Goal: Task Accomplishment & Management: Manage account settings

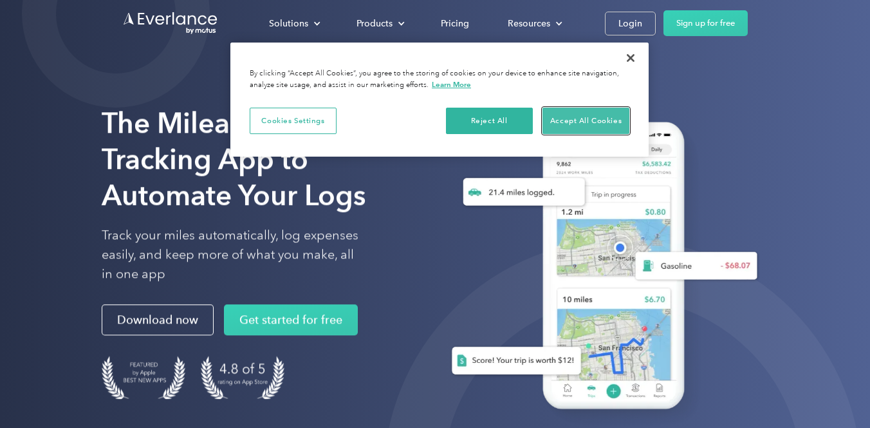
click at [581, 117] on button "Accept All Cookies" at bounding box center [586, 121] width 87 height 27
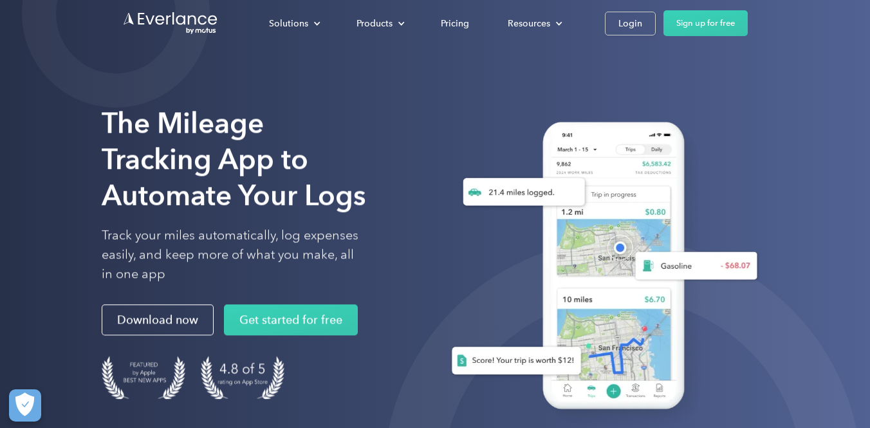
click at [633, 8] on div "Solutions For companies Easy vehicle reimbursements For self-employed Maximize …" at bounding box center [435, 23] width 626 height 46
click at [633, 24] on div "Login" at bounding box center [631, 23] width 24 height 16
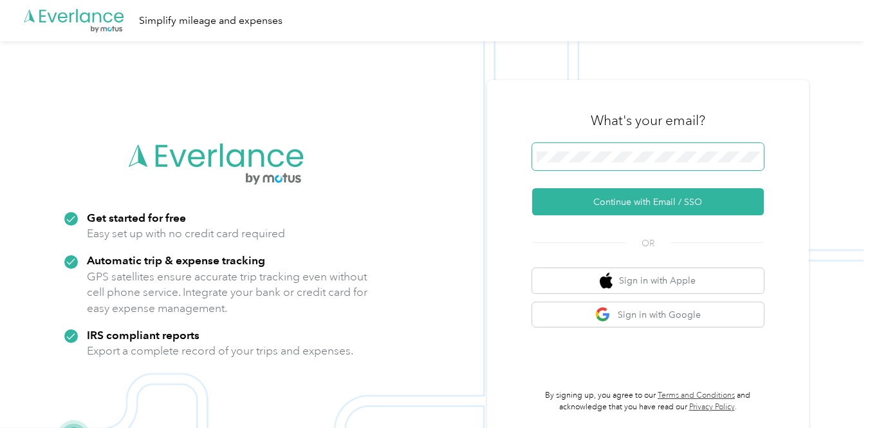
click at [550, 167] on span at bounding box center [648, 156] width 232 height 27
click at [571, 147] on span at bounding box center [648, 156] width 232 height 27
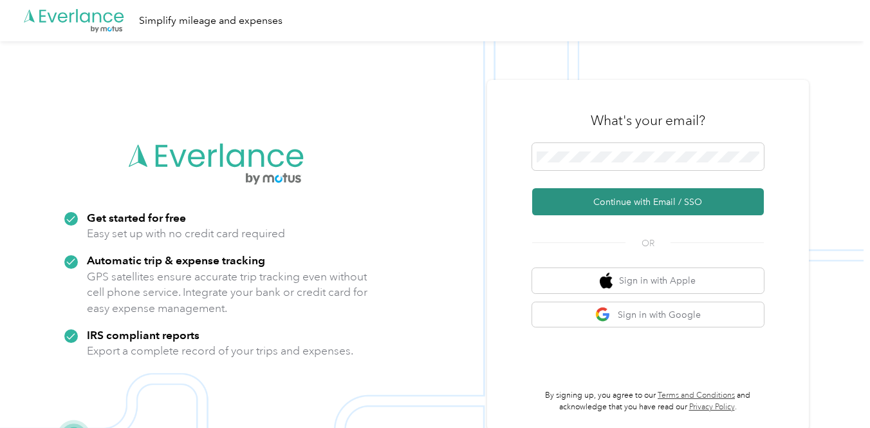
click at [658, 198] on button "Continue with Email / SSO" at bounding box center [648, 201] width 232 height 27
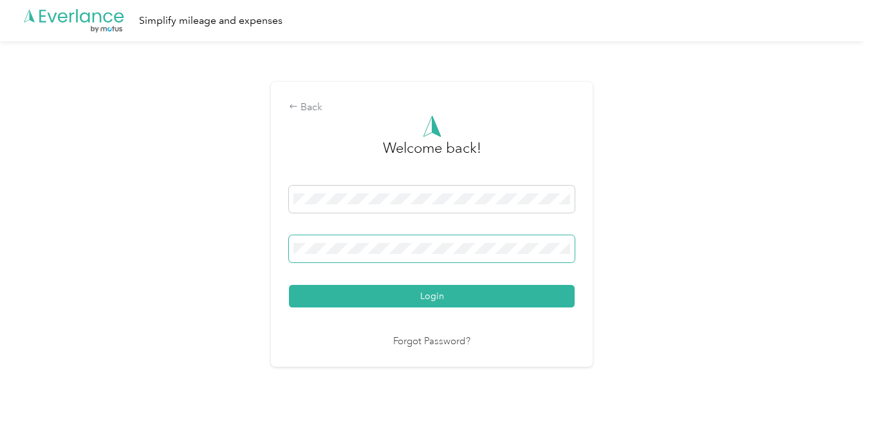
click at [289, 285] on button "Login" at bounding box center [432, 296] width 286 height 23
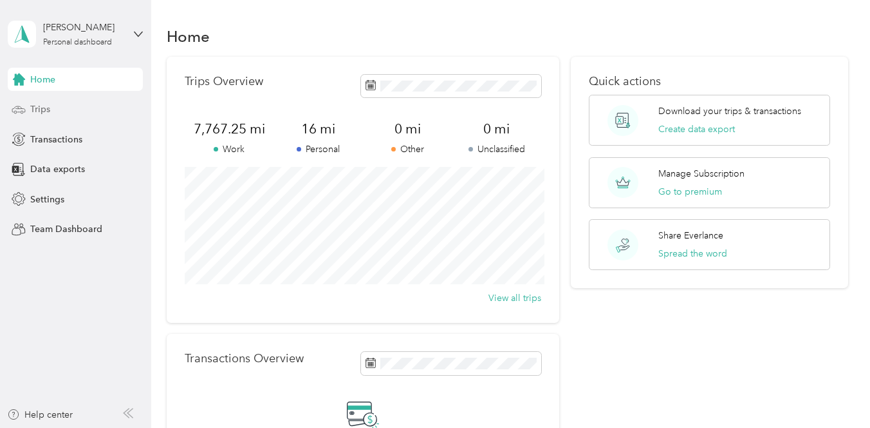
click at [43, 112] on span "Trips" at bounding box center [40, 109] width 20 height 14
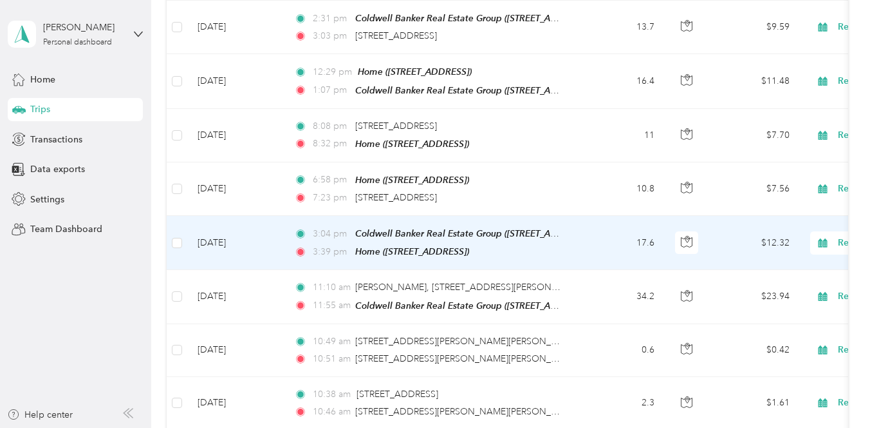
scroll to position [849, 0]
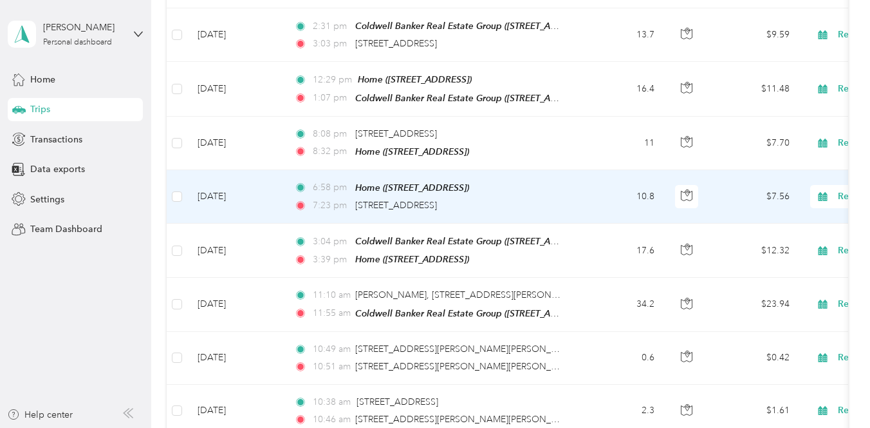
click at [576, 187] on td "6:58 pm Home (245 Birmingham Ct, Roselle, IL) 7:23 pm 700–798 Plymouth Rd, Hoff…" at bounding box center [432, 196] width 296 height 53
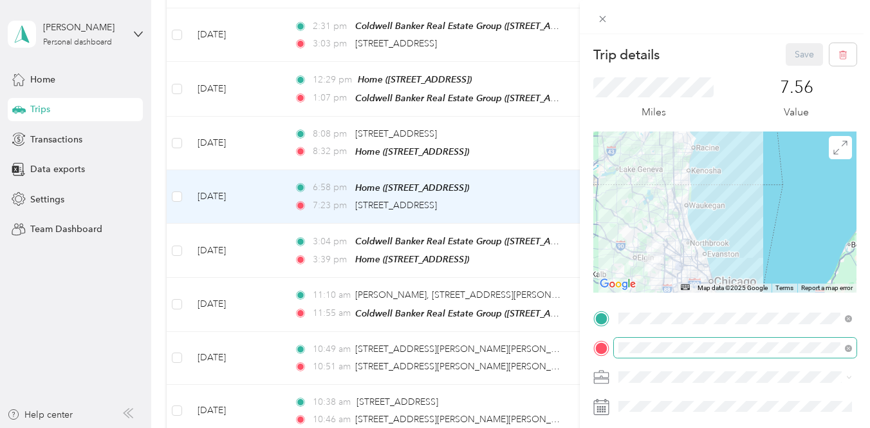
click at [854, 346] on span at bounding box center [735, 347] width 243 height 21
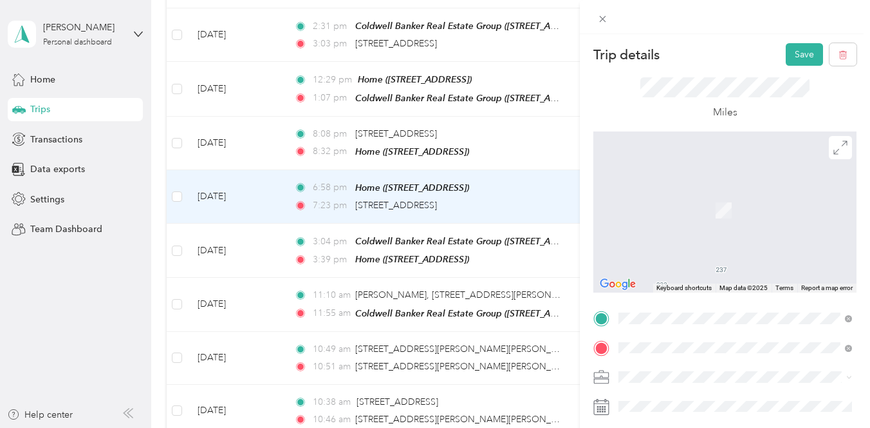
click at [657, 188] on span "795 Plymouth Road Hoffman Estates, Illinois 60192, United States" at bounding box center [707, 191] width 129 height 12
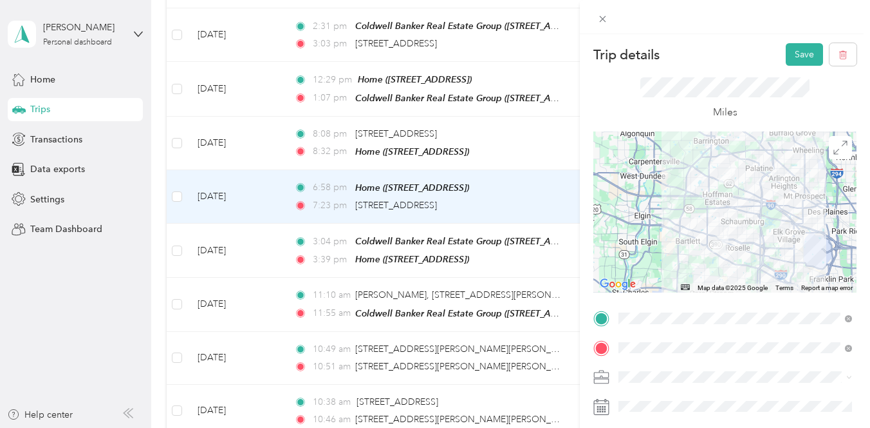
click at [583, 366] on form "Trip details Save This trip cannot be edited because it is either under review,…" at bounding box center [725, 316] width 290 height 547
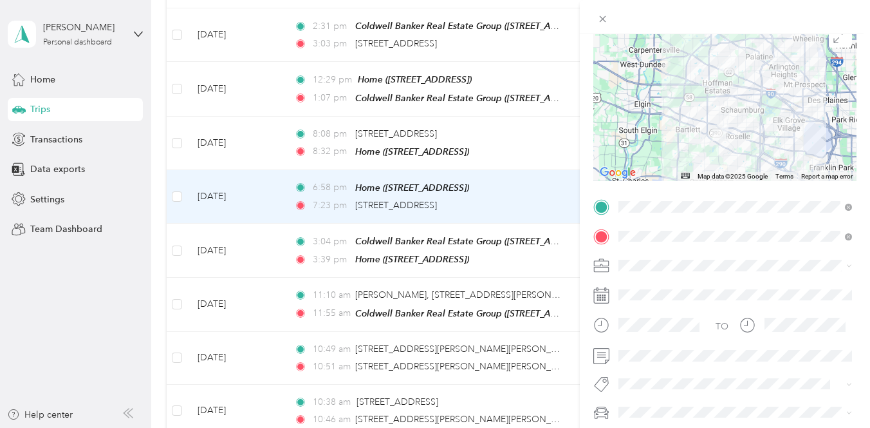
scroll to position [131, 0]
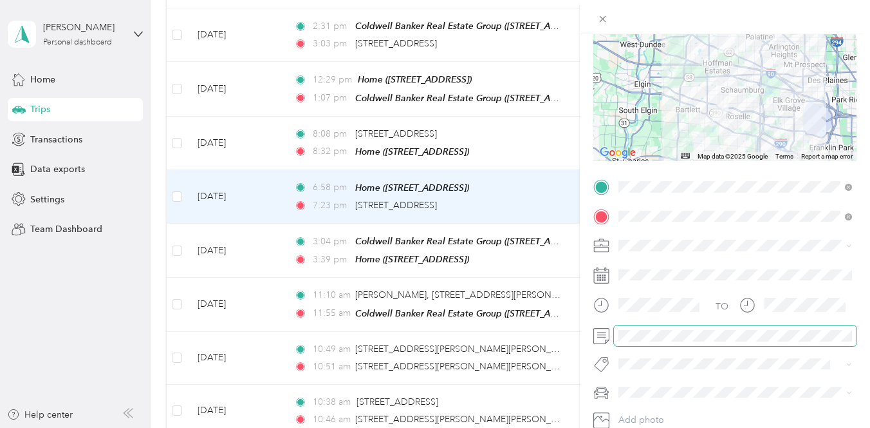
click at [594, 334] on div at bounding box center [725, 335] width 263 height 21
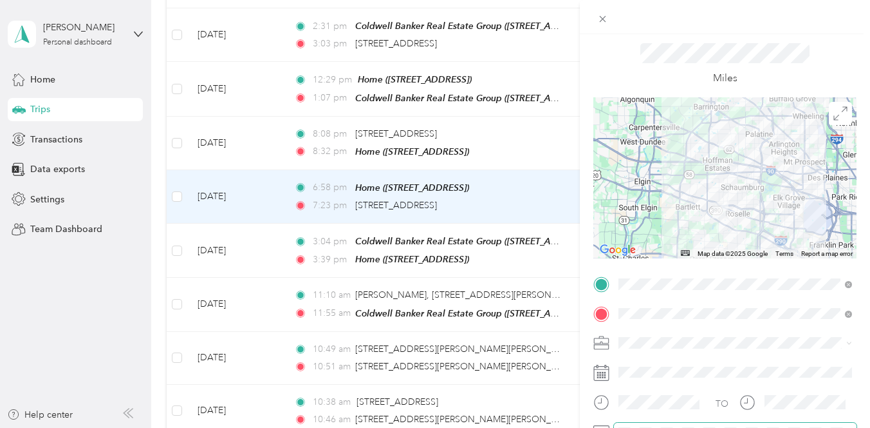
scroll to position [0, 0]
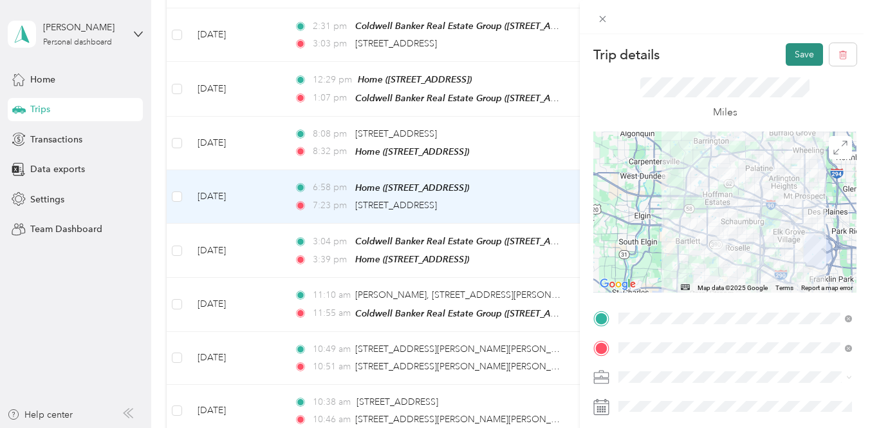
click at [806, 51] on button "Save" at bounding box center [804, 54] width 37 height 23
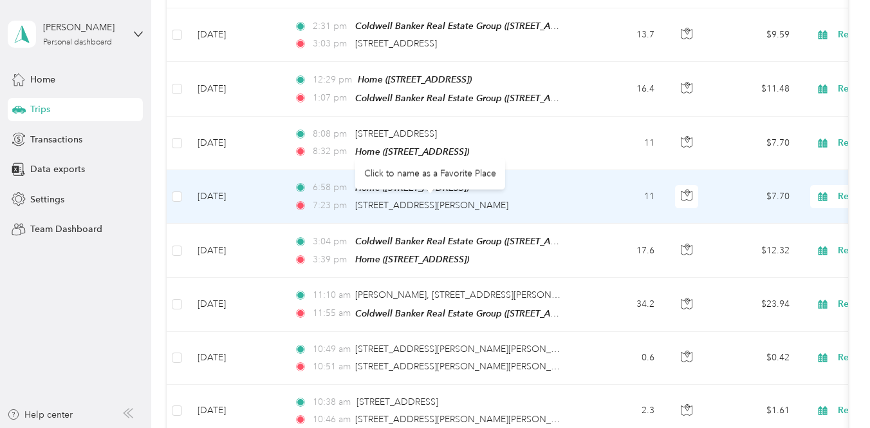
click at [458, 171] on div "Click to name as a Favorite Place" at bounding box center [430, 174] width 150 height 32
click at [383, 174] on div "Click to name as a Favorite Place" at bounding box center [430, 174] width 150 height 32
click at [371, 172] on div "Click to name as a Favorite Place" at bounding box center [430, 174] width 150 height 32
click at [433, 200] on span "795 Plymouth Road, Hoffman Estates" at bounding box center [431, 205] width 153 height 11
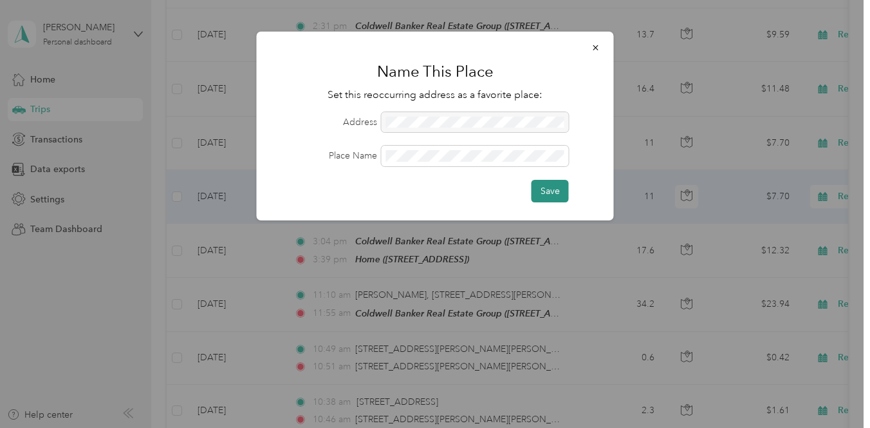
click at [559, 187] on button "Save" at bounding box center [550, 191] width 37 height 23
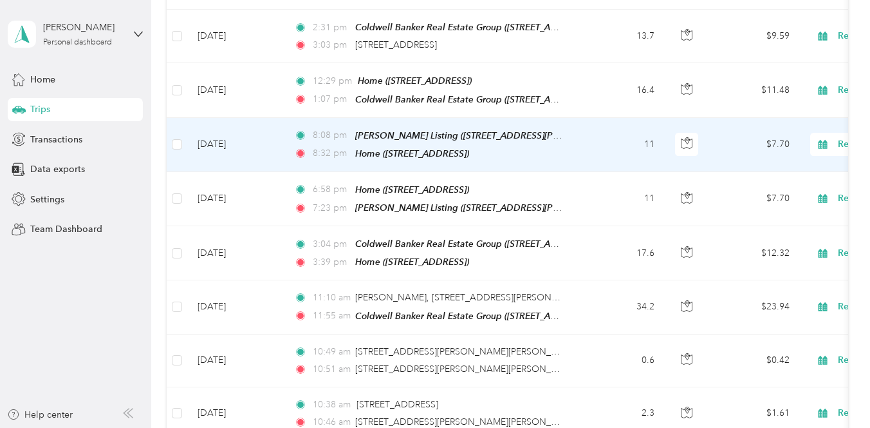
click at [556, 147] on div "8:32 pm Home (245 Birmingham Ct, Roselle, IL)" at bounding box center [429, 153] width 270 height 15
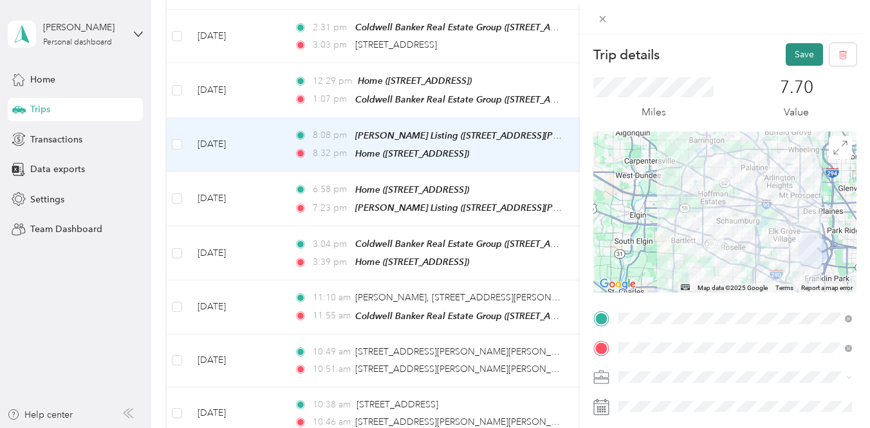
click at [801, 53] on button "Save" at bounding box center [804, 54] width 37 height 23
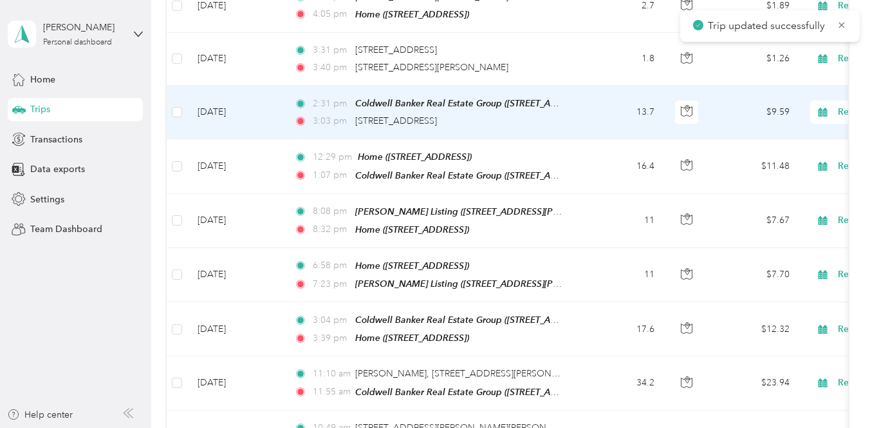
scroll to position [766, 0]
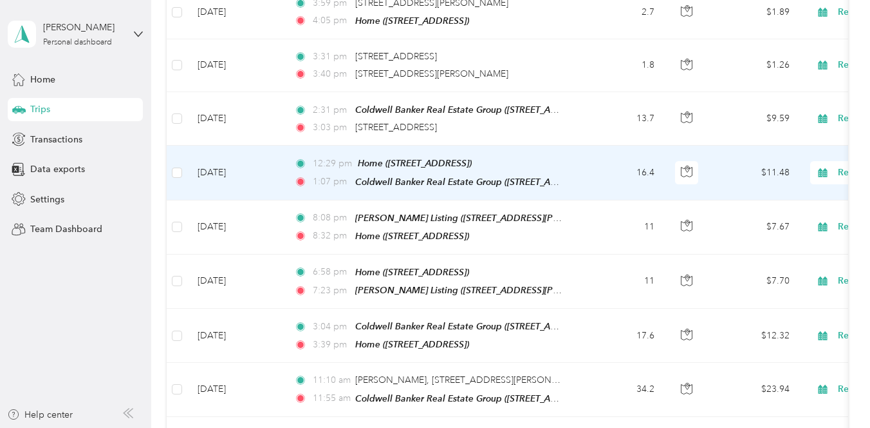
click at [573, 169] on td "12:29 pm Home (245 Birmingham Ct, Roselle, IL) 1:07 pm Coldwell Banker Real Est…" at bounding box center [432, 173] width 296 height 54
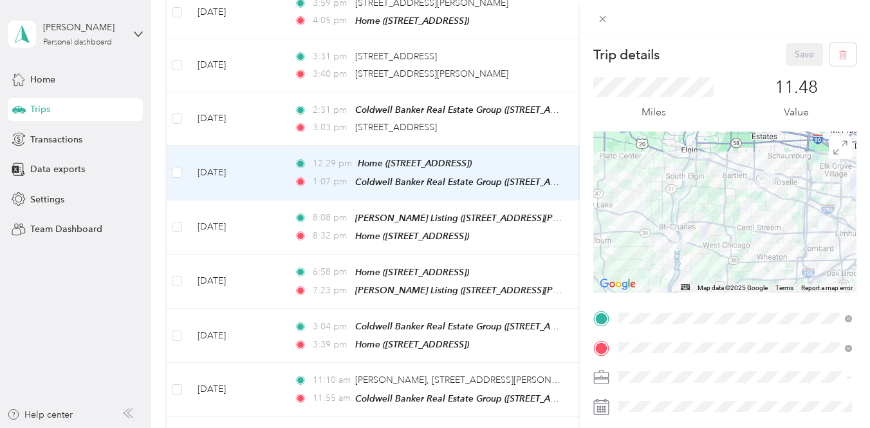
click at [174, 170] on div "Trip details Save This trip cannot be edited because it is either under review,…" at bounding box center [435, 214] width 870 height 428
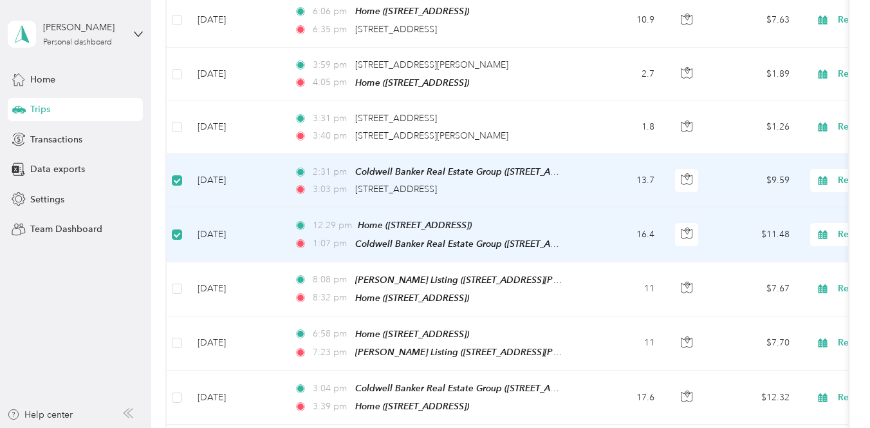
scroll to position [696, 0]
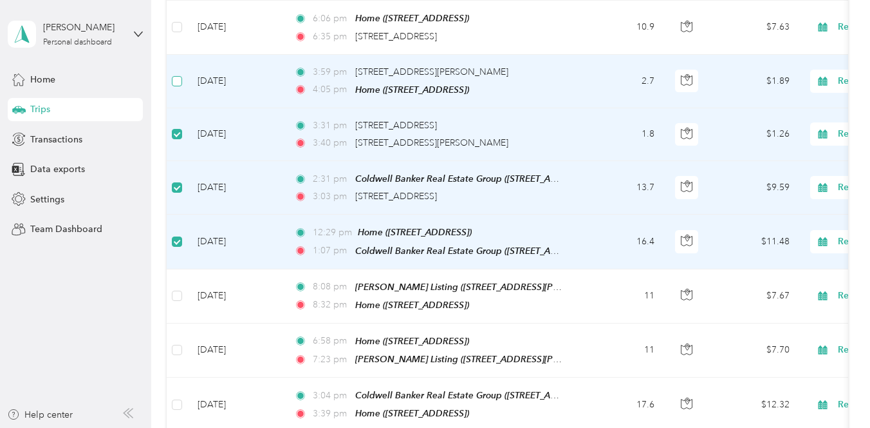
click at [177, 84] on label at bounding box center [177, 81] width 10 height 14
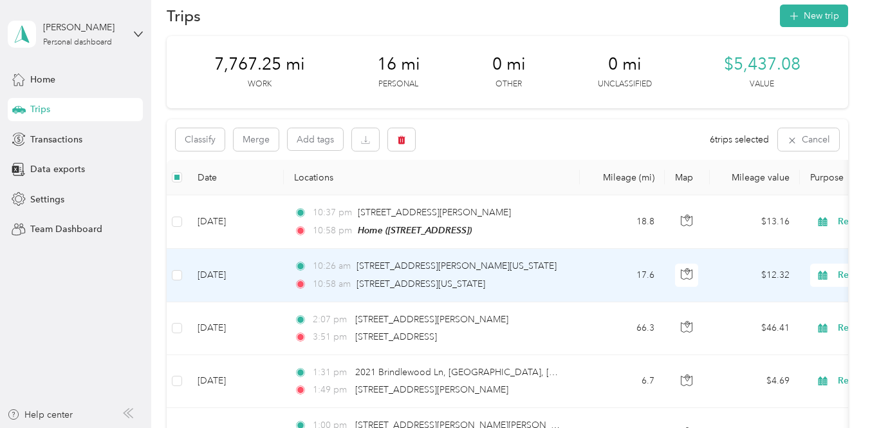
scroll to position [17, 0]
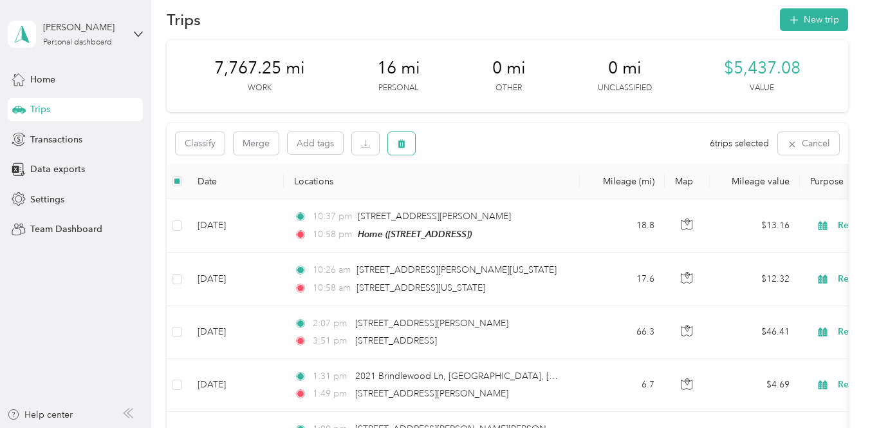
click at [403, 142] on icon "button" at bounding box center [402, 144] width 8 height 8
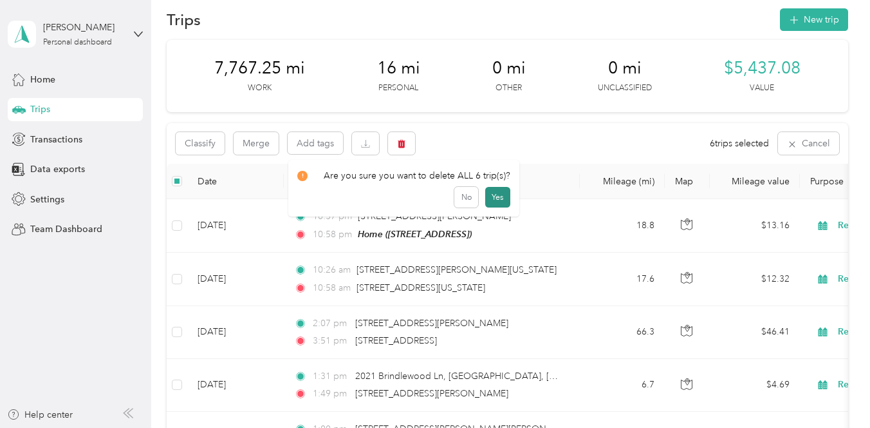
click at [495, 198] on button "Yes" at bounding box center [497, 197] width 25 height 21
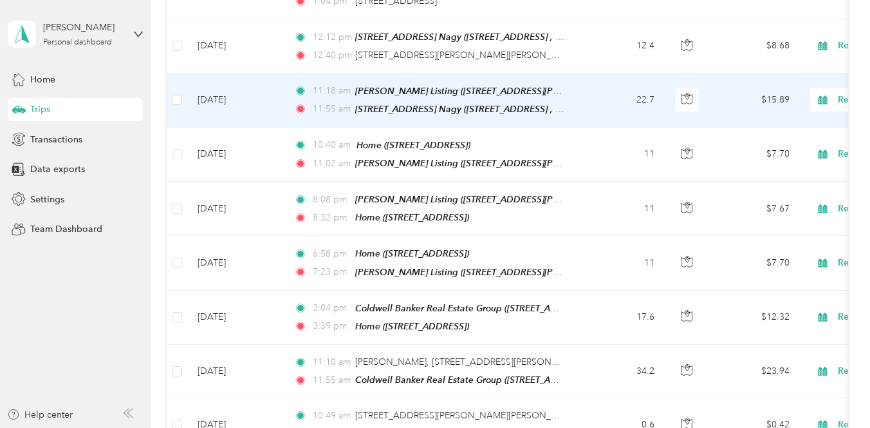
scroll to position [462, 0]
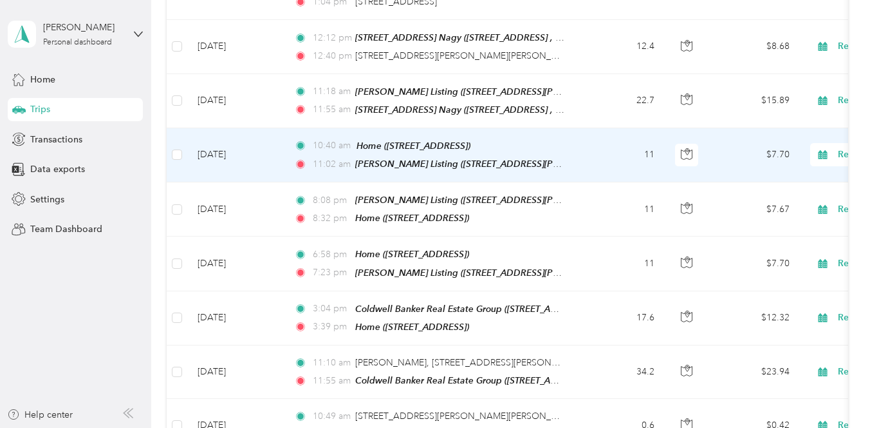
click at [596, 161] on td "11" at bounding box center [622, 155] width 85 height 54
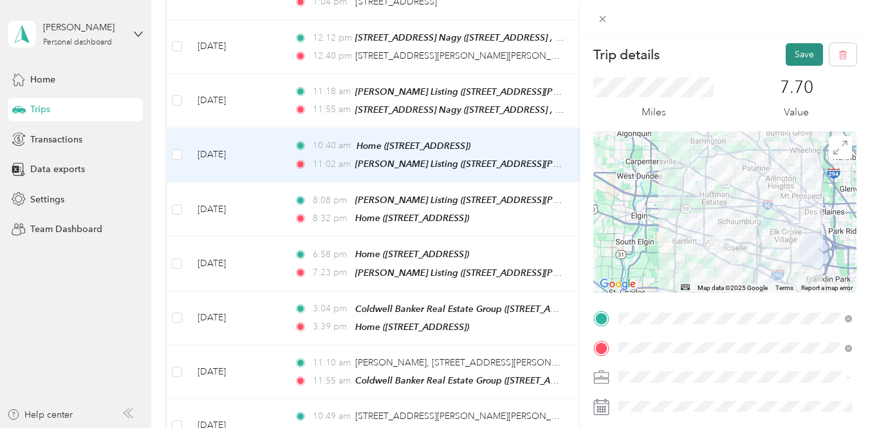
click at [804, 57] on button "Save" at bounding box center [804, 54] width 37 height 23
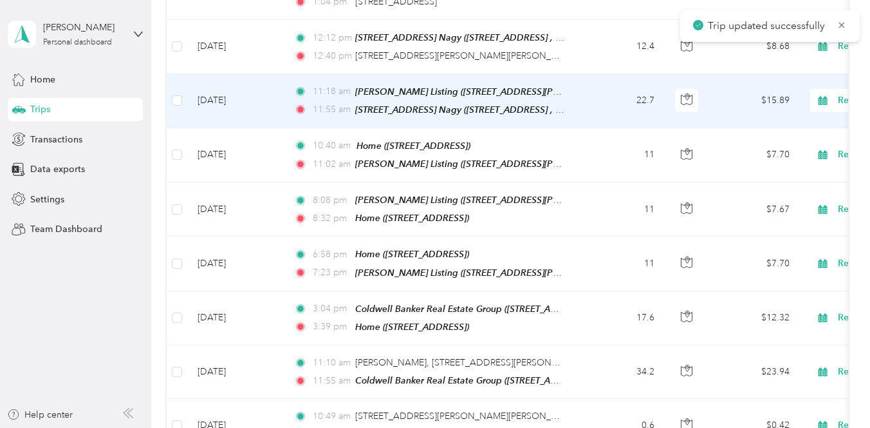
click at [586, 100] on td "22.7" at bounding box center [622, 101] width 85 height 54
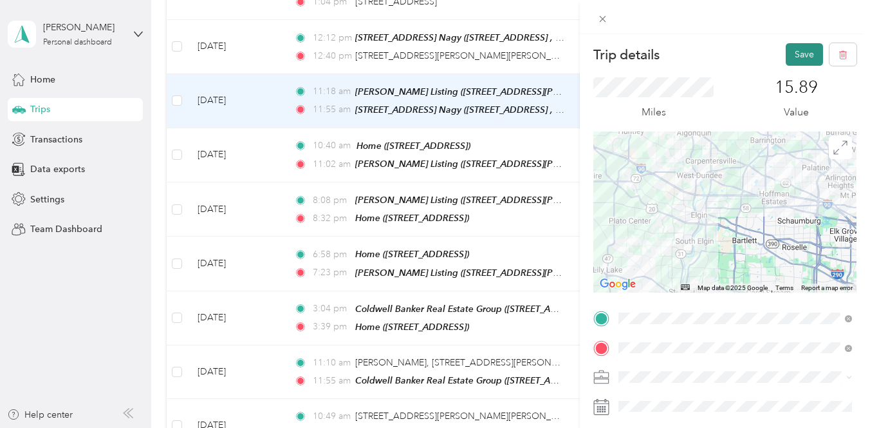
click at [808, 50] on button "Save" at bounding box center [804, 54] width 37 height 23
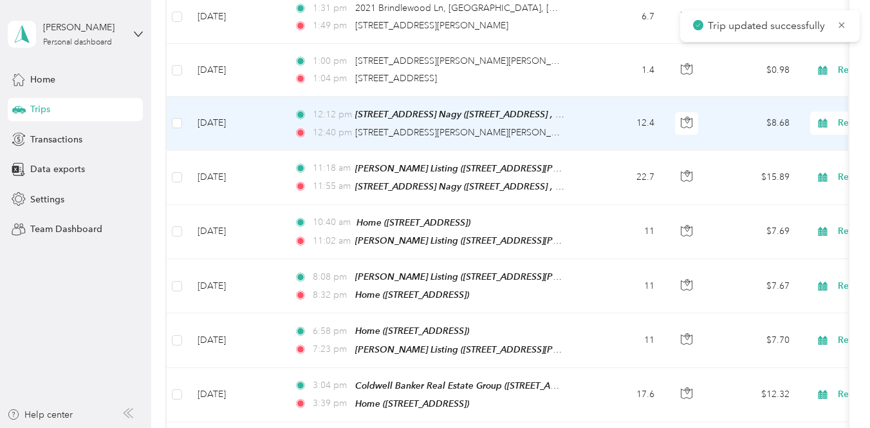
scroll to position [375, 0]
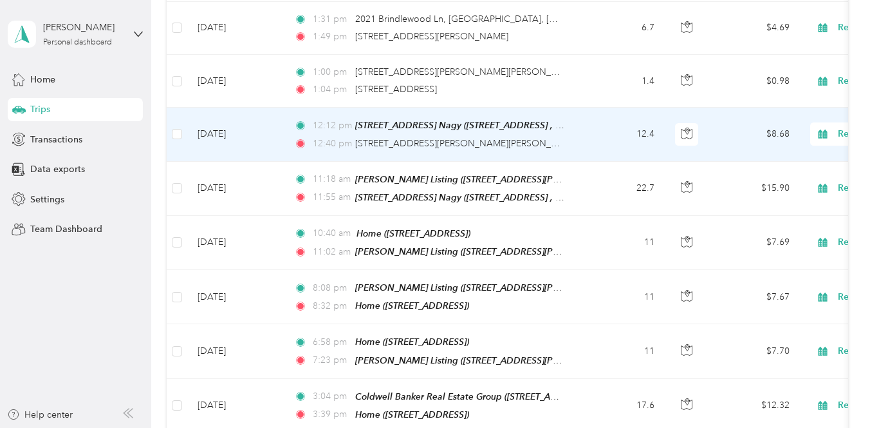
click at [574, 144] on td "12:12 pm 643 Oak Ln, S Elgin-Ron Nagy (643 Oak Ln, South Elgin, IL, United Stat…" at bounding box center [432, 134] width 296 height 53
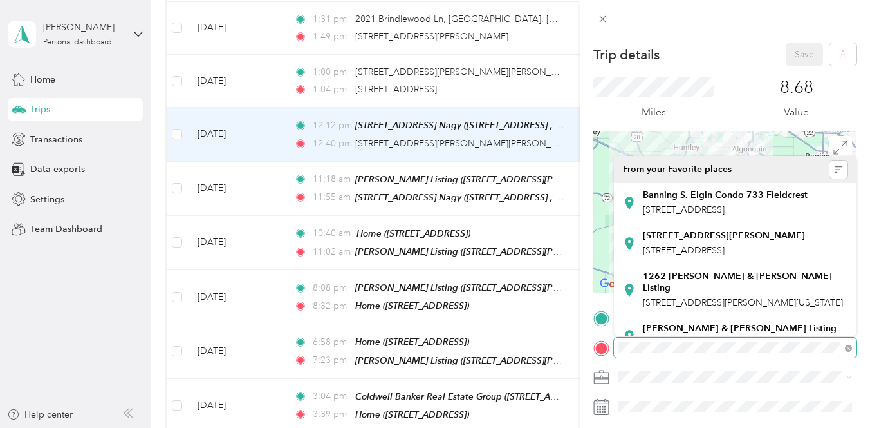
click at [601, 350] on div at bounding box center [725, 347] width 263 height 21
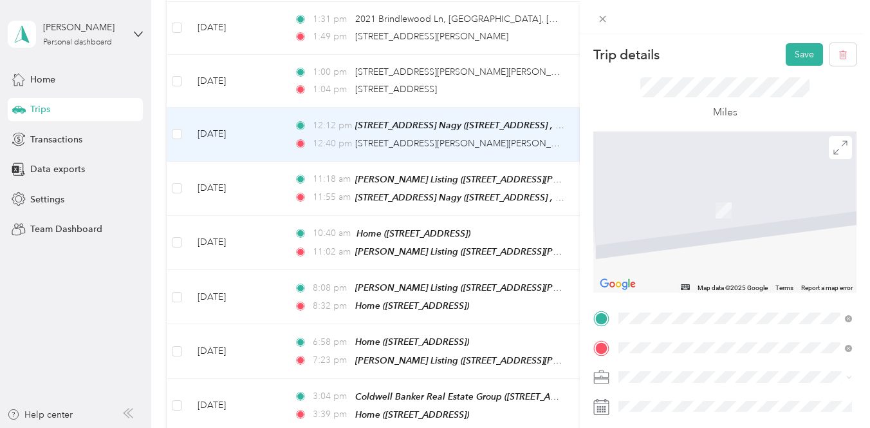
click at [688, 203] on span "2021 Brindlewood Drive Algonquin, Illinois 60102, United States" at bounding box center [707, 204] width 129 height 12
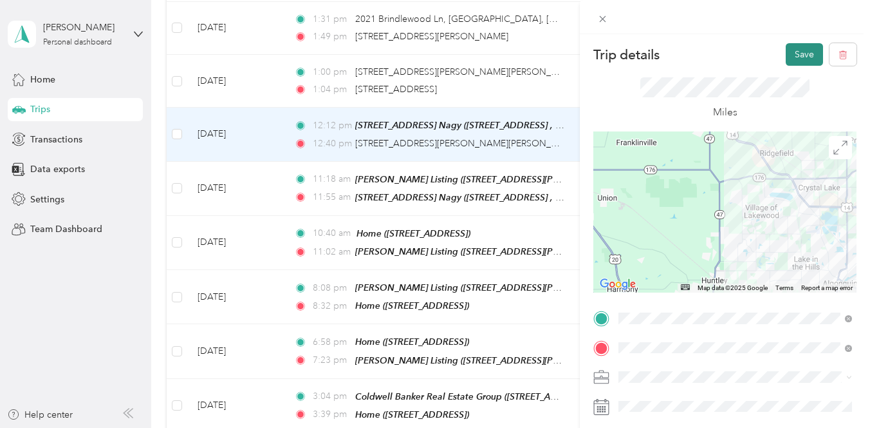
click at [800, 55] on button "Save" at bounding box center [804, 54] width 37 height 23
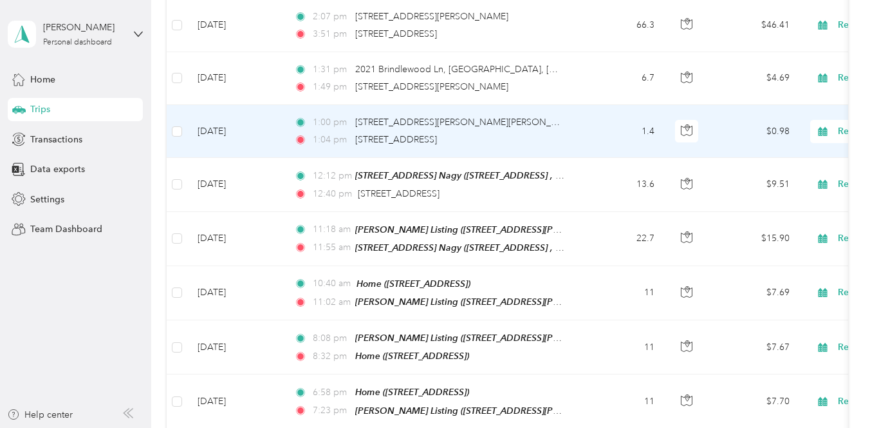
scroll to position [322, 0]
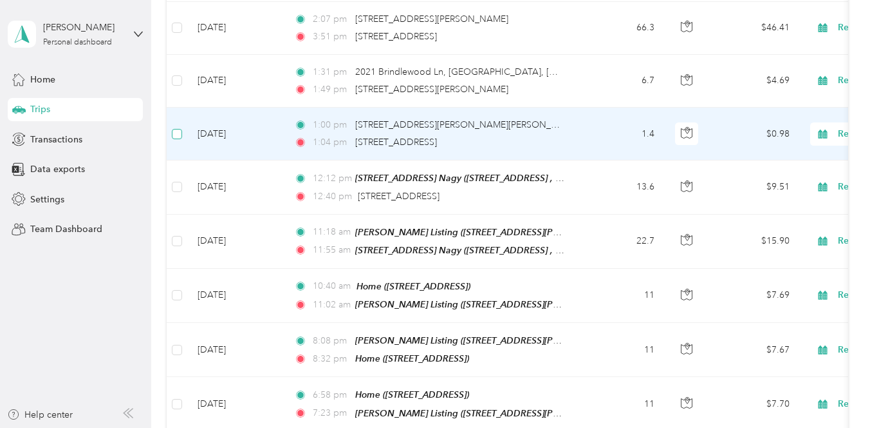
click at [173, 127] on label at bounding box center [177, 134] width 10 height 14
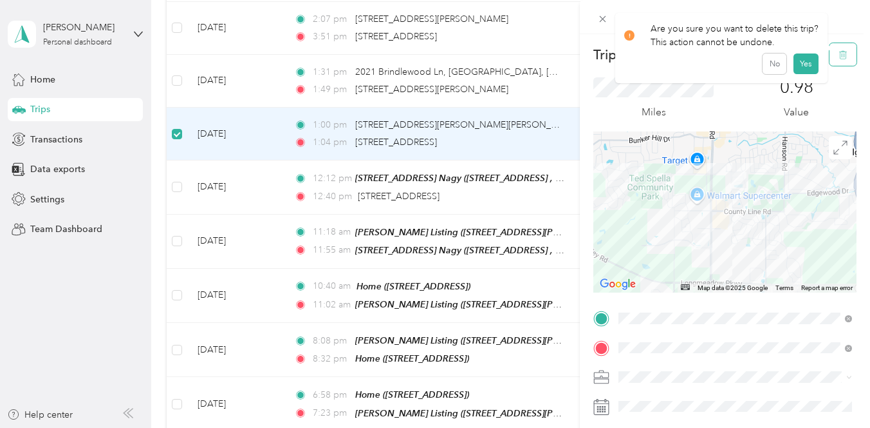
click at [845, 56] on icon "button" at bounding box center [845, 54] width 0 height 3
click at [809, 72] on button "Yes" at bounding box center [805, 70] width 25 height 21
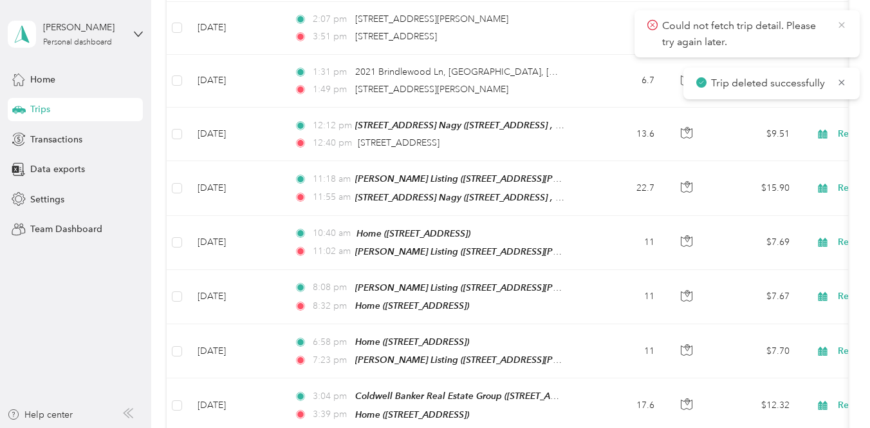
click at [845, 20] on icon at bounding box center [842, 25] width 10 height 12
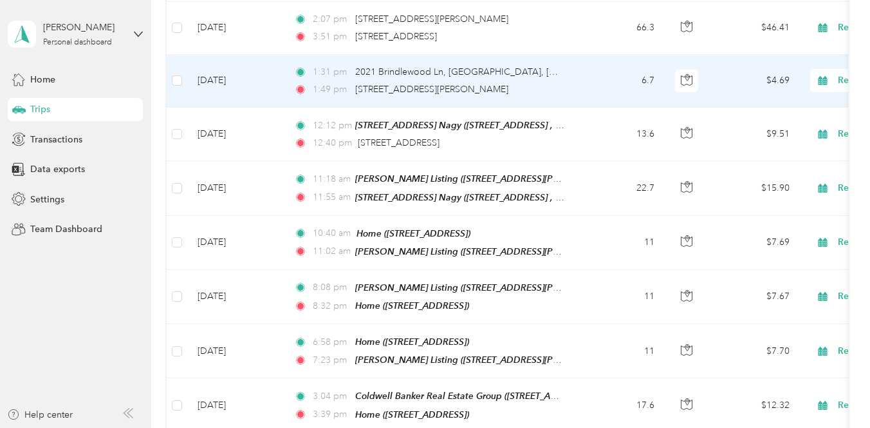
click at [586, 91] on td "6.7" at bounding box center [622, 81] width 85 height 53
click at [573, 83] on td "1:31 pm 2021 Brindlewood Ln, [GEOGRAPHIC_DATA], [GEOGRAPHIC_DATA] 1:49 pm [STRE…" at bounding box center [432, 81] width 296 height 53
click at [564, 62] on td "1:31 pm 2021 Brindlewood Ln, [GEOGRAPHIC_DATA], [GEOGRAPHIC_DATA] 1:49 pm [STRE…" at bounding box center [432, 81] width 296 height 53
click at [267, 85] on td "[DATE]" at bounding box center [235, 81] width 97 height 53
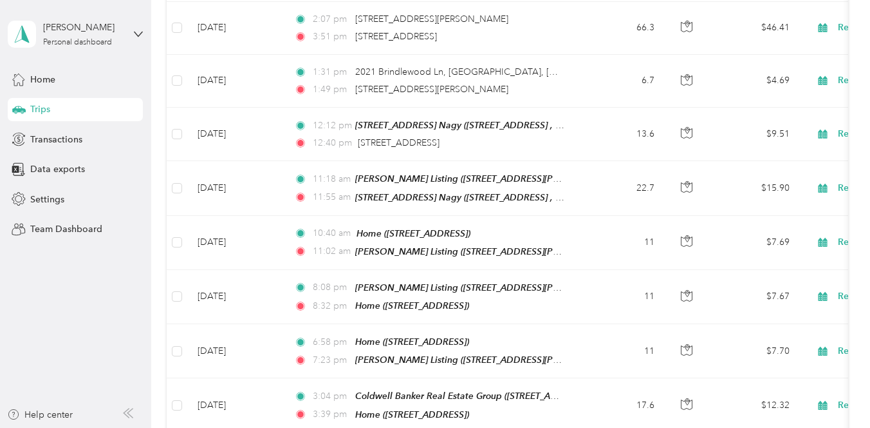
click at [118, 262] on aside "Joe Morrissey Personal dashboard Home Trips Transactions Data exports Settings …" at bounding box center [75, 214] width 151 height 428
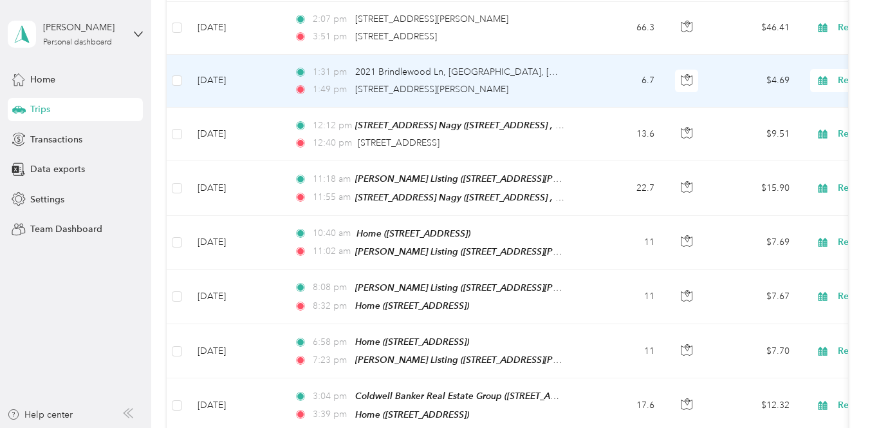
click at [274, 82] on td "[DATE]" at bounding box center [235, 81] width 97 height 53
click at [541, 66] on div "1:31 pm 2021 Brindlewood Ln, Algonquin, IL" at bounding box center [429, 72] width 270 height 14
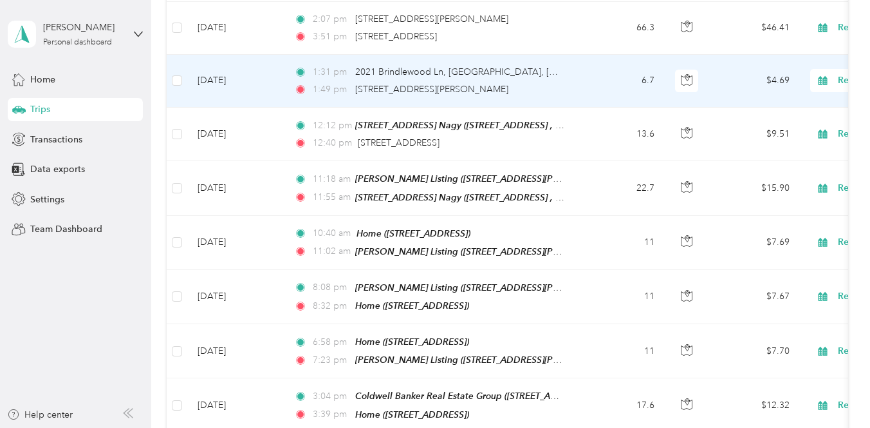
click at [541, 66] on div "1:31 pm 2021 Brindlewood Ln, Algonquin, IL" at bounding box center [429, 72] width 270 height 14
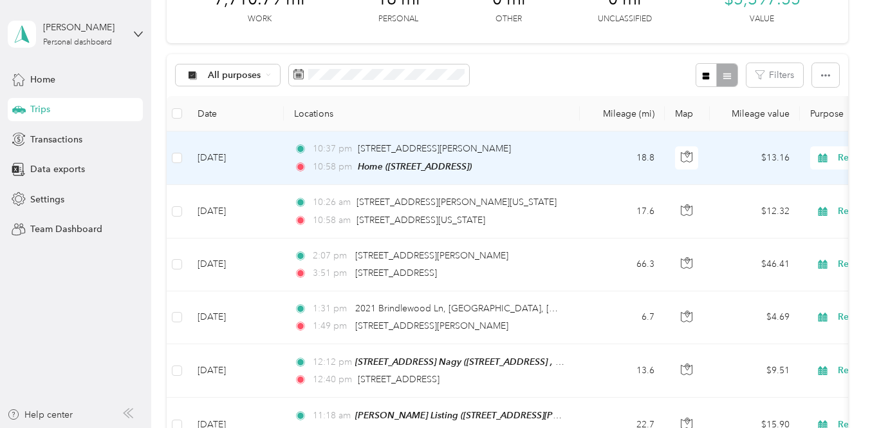
scroll to position [100, 0]
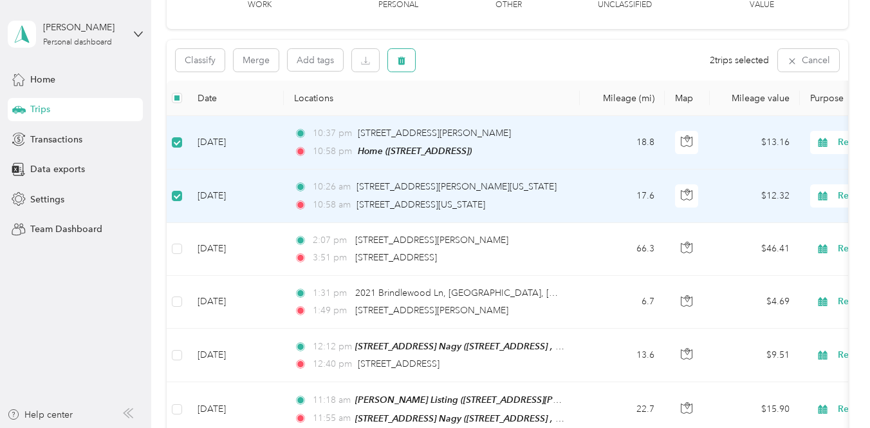
click at [400, 64] on icon "button" at bounding box center [402, 61] width 8 height 8
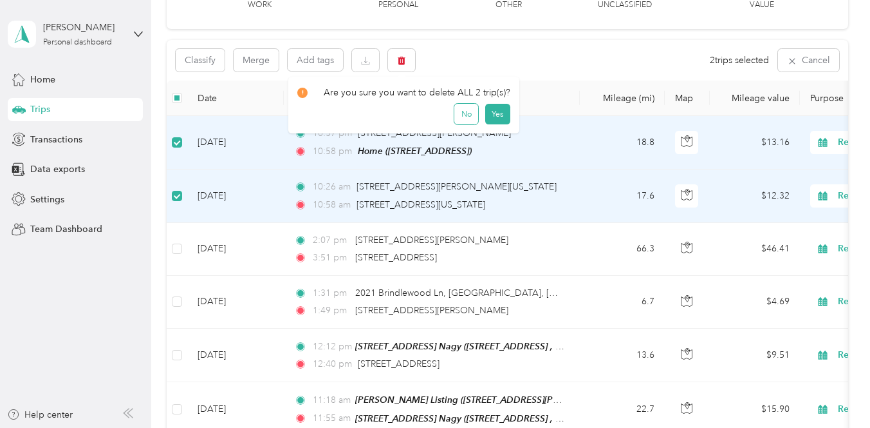
click at [467, 115] on button "No" at bounding box center [467, 114] width 24 height 21
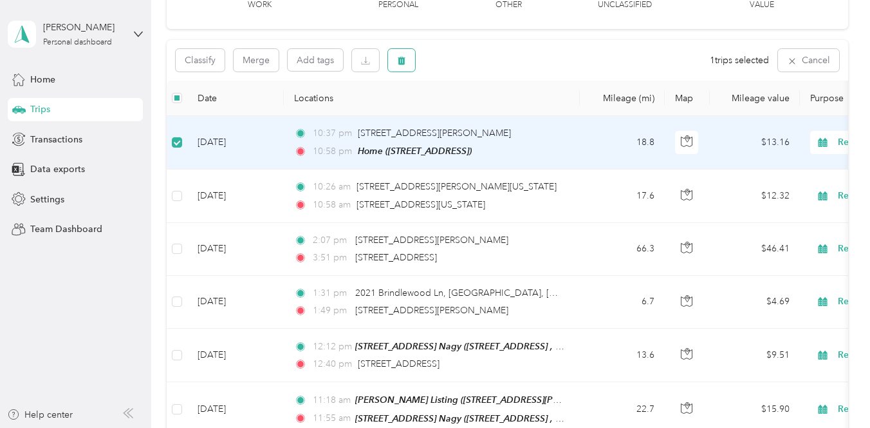
click at [404, 61] on icon "button" at bounding box center [402, 61] width 8 height 8
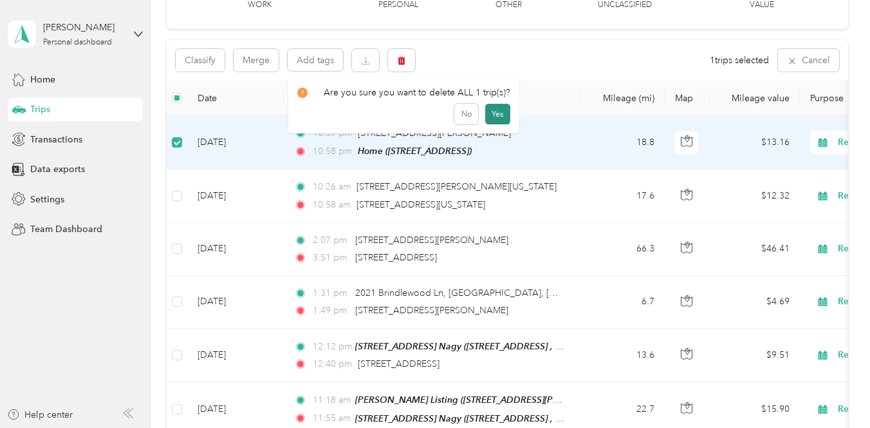
click at [500, 113] on button "Yes" at bounding box center [497, 114] width 25 height 21
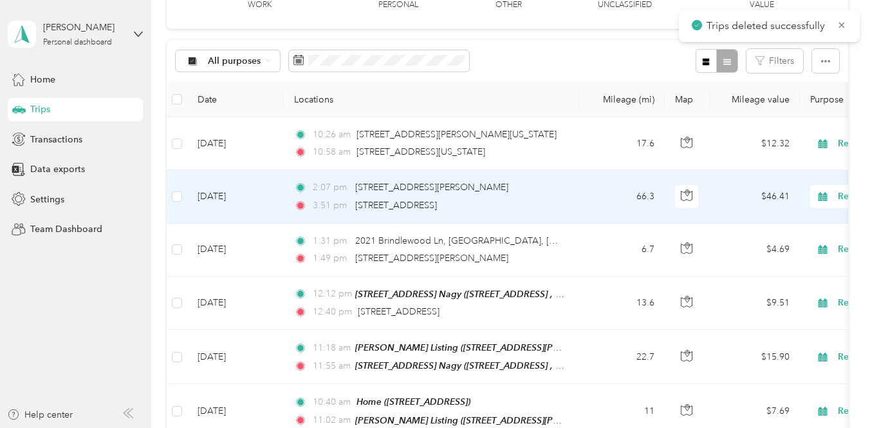
click at [579, 200] on td "2:07 pm [STREET_ADDRESS][GEOGRAPHIC_DATA][PERSON_NAME]:51 pm [STREET_ADDRESS]" at bounding box center [432, 196] width 296 height 53
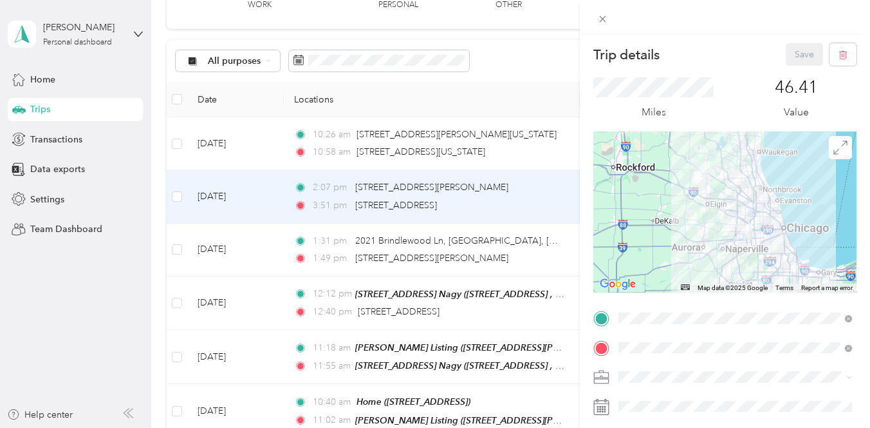
click at [550, 249] on div "Trip details Save This trip cannot be edited because it is either under review,…" at bounding box center [435, 214] width 870 height 428
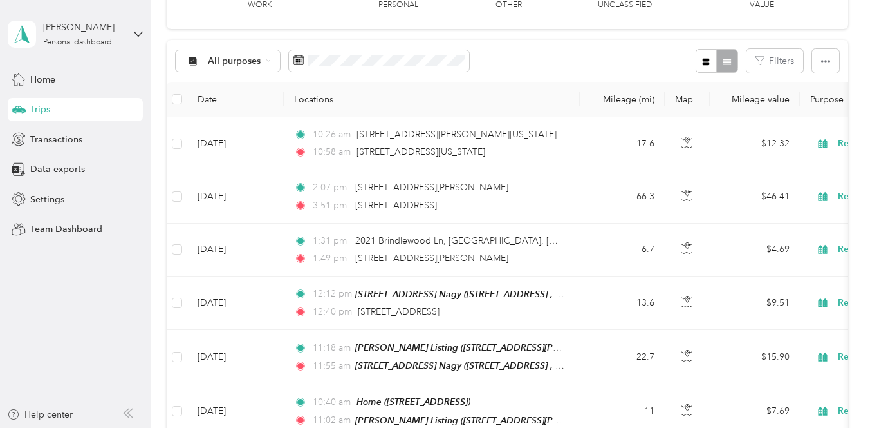
click at [550, 249] on div "1:31 pm 2021 Brindlewood Ln, [GEOGRAPHIC_DATA], [GEOGRAPHIC_DATA] 1:49 pm [STRE…" at bounding box center [429, 250] width 270 height 32
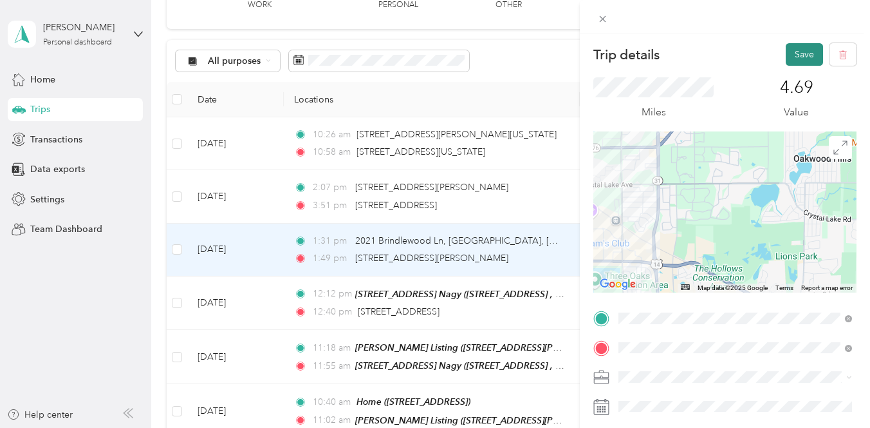
click at [798, 53] on button "Save" at bounding box center [804, 54] width 37 height 23
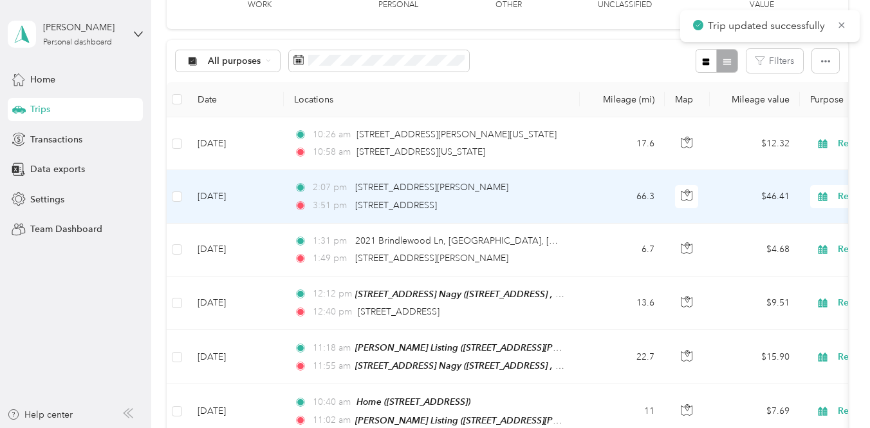
click at [592, 196] on td "66.3" at bounding box center [622, 196] width 85 height 53
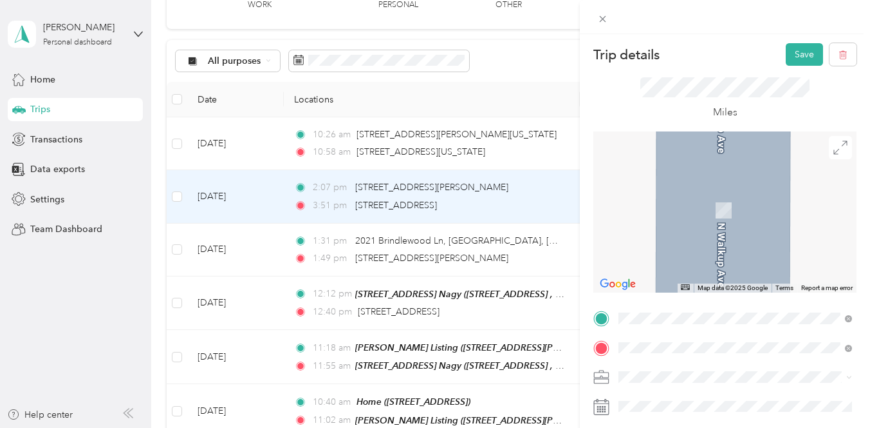
click at [690, 198] on div "[PERSON_NAME] - [STREET_ADDRESS][PERSON_NAME][PERSON_NAME]" at bounding box center [745, 208] width 205 height 39
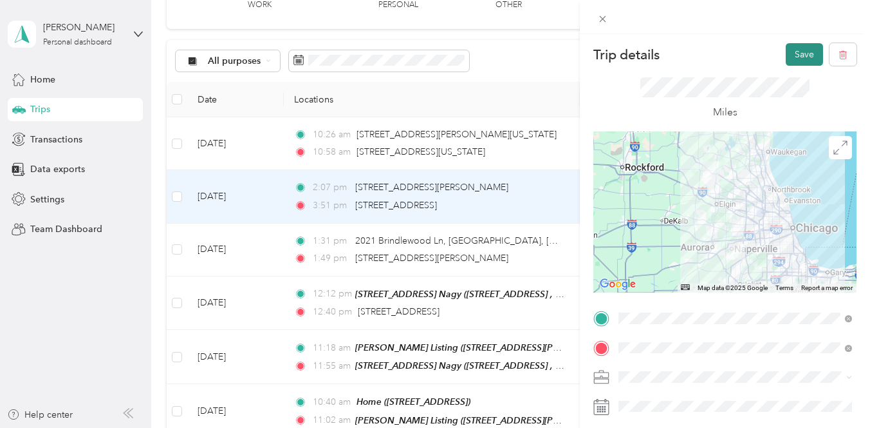
click at [809, 61] on button "Save" at bounding box center [804, 54] width 37 height 23
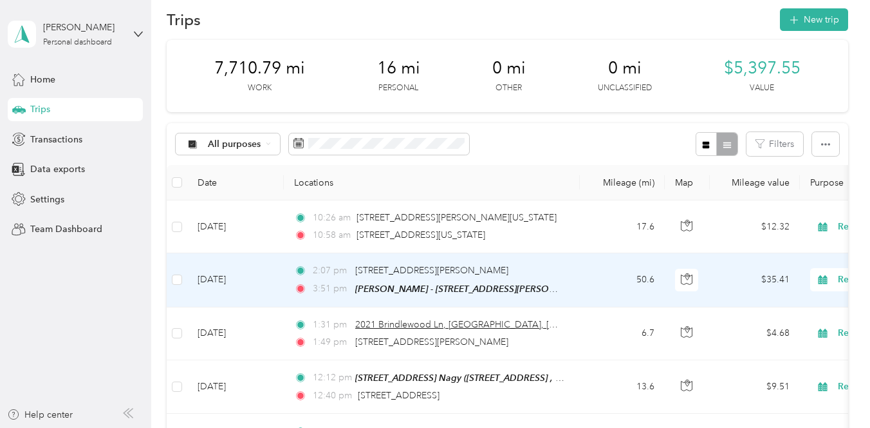
scroll to position [5, 0]
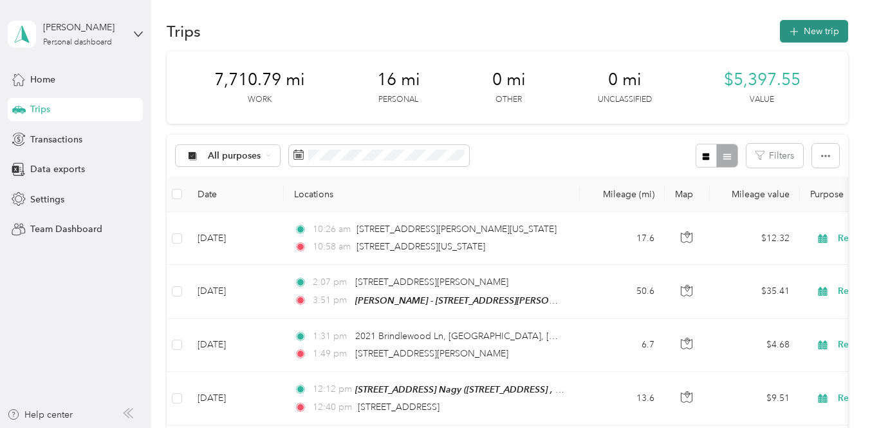
click at [826, 28] on button "New trip" at bounding box center [814, 31] width 68 height 23
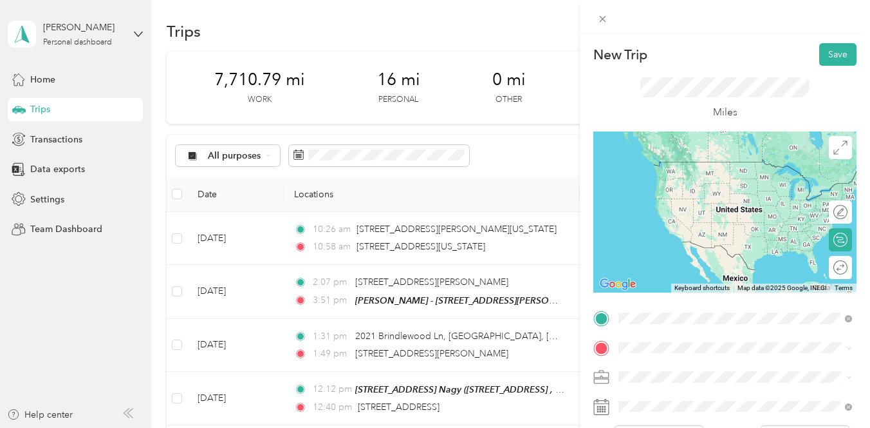
click at [666, 170] on div "[PERSON_NAME] - [STREET_ADDRESS][PERSON_NAME][PERSON_NAME]" at bounding box center [745, 179] width 205 height 39
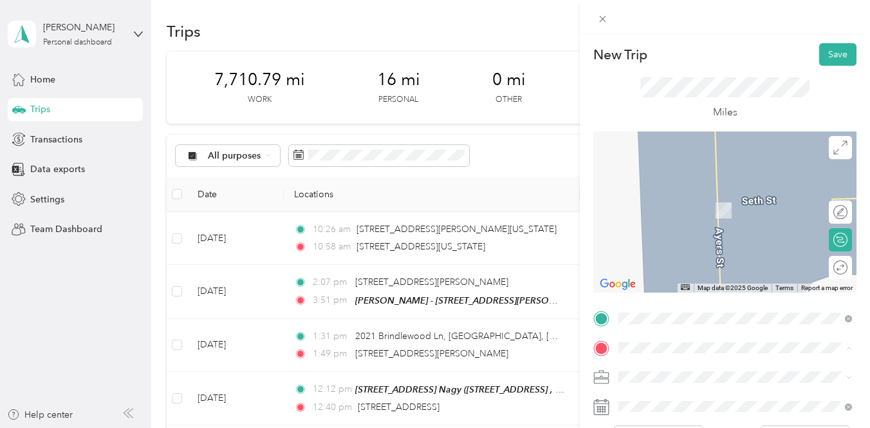
click at [666, 214] on div "Home [STREET_ADDRESS]" at bounding box center [684, 202] width 82 height 27
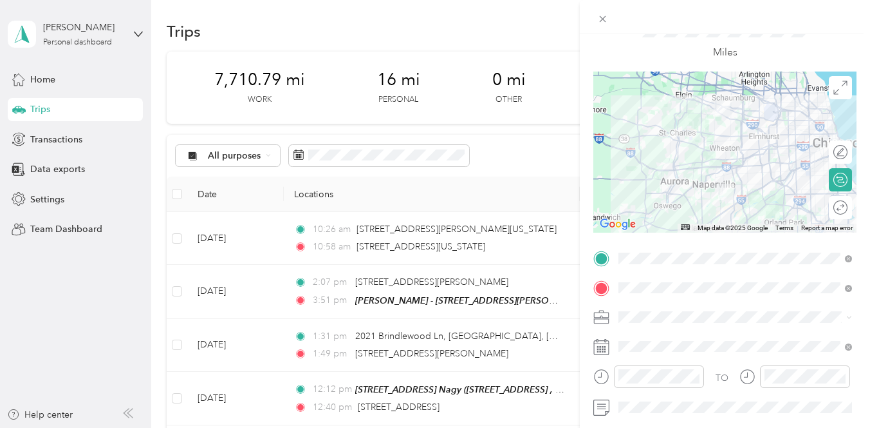
scroll to position [74, 0]
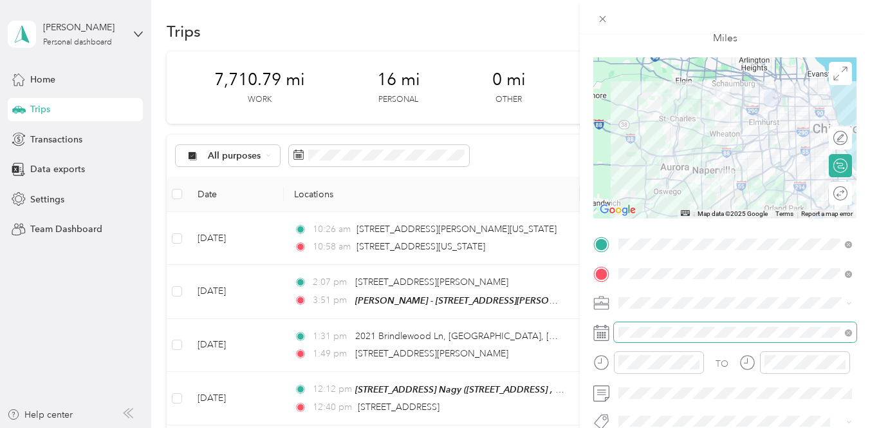
click at [641, 337] on span at bounding box center [735, 332] width 243 height 21
click at [603, 336] on icon at bounding box center [602, 332] width 16 height 16
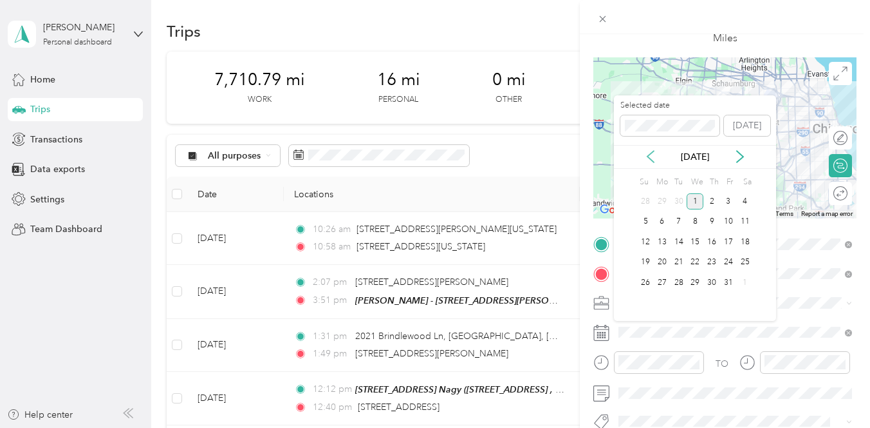
click at [654, 158] on icon at bounding box center [650, 156] width 13 height 13
click at [747, 261] on div "27" at bounding box center [745, 262] width 17 height 16
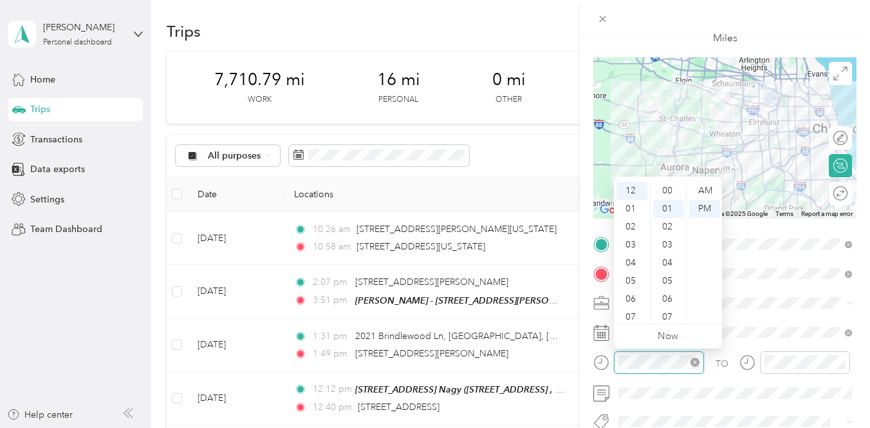
scroll to position [18, 0]
click at [636, 264] on div "04" at bounding box center [632, 263] width 31 height 18
click at [670, 189] on div "00" at bounding box center [668, 190] width 31 height 18
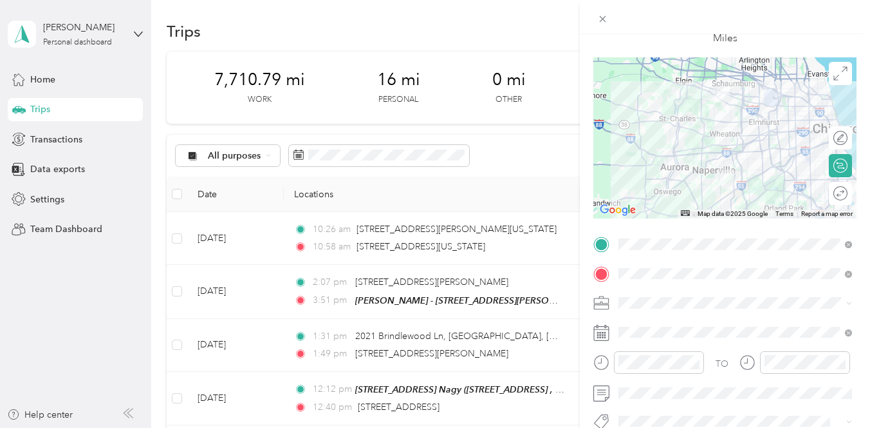
click at [592, 335] on form "New Trip Save This trip cannot be edited because it is either under review, app…" at bounding box center [725, 242] width 290 height 547
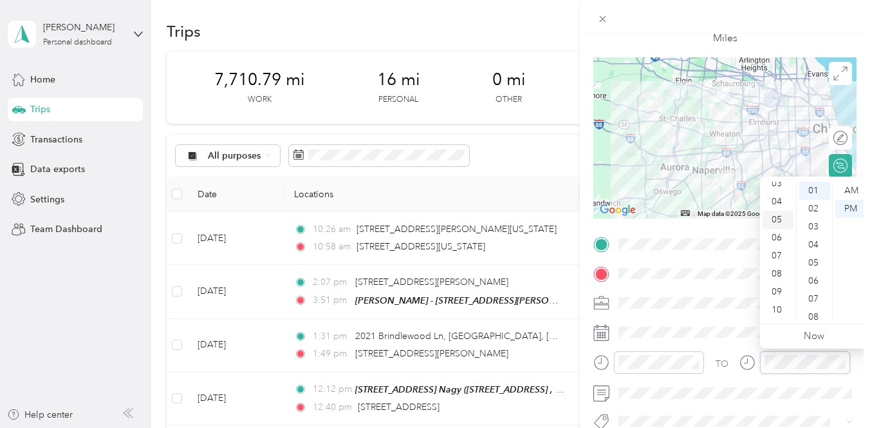
scroll to position [62, 0]
click at [780, 199] on div "04" at bounding box center [778, 201] width 31 height 18
click at [818, 290] on div "30" at bounding box center [815, 294] width 31 height 18
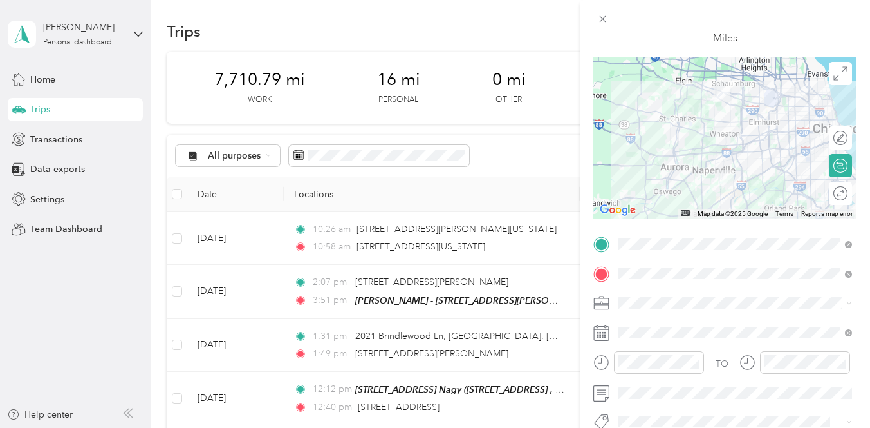
click at [588, 221] on form "New Trip Save This trip cannot be edited because it is either under review, app…" at bounding box center [725, 242] width 290 height 547
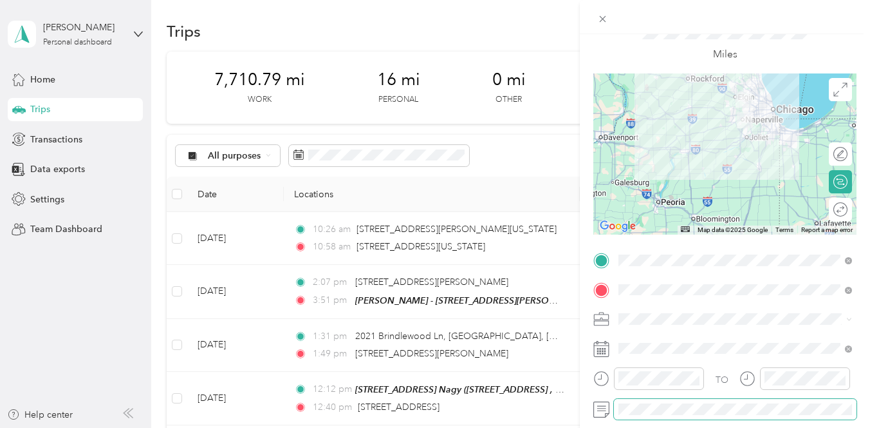
scroll to position [10, 0]
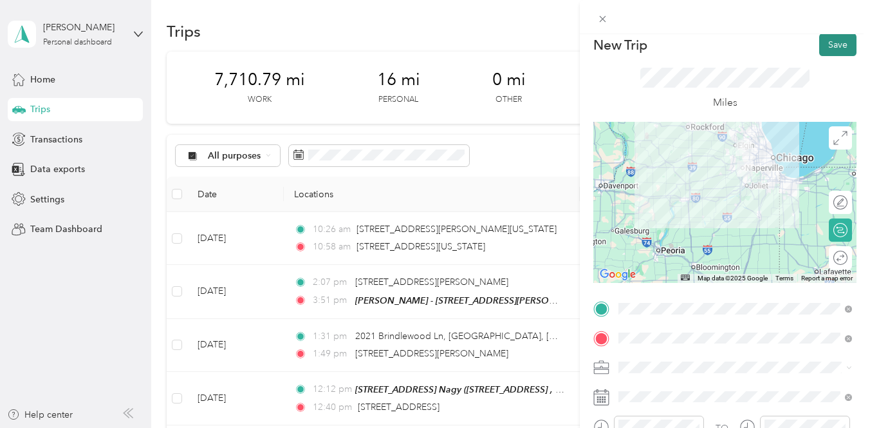
click at [843, 49] on button "Save" at bounding box center [838, 44] width 37 height 23
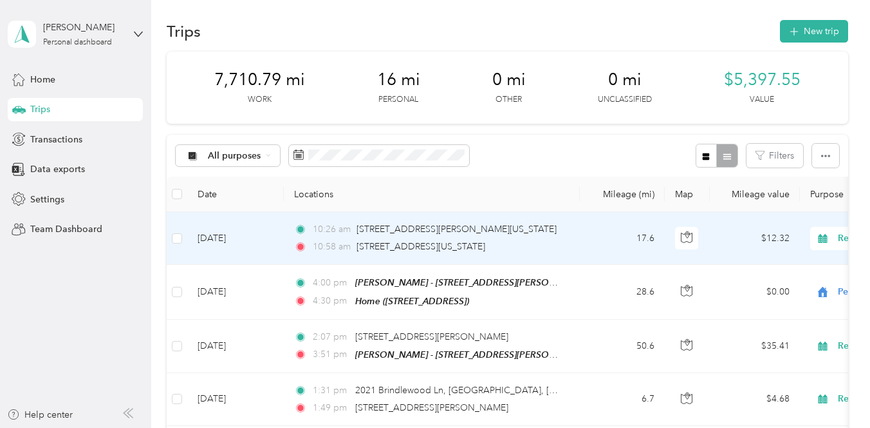
click at [611, 240] on td "17.6" at bounding box center [622, 238] width 85 height 53
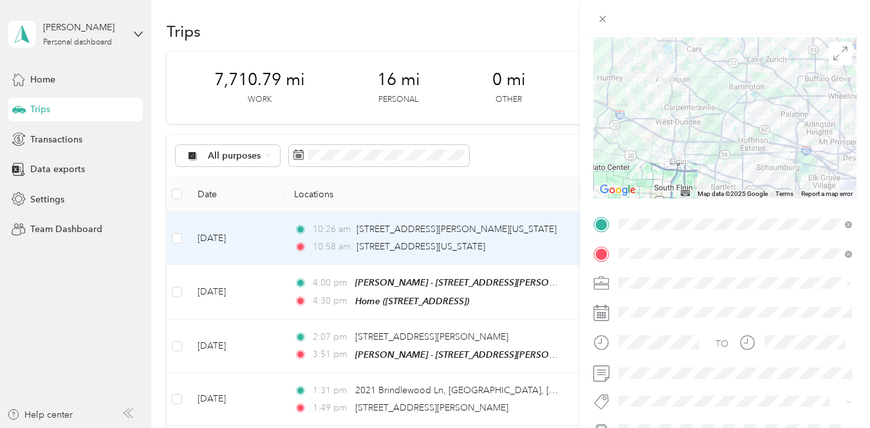
scroll to position [105, 0]
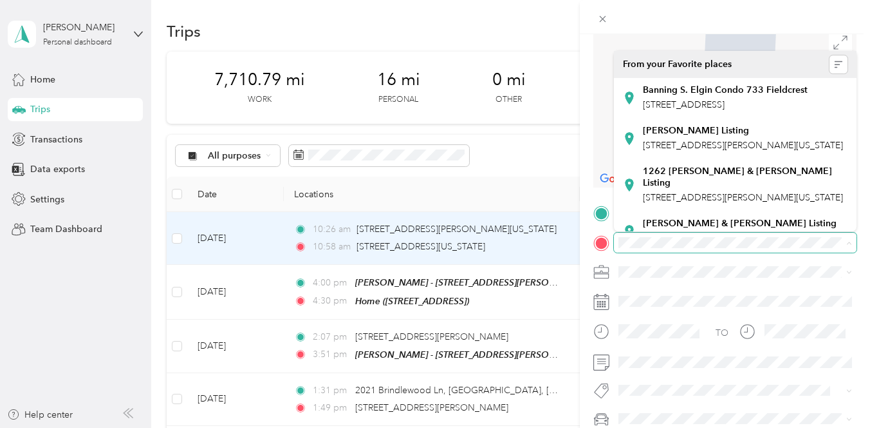
click at [588, 227] on form "Trip details Save This trip cannot be edited because it is either under review,…" at bounding box center [725, 211] width 290 height 547
click at [600, 197] on div "Trip details Save This trip cannot be edited because it is either under review,…" at bounding box center [725, 211] width 263 height 547
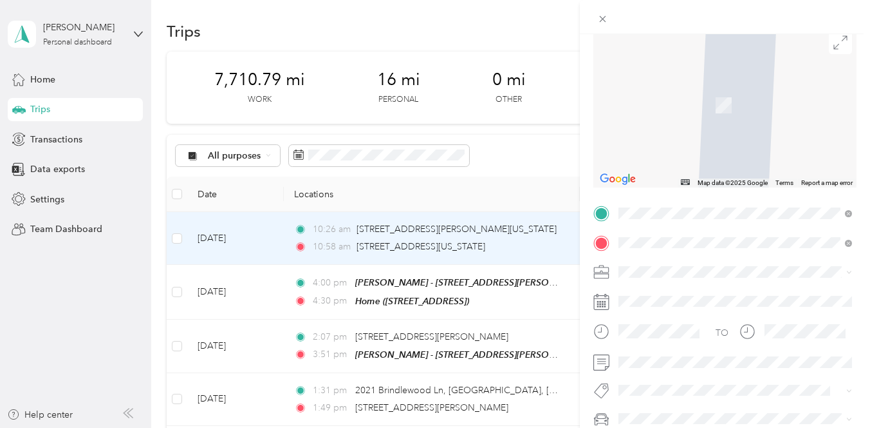
click at [685, 91] on span "[STREET_ADDRESS][US_STATE]" at bounding box center [707, 86] width 129 height 12
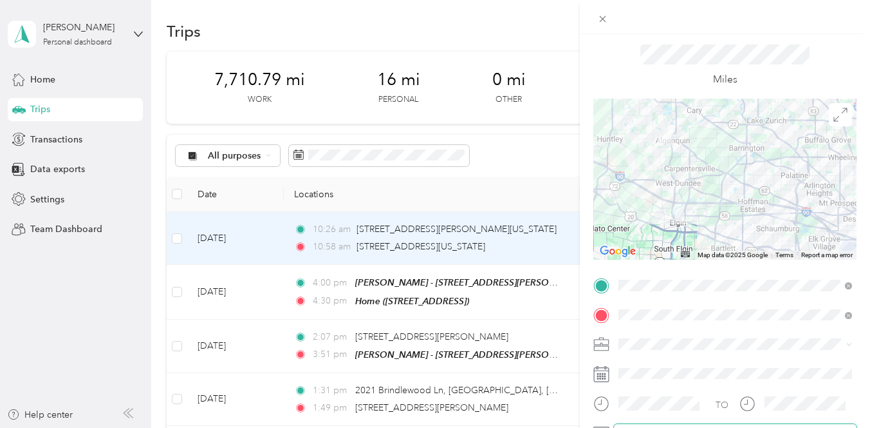
scroll to position [0, 0]
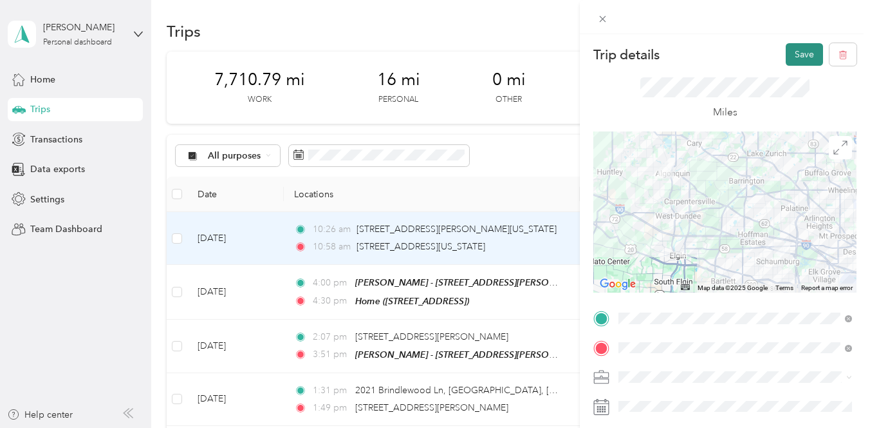
click at [810, 53] on button "Save" at bounding box center [804, 54] width 37 height 23
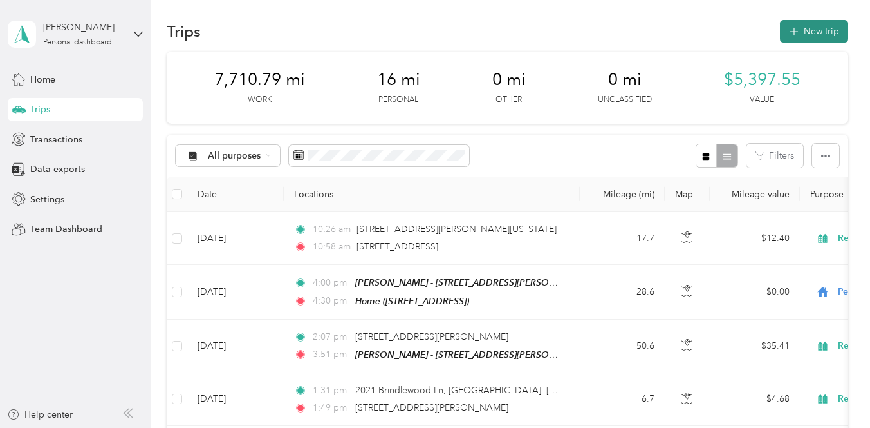
click at [826, 26] on button "New trip" at bounding box center [814, 31] width 68 height 23
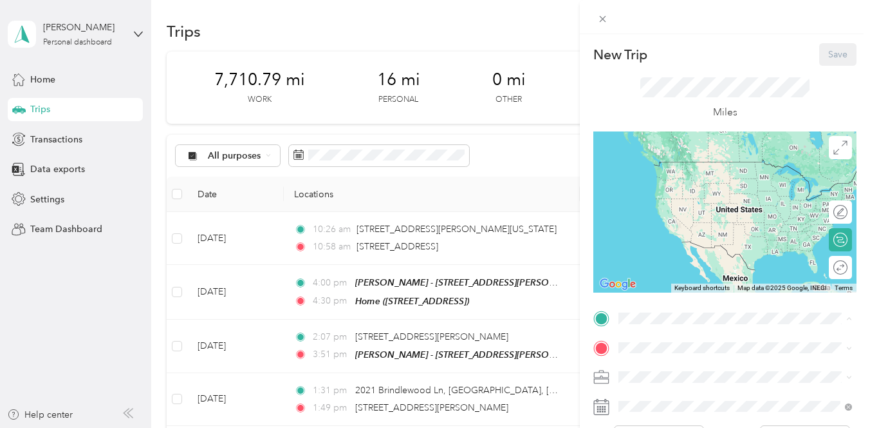
click at [657, 179] on span "[STREET_ADDRESS]" at bounding box center [684, 180] width 82 height 11
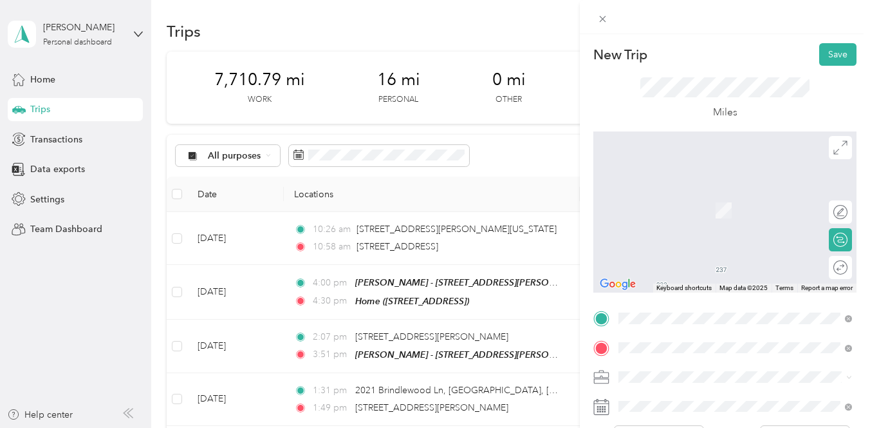
click at [712, 189] on strong "[STREET_ADDRESS][PERSON_NAME]" at bounding box center [724, 195] width 162 height 12
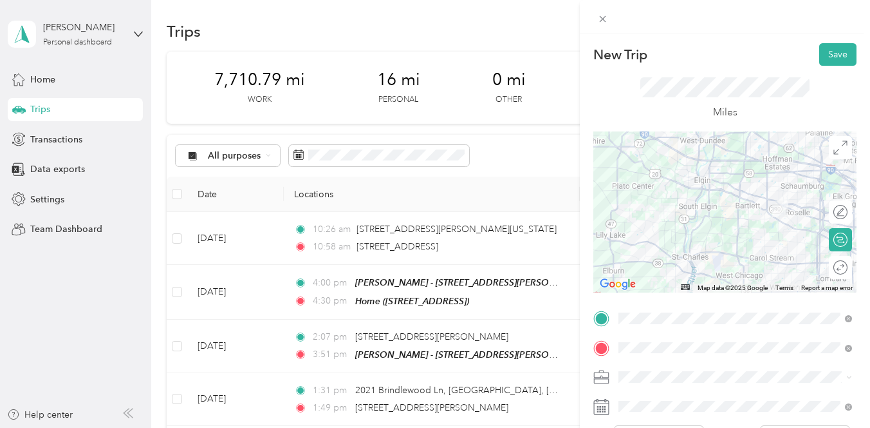
click at [630, 369] on span at bounding box center [735, 376] width 243 height 21
click at [647, 238] on span "Real Estate" at bounding box center [644, 241] width 43 height 11
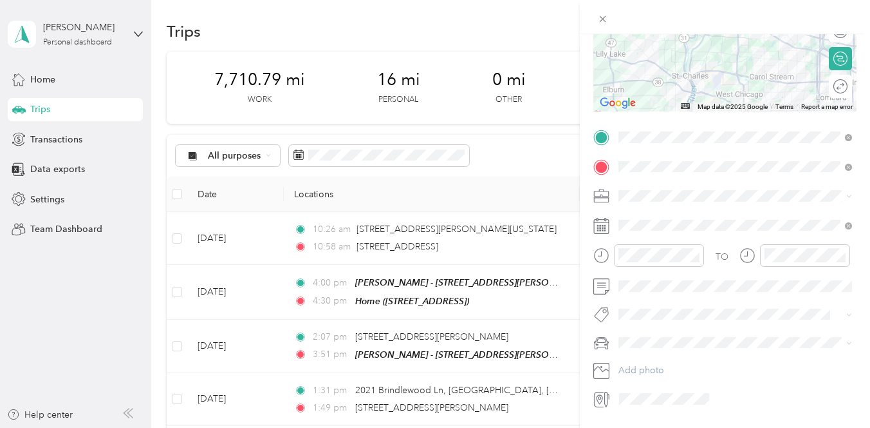
scroll to position [187, 0]
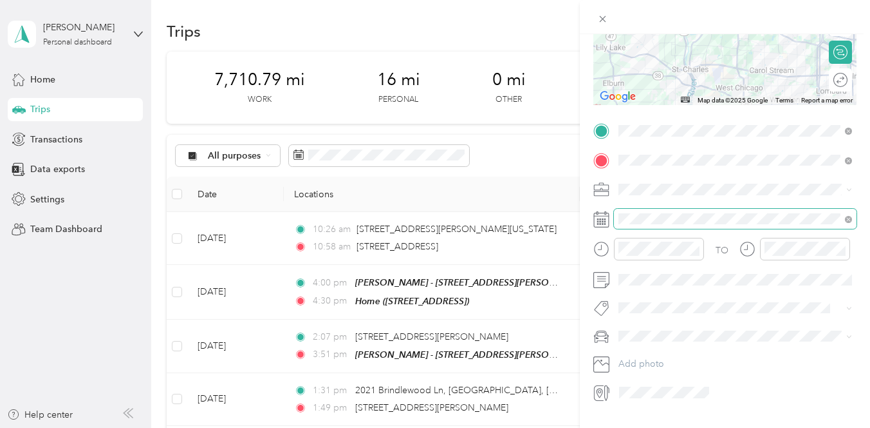
click at [642, 209] on span at bounding box center [735, 219] width 243 height 21
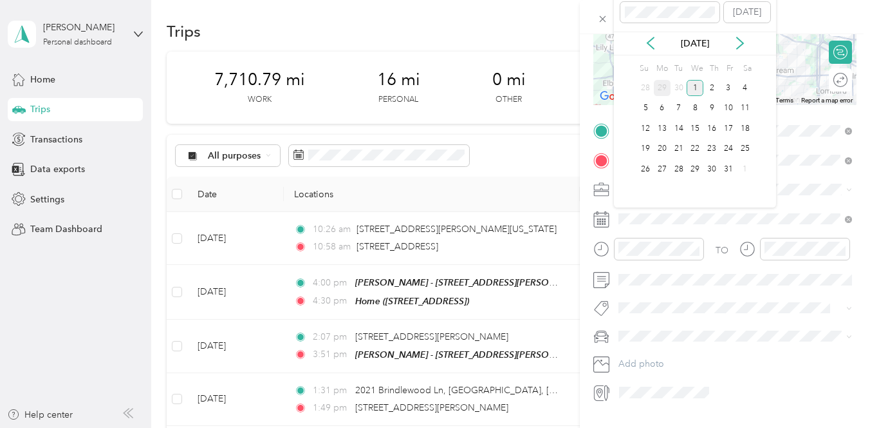
click at [661, 88] on div "29" at bounding box center [662, 88] width 17 height 16
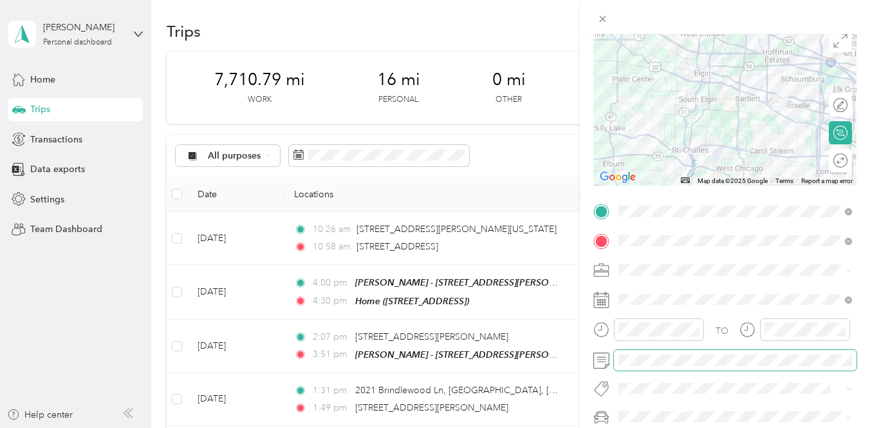
scroll to position [88, 0]
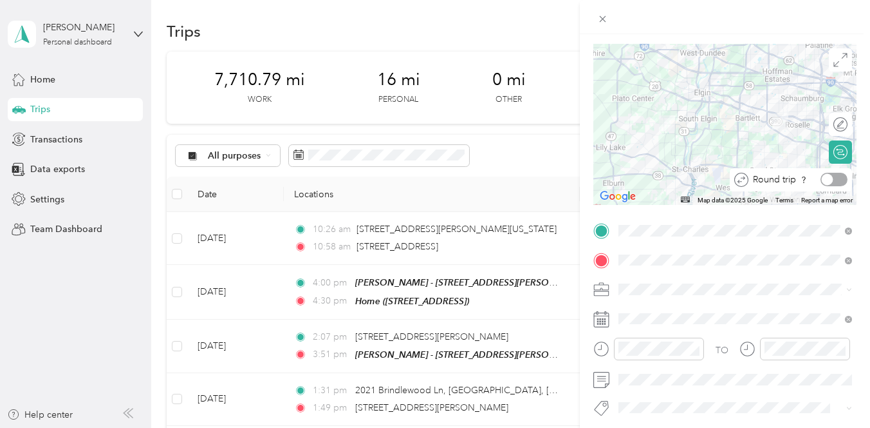
click at [840, 180] on div at bounding box center [834, 180] width 27 height 14
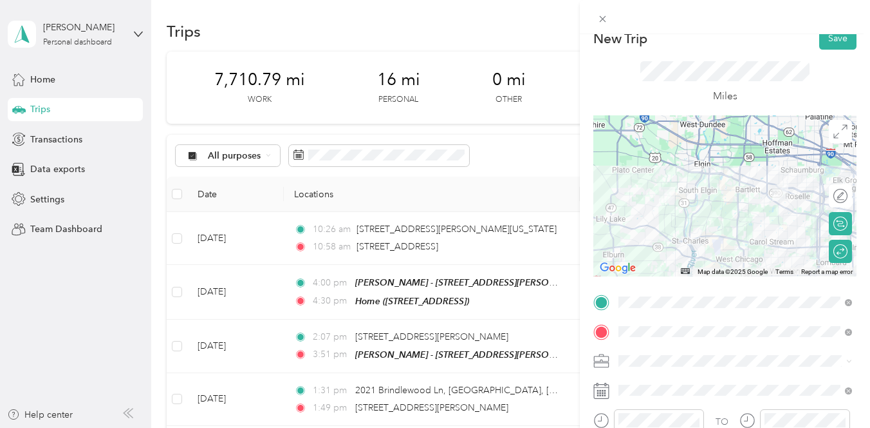
scroll to position [0, 0]
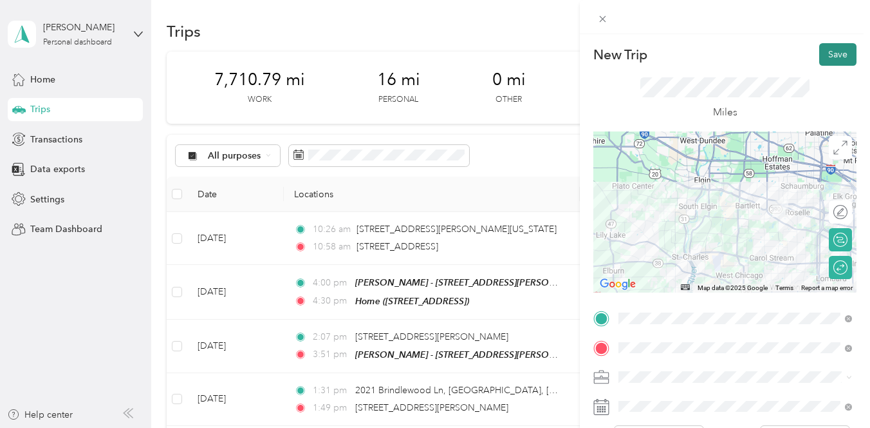
click at [841, 55] on button "Save" at bounding box center [838, 54] width 37 height 23
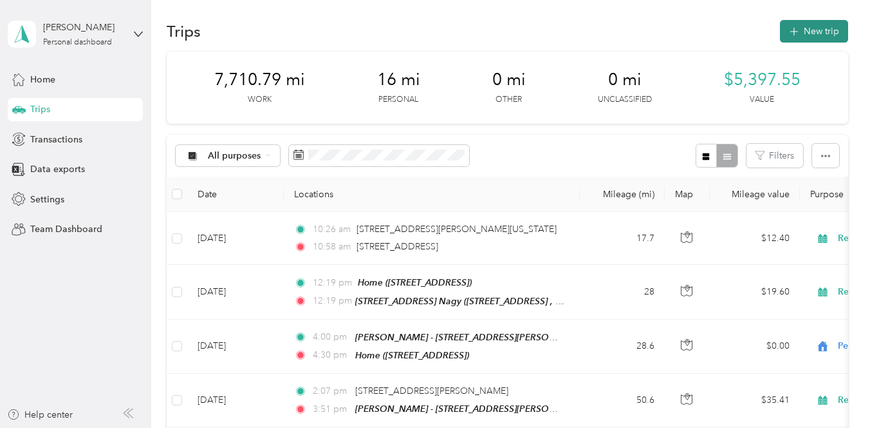
click at [822, 29] on button "New trip" at bounding box center [814, 31] width 68 height 23
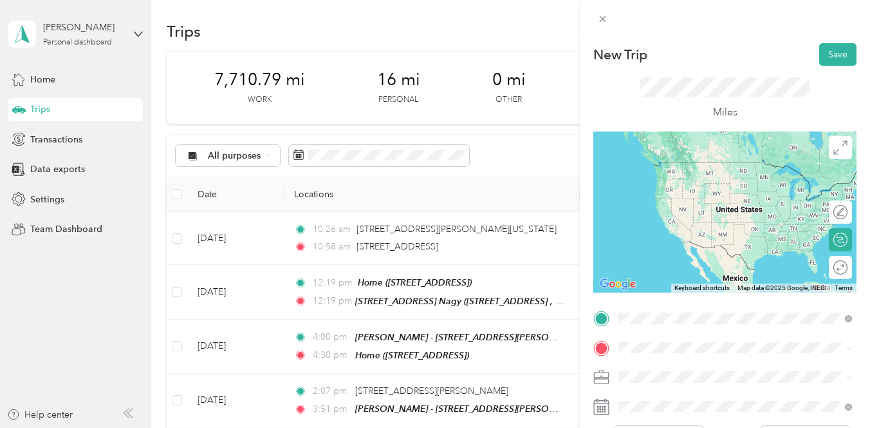
click at [704, 167] on span "[STREET_ADDRESS][US_STATE]" at bounding box center [707, 162] width 129 height 12
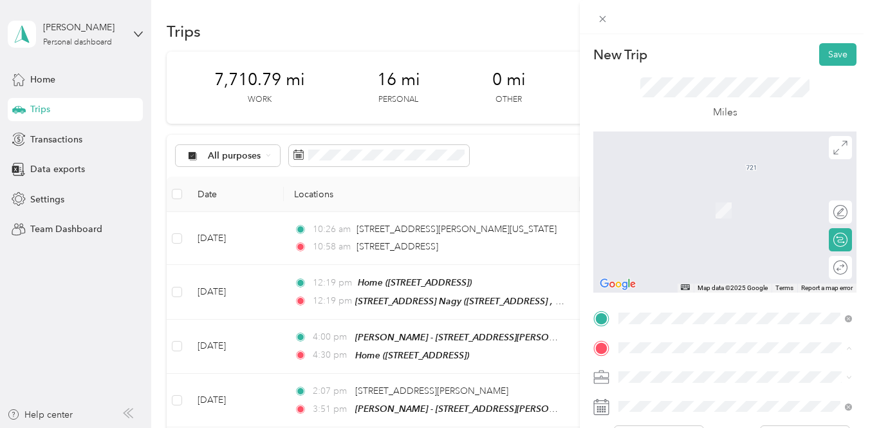
click at [662, 216] on div "Home [STREET_ADDRESS]" at bounding box center [684, 202] width 82 height 27
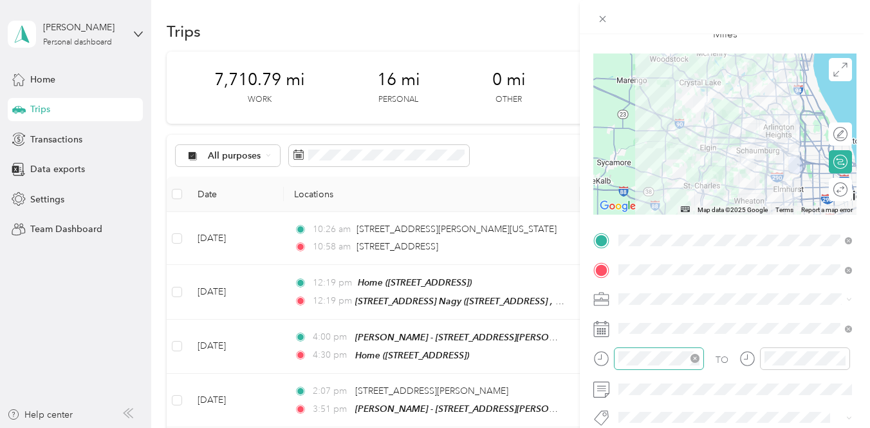
scroll to position [81, 0]
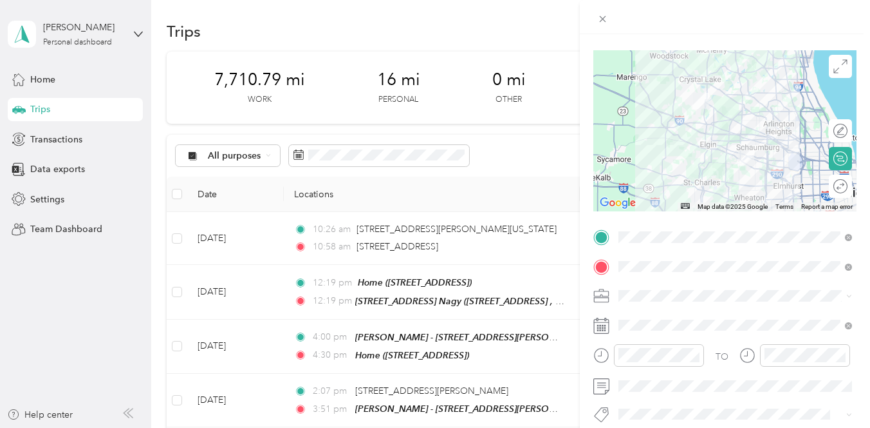
click at [610, 322] on div at bounding box center [725, 325] width 263 height 21
click at [605, 323] on icon at bounding box center [602, 325] width 16 height 16
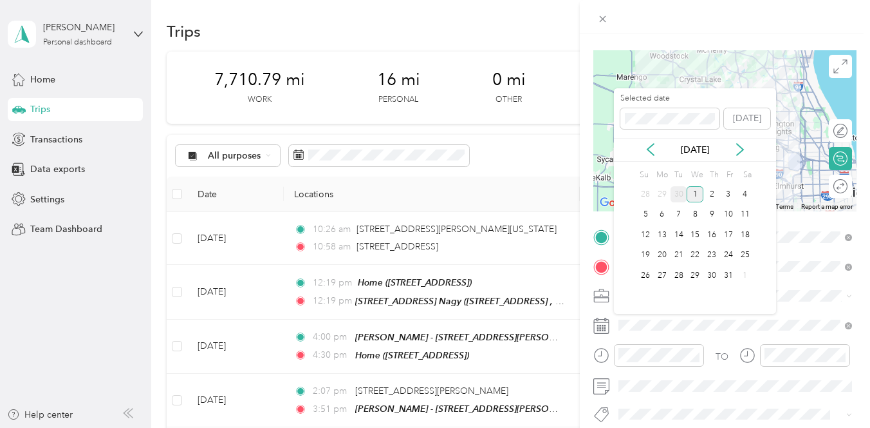
click at [677, 195] on div "30" at bounding box center [679, 194] width 17 height 16
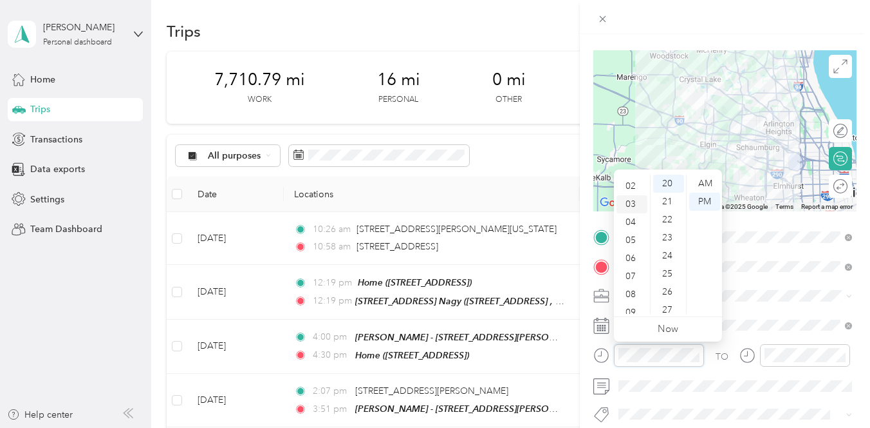
scroll to position [77, 0]
click at [632, 305] on div "11" at bounding box center [632, 305] width 31 height 18
click at [704, 187] on div "AM" at bounding box center [705, 183] width 31 height 18
click at [670, 300] on div "30" at bounding box center [668, 299] width 31 height 18
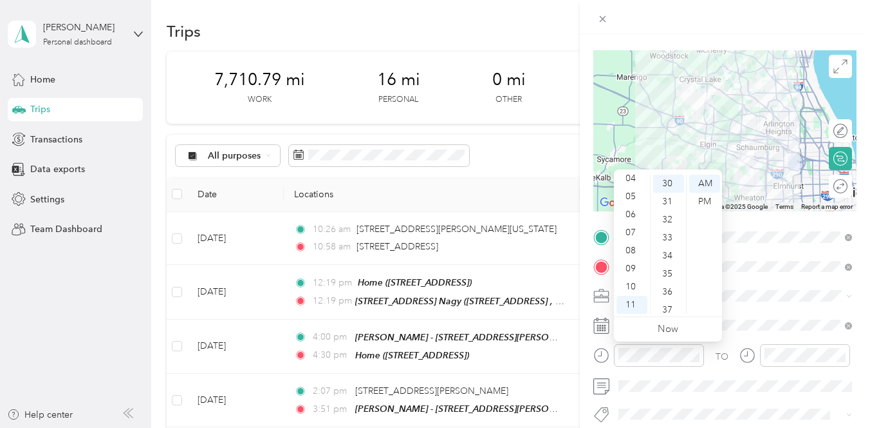
click at [587, 334] on form "New Trip Save This trip cannot be edited because it is either under review, app…" at bounding box center [725, 235] width 290 height 547
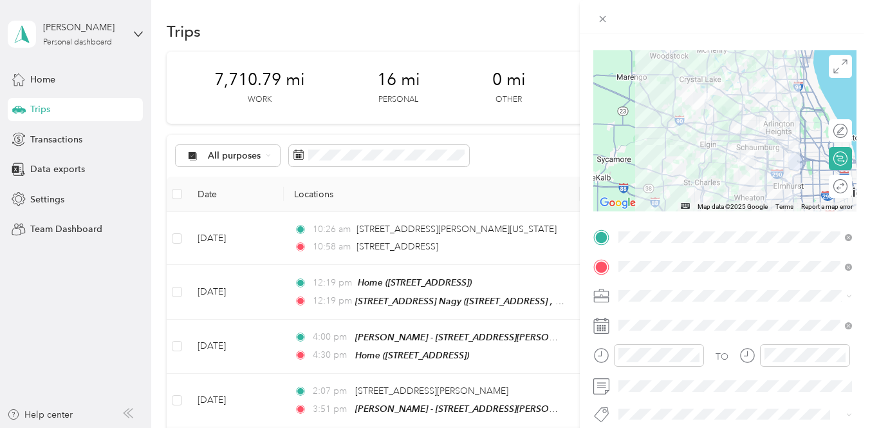
click at [587, 263] on form "New Trip Save This trip cannot be edited because it is either under review, app…" at bounding box center [725, 235] width 290 height 547
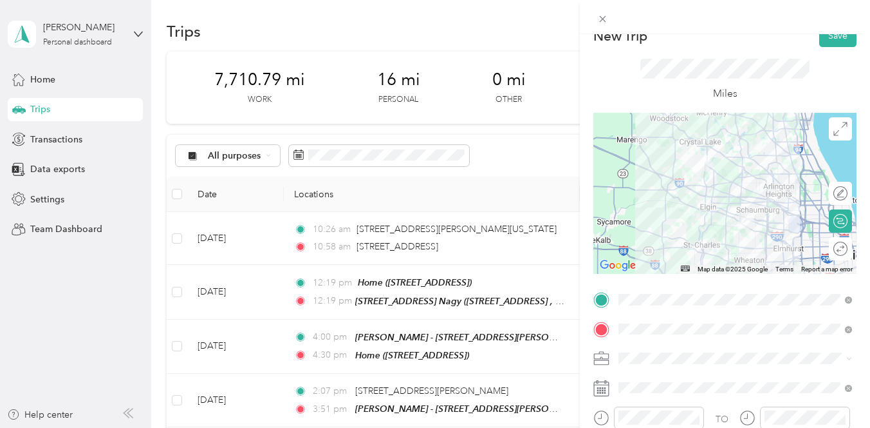
scroll to position [0, 0]
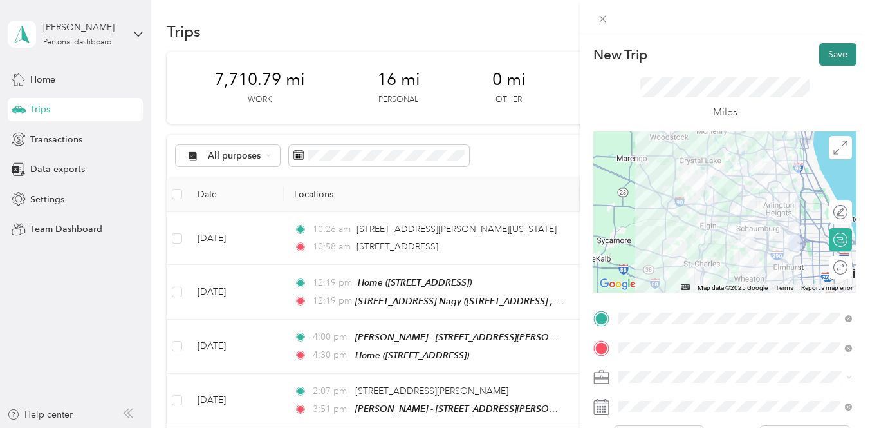
click at [841, 58] on button "Save" at bounding box center [838, 54] width 37 height 23
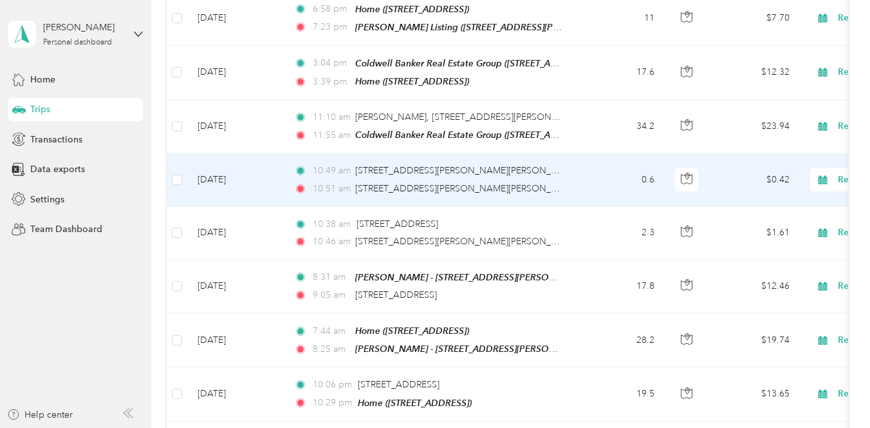
scroll to position [769, 0]
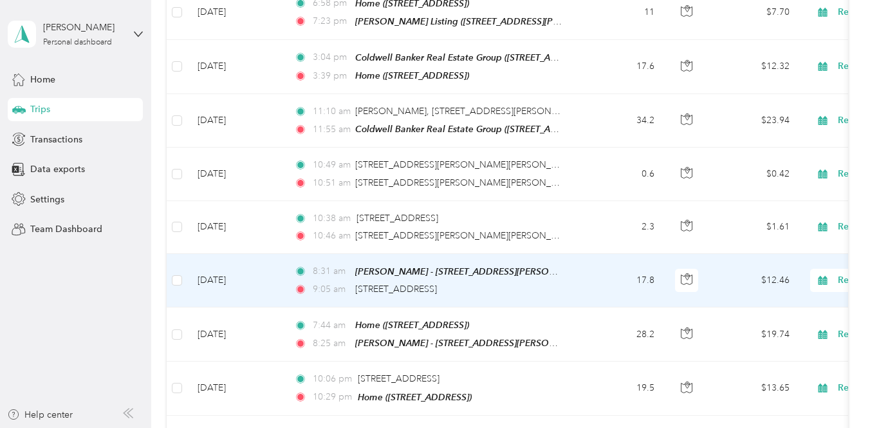
click at [606, 294] on td "17.8" at bounding box center [622, 280] width 85 height 53
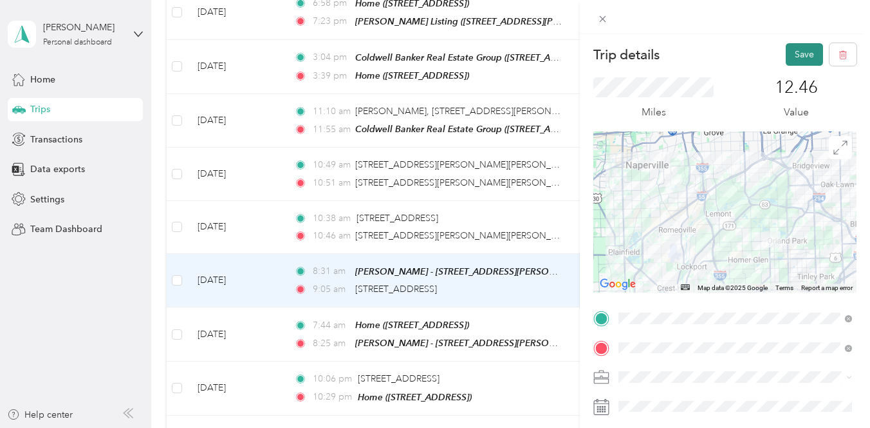
click at [806, 55] on button "Save" at bounding box center [804, 54] width 37 height 23
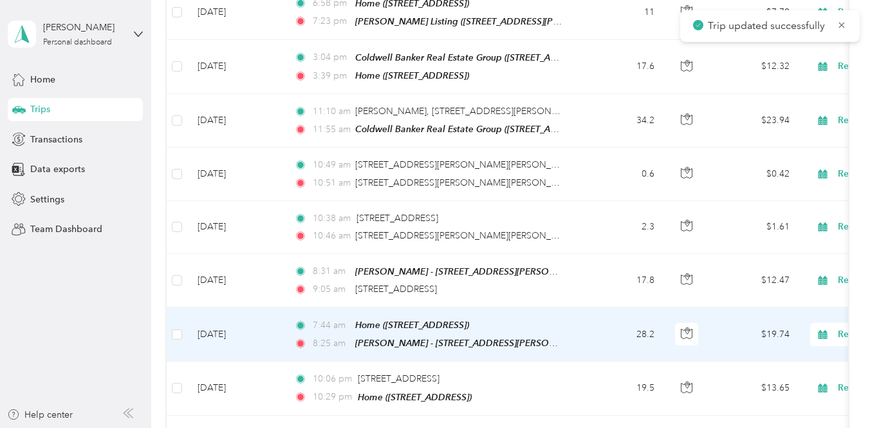
click at [594, 334] on td "28.2" at bounding box center [622, 334] width 85 height 54
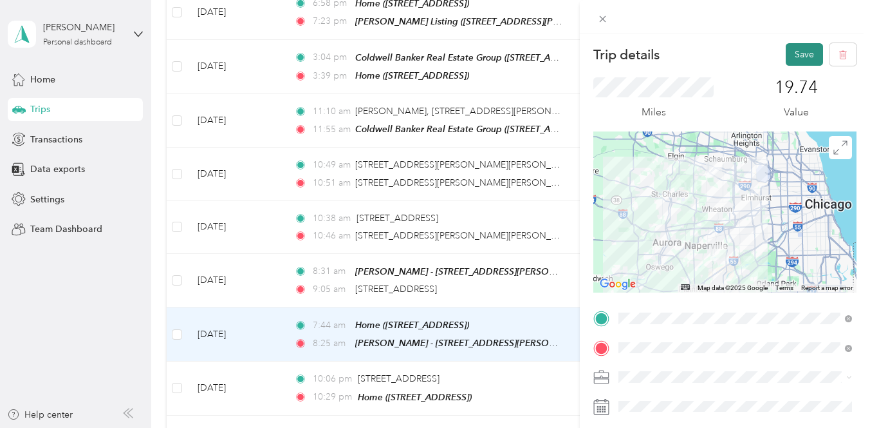
click at [810, 56] on button "Save" at bounding box center [804, 54] width 37 height 23
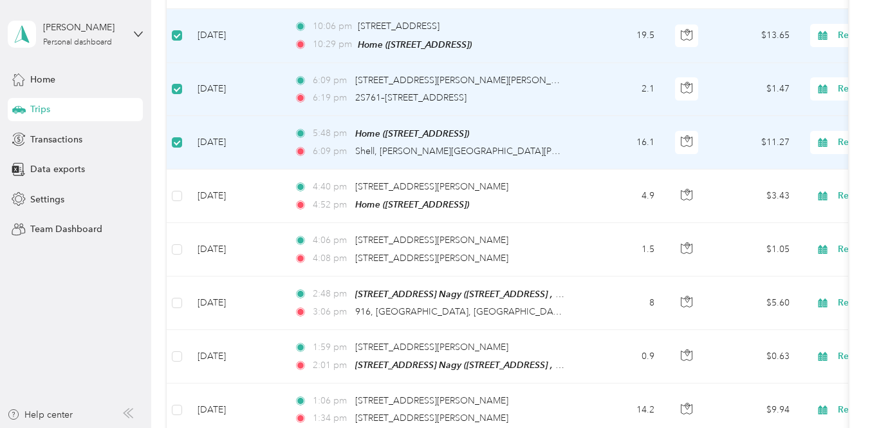
scroll to position [1138, 0]
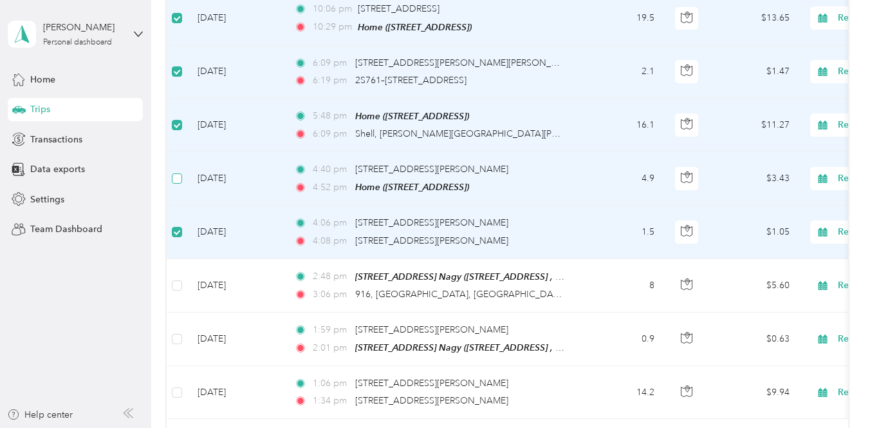
click at [174, 171] on label at bounding box center [177, 178] width 10 height 14
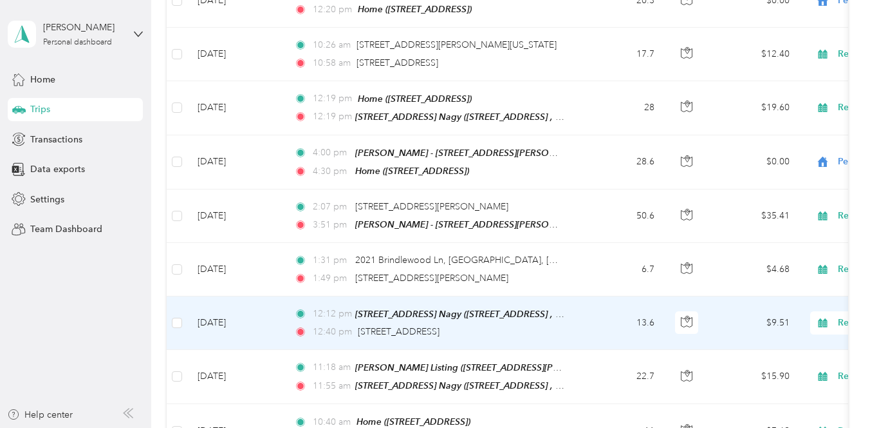
scroll to position [0, 0]
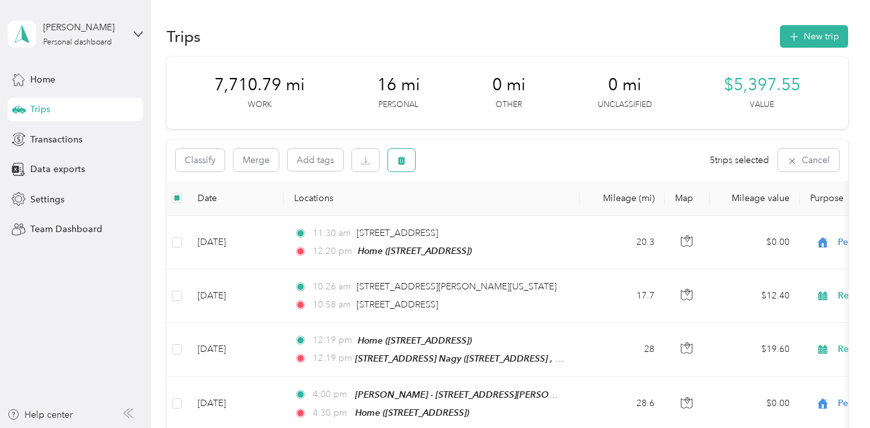
click at [403, 163] on icon "button" at bounding box center [402, 160] width 8 height 8
click at [500, 212] on button "Yes" at bounding box center [497, 213] width 25 height 21
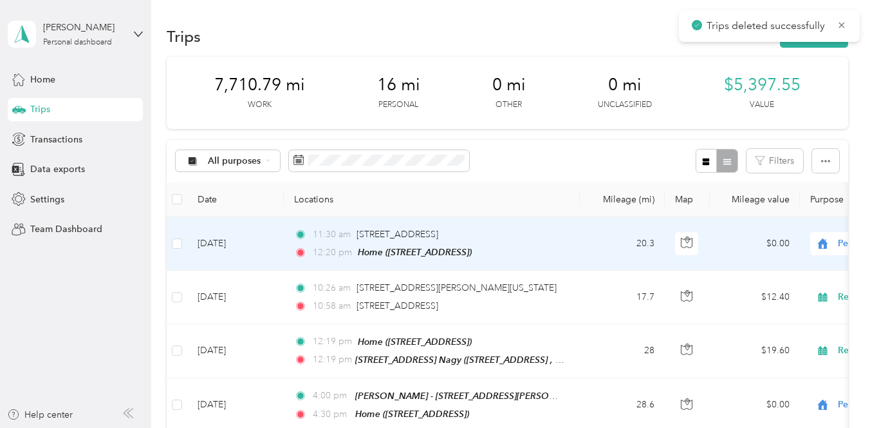
click at [794, 100] on span "Real Estate" at bounding box center [802, 107] width 119 height 14
click at [563, 160] on div "All purposes Filters" at bounding box center [507, 161] width 681 height 42
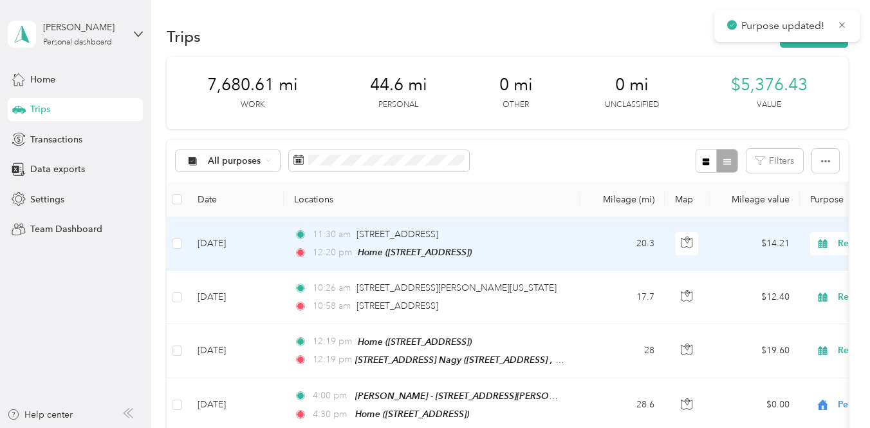
click at [834, 244] on span "Real Estate" at bounding box center [885, 243] width 140 height 14
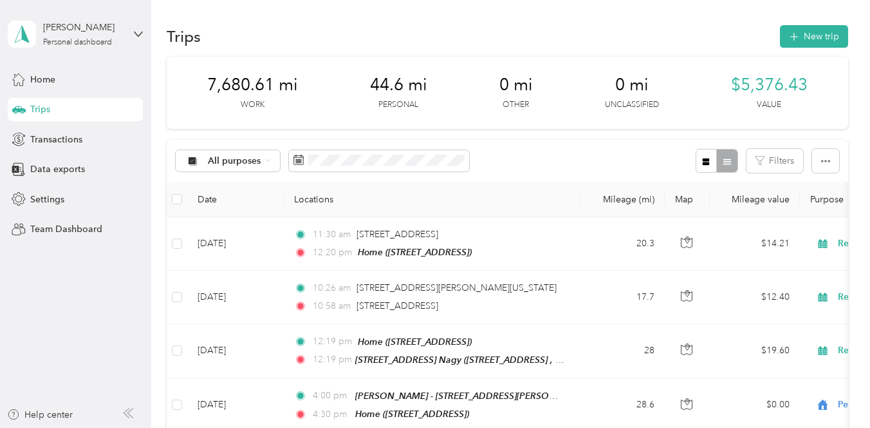
click at [521, 196] on th "Locations" at bounding box center [432, 199] width 296 height 35
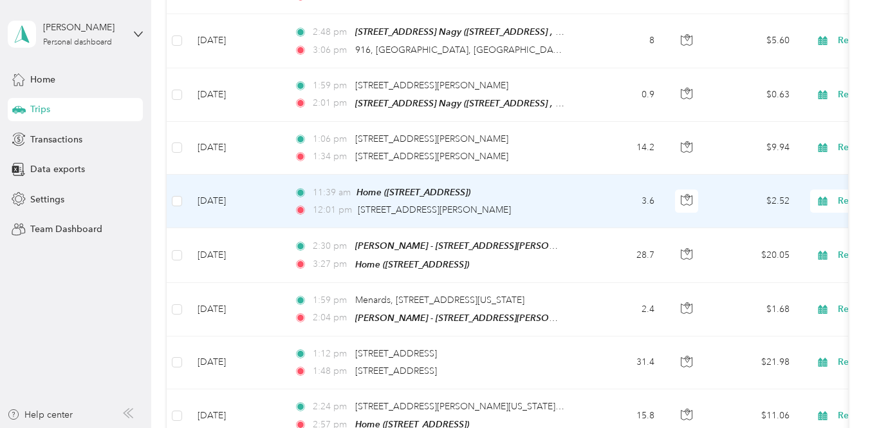
scroll to position [1118, 0]
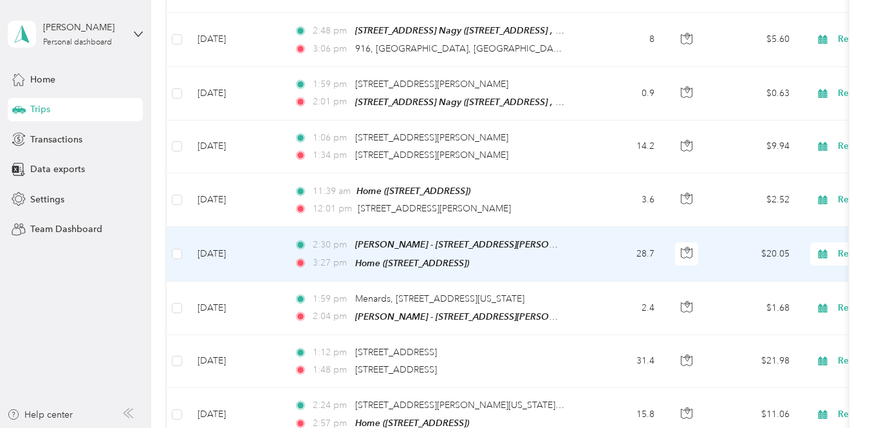
click at [597, 257] on td "28.7" at bounding box center [622, 254] width 85 height 54
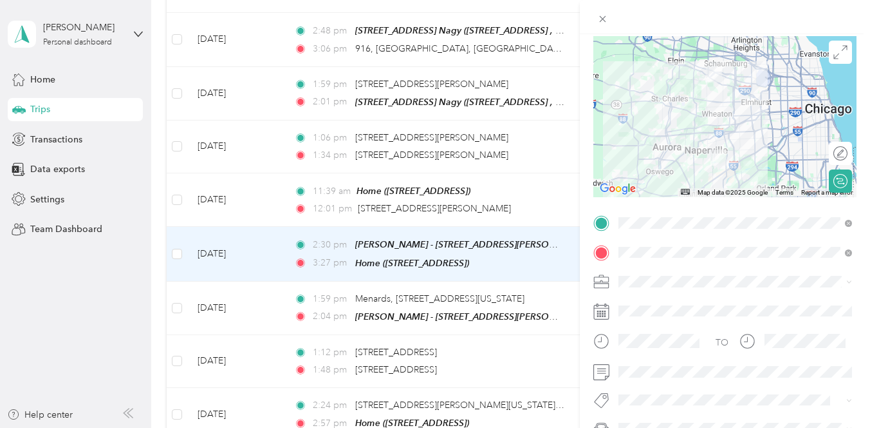
scroll to position [95, 0]
click at [255, 309] on div "Trip details Save This trip cannot be edited because it is either under review,…" at bounding box center [435, 214] width 870 height 428
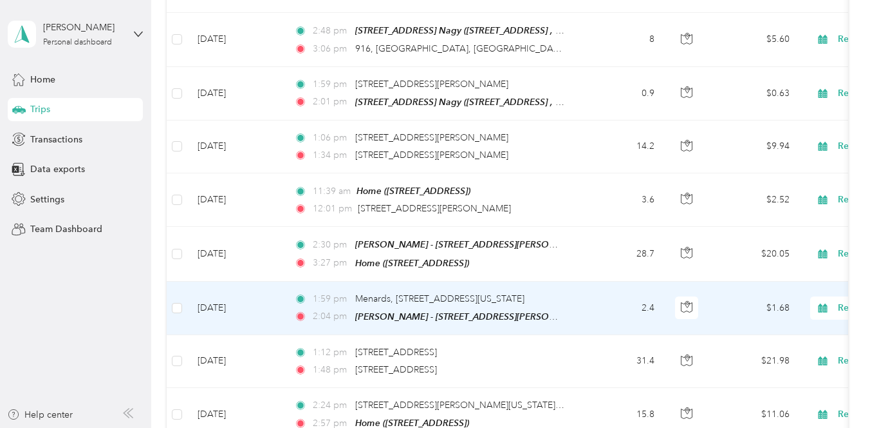
click at [255, 309] on td "[DATE]" at bounding box center [235, 307] width 97 height 53
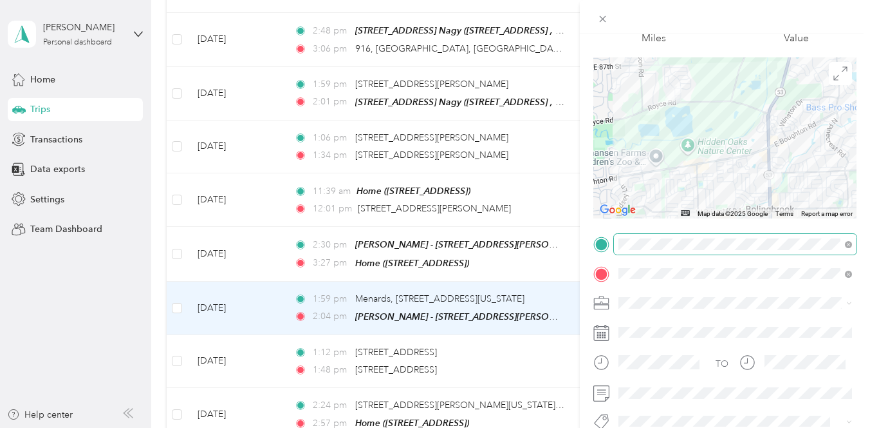
scroll to position [75, 0]
click at [526, 191] on div "Trip details Save This trip cannot be edited because it is either under review,…" at bounding box center [435, 214] width 870 height 428
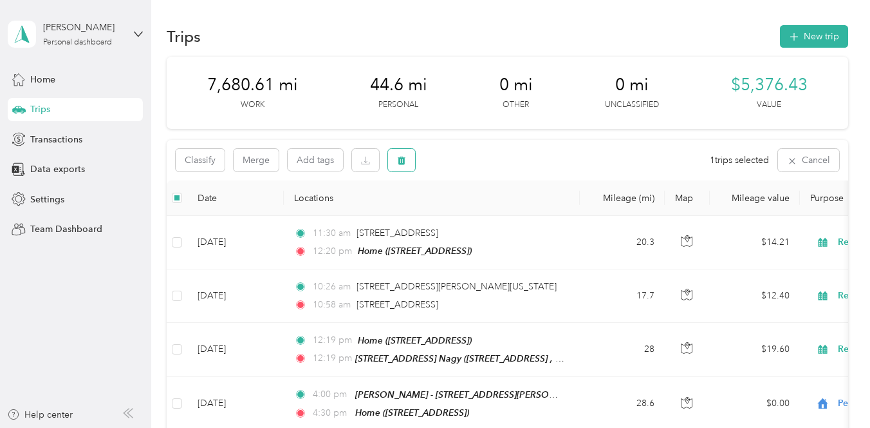
click at [408, 162] on button "button" at bounding box center [401, 160] width 27 height 23
click at [493, 209] on button "Yes" at bounding box center [497, 213] width 25 height 21
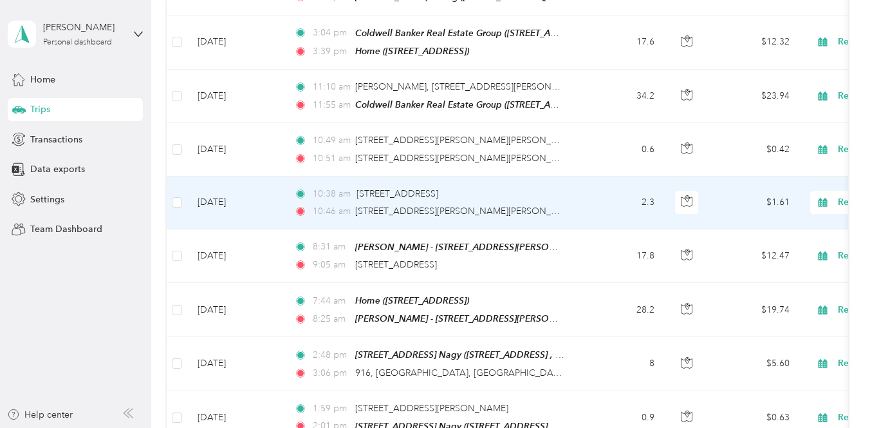
scroll to position [799, 0]
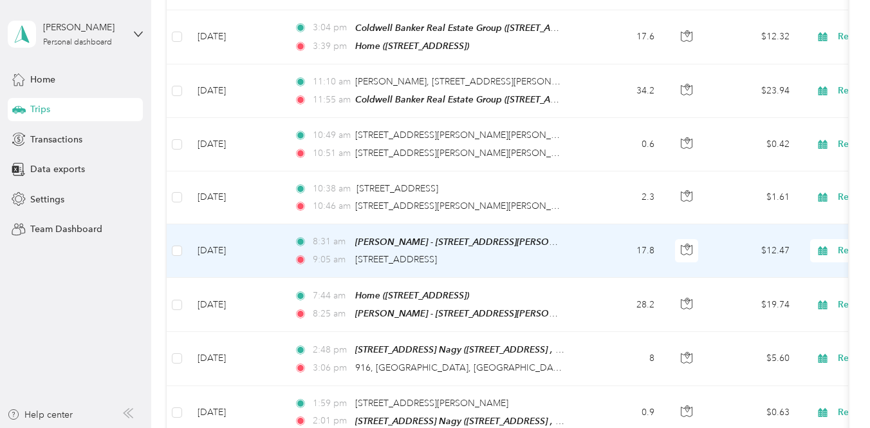
click at [597, 235] on td "17.8" at bounding box center [622, 250] width 85 height 53
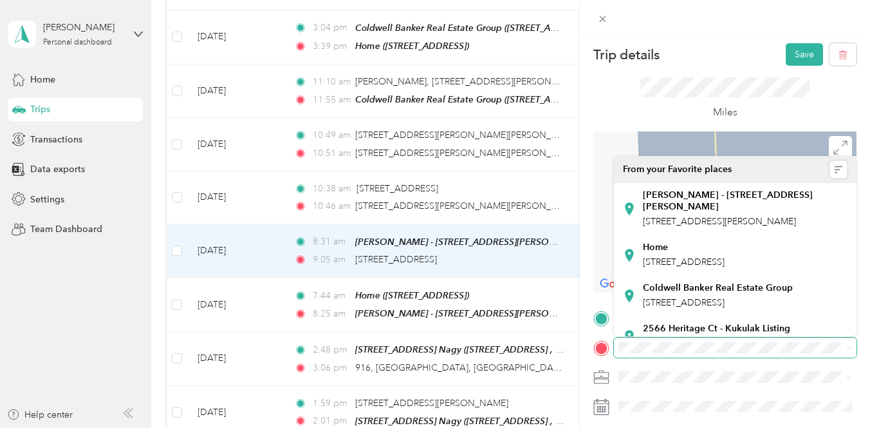
click at [592, 249] on form "Trip details Save This trip cannot be edited because it is either under review,…" at bounding box center [725, 316] width 290 height 547
click at [628, 99] on div "Miles" at bounding box center [725, 99] width 263 height 66
click at [536, 166] on div "Trip details Save This trip cannot be edited because it is either under review,…" at bounding box center [435, 214] width 870 height 428
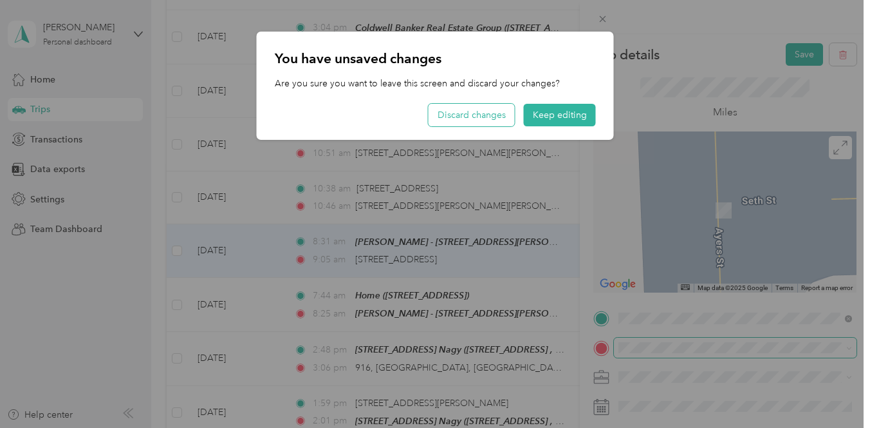
click at [485, 116] on button "Discard changes" at bounding box center [472, 115] width 86 height 23
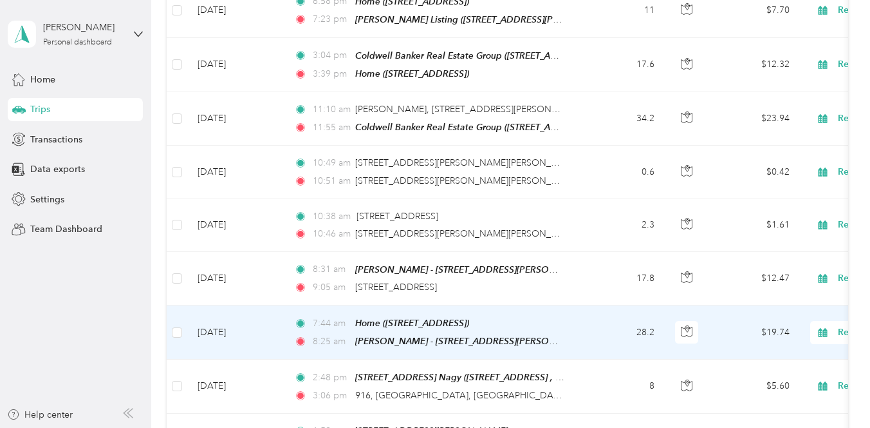
scroll to position [760, 0]
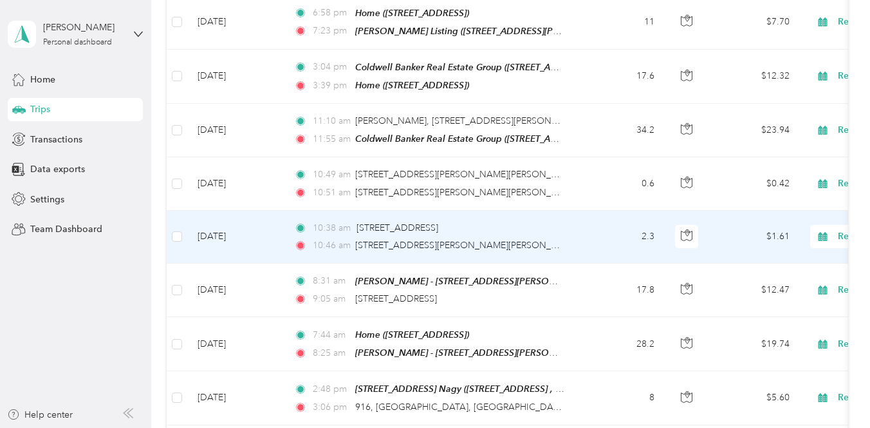
click at [600, 231] on td "2.3" at bounding box center [622, 237] width 85 height 53
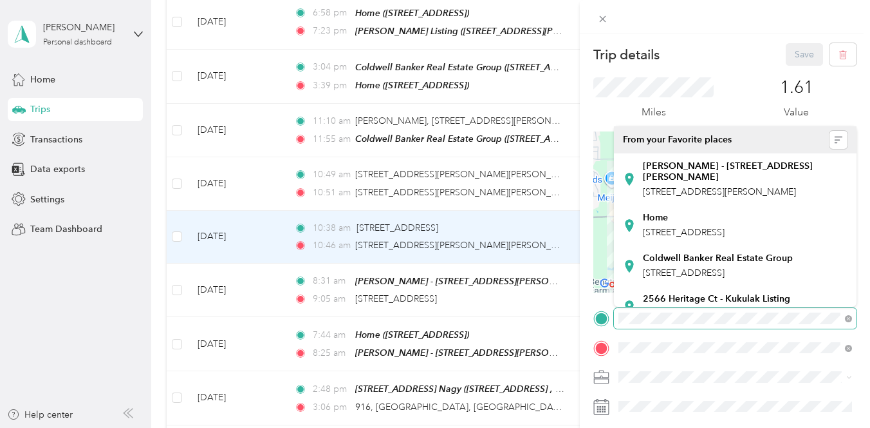
click at [801, 323] on span at bounding box center [735, 318] width 243 height 21
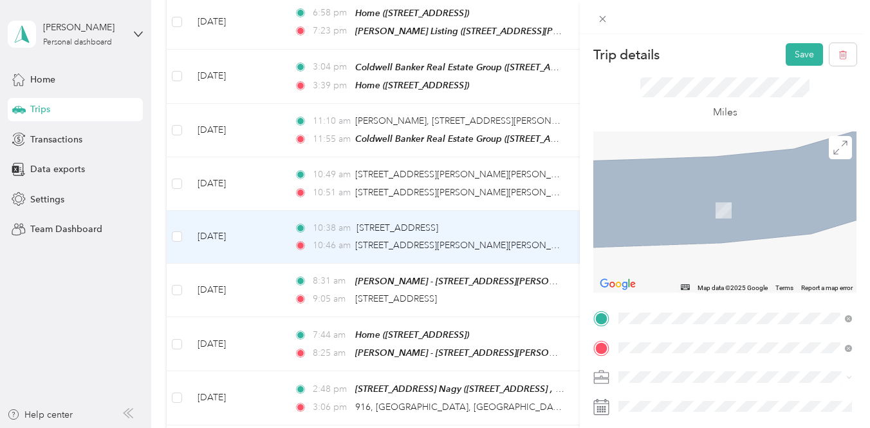
click at [717, 167] on span "[STREET_ADDRESS][US_STATE]" at bounding box center [707, 162] width 129 height 12
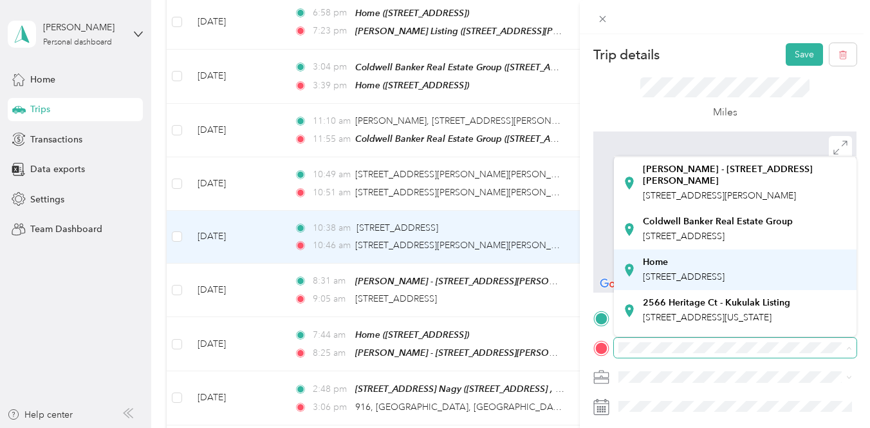
scroll to position [15, 0]
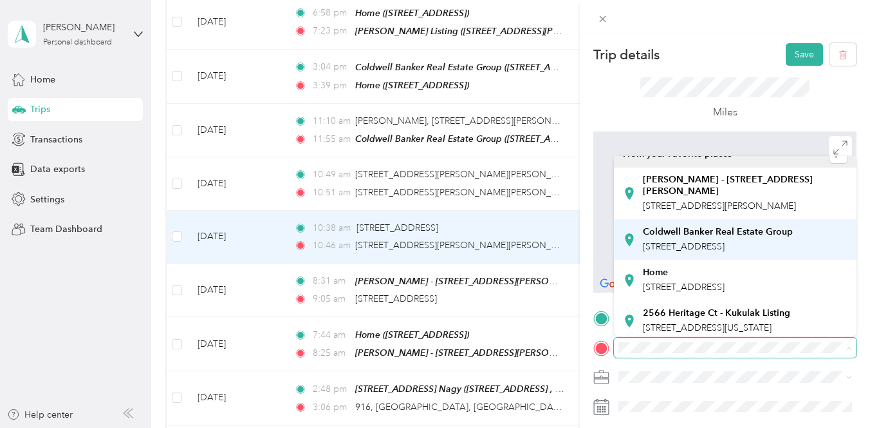
click at [715, 226] on div "Coldwell Banker Real Estate Group [STREET_ADDRESS]" at bounding box center [718, 239] width 150 height 27
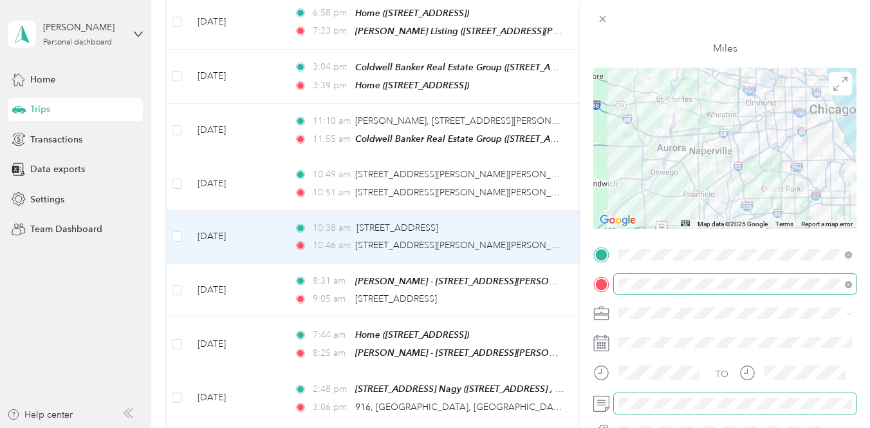
scroll to position [0, 0]
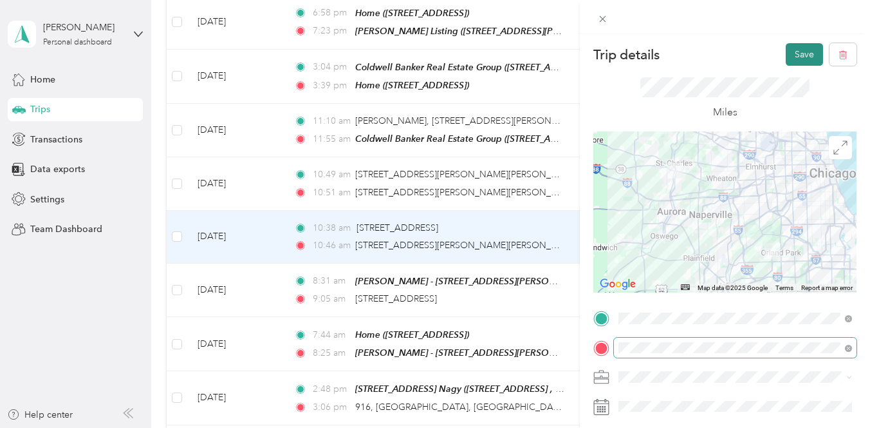
click at [814, 52] on button "Save" at bounding box center [804, 54] width 37 height 23
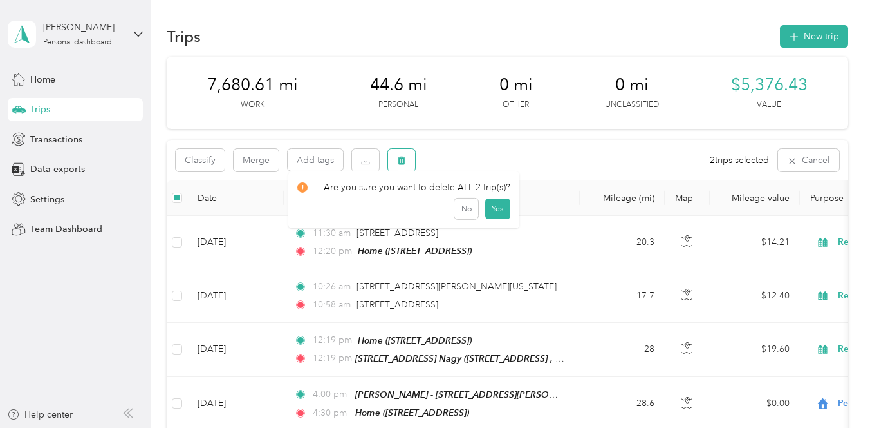
click at [400, 158] on icon "button" at bounding box center [402, 160] width 8 height 8
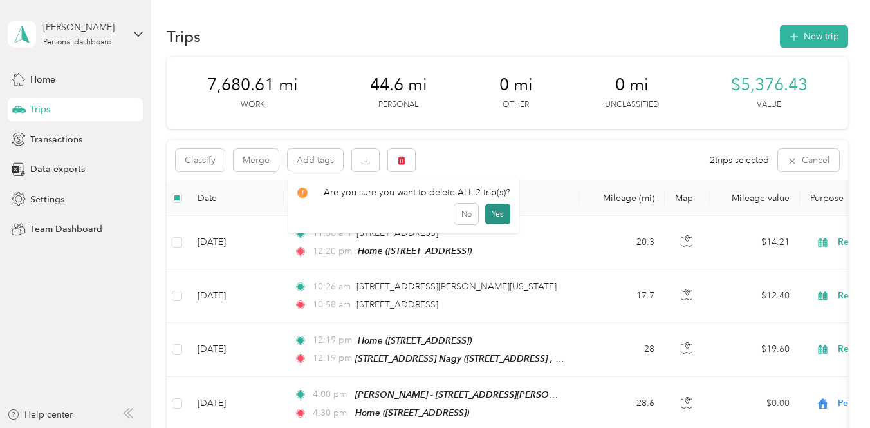
click at [499, 214] on button "Yes" at bounding box center [497, 213] width 25 height 21
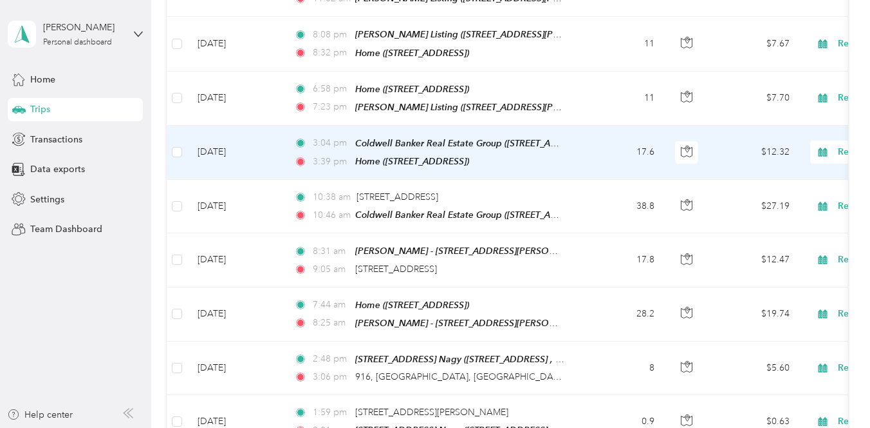
scroll to position [685, 0]
click at [558, 167] on td "3:04 pm Coldwell Banker Real Estate Group ([STREET_ADDRESS]) 3:39 pm Home ([STR…" at bounding box center [432, 151] width 296 height 54
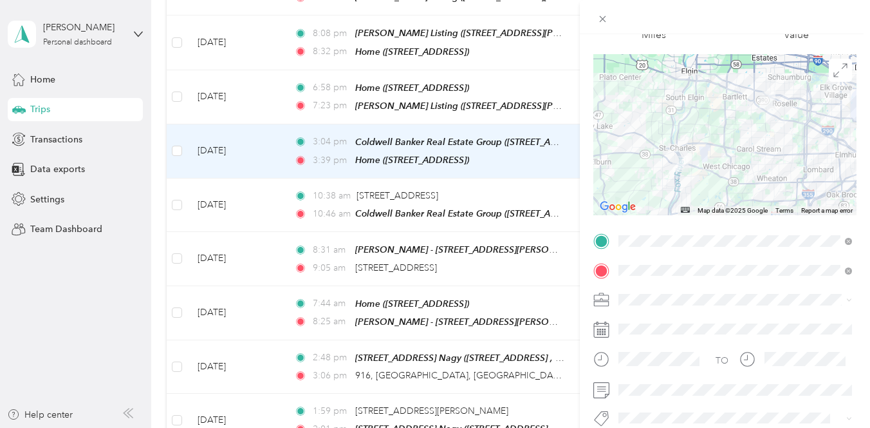
scroll to position [85, 0]
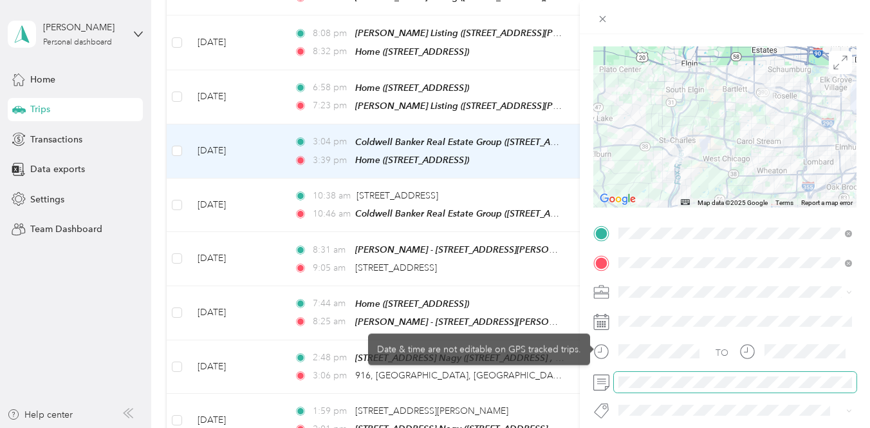
click at [622, 388] on span at bounding box center [735, 381] width 243 height 21
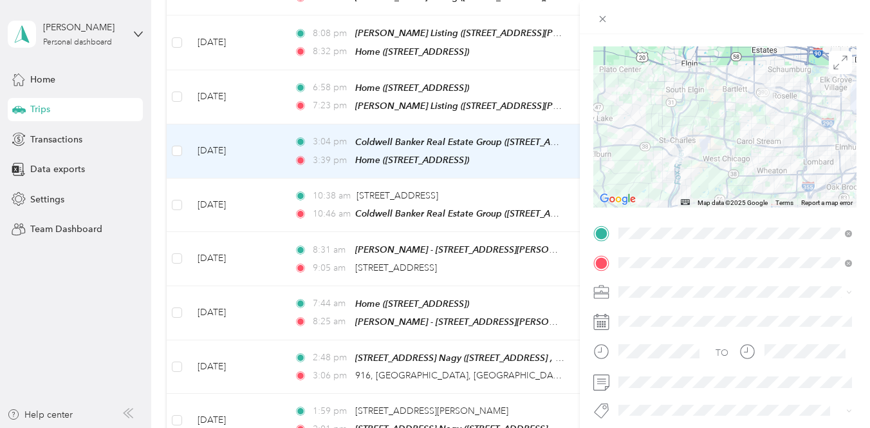
click at [589, 257] on form "Trip details Save This trip cannot be edited because it is either under review,…" at bounding box center [725, 231] width 290 height 547
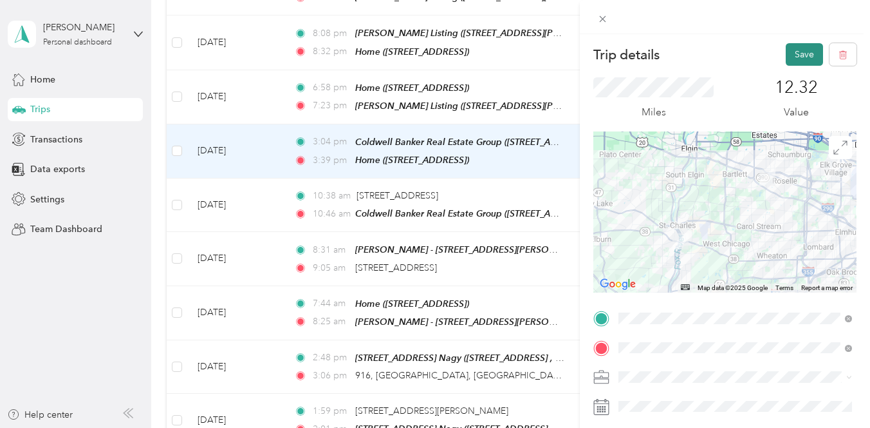
click at [804, 55] on button "Save" at bounding box center [804, 54] width 37 height 23
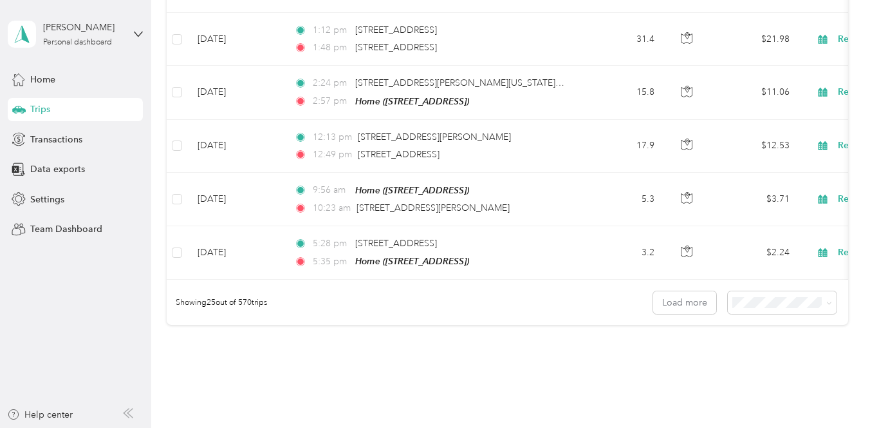
scroll to position [1346, 0]
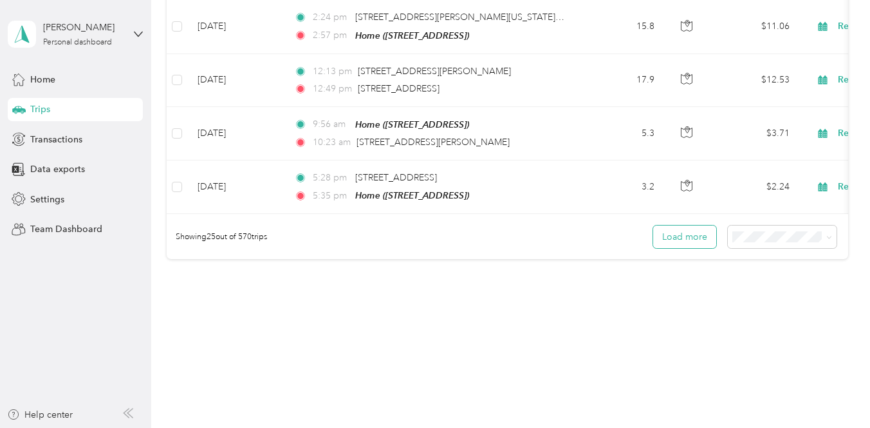
click at [691, 227] on button "Load more" at bounding box center [684, 236] width 63 height 23
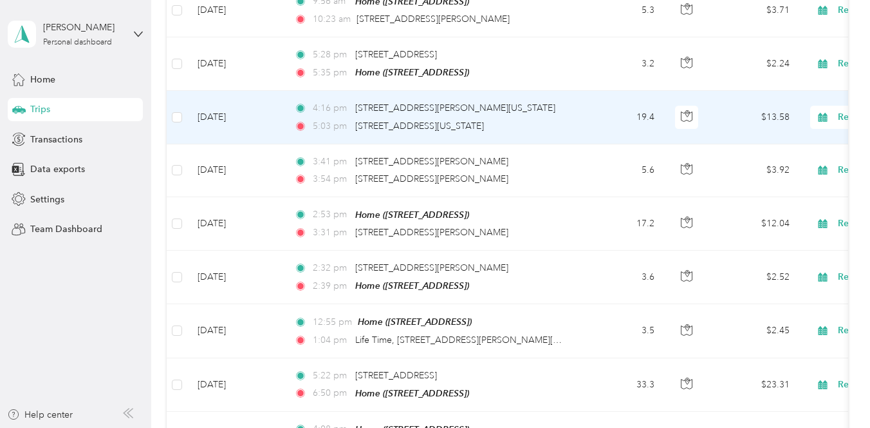
scroll to position [1469, 0]
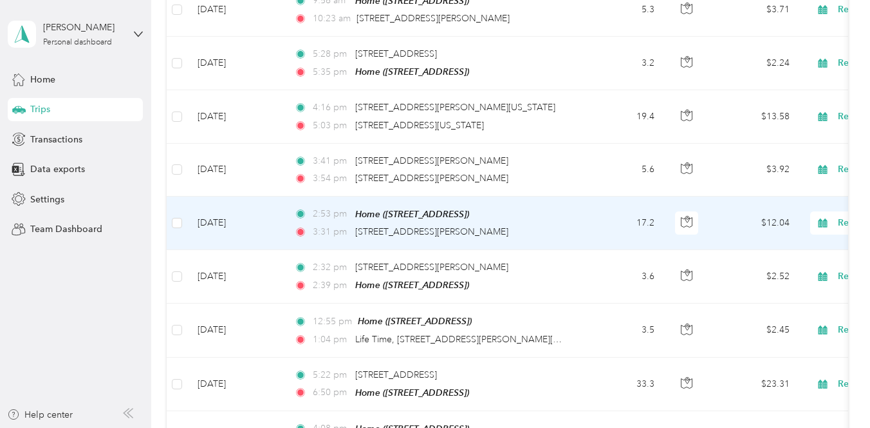
click at [575, 226] on td "2:53 pm Home ([STREET_ADDRESS][PERSON_NAME]) 3:31 pm [STREET_ADDRESS][PERSON_NA…" at bounding box center [432, 222] width 296 height 53
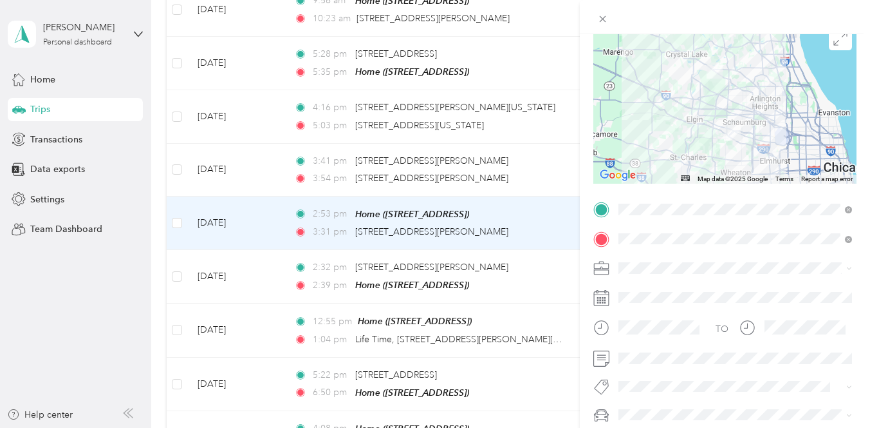
scroll to position [112, 0]
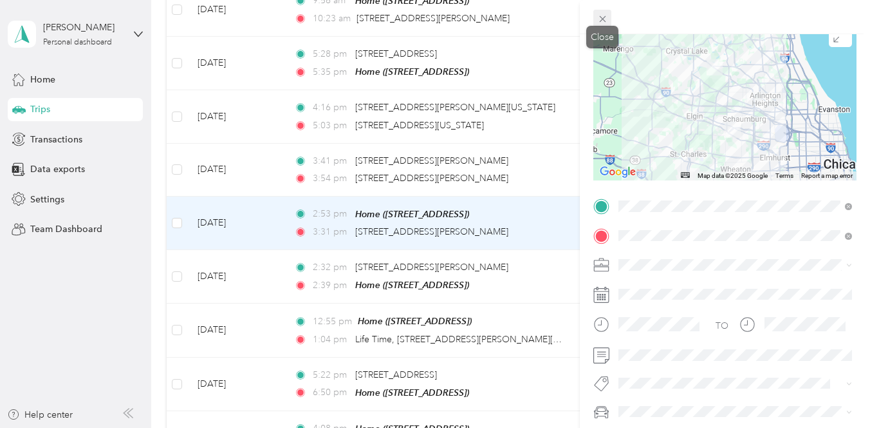
click at [603, 15] on icon at bounding box center [602, 19] width 11 height 11
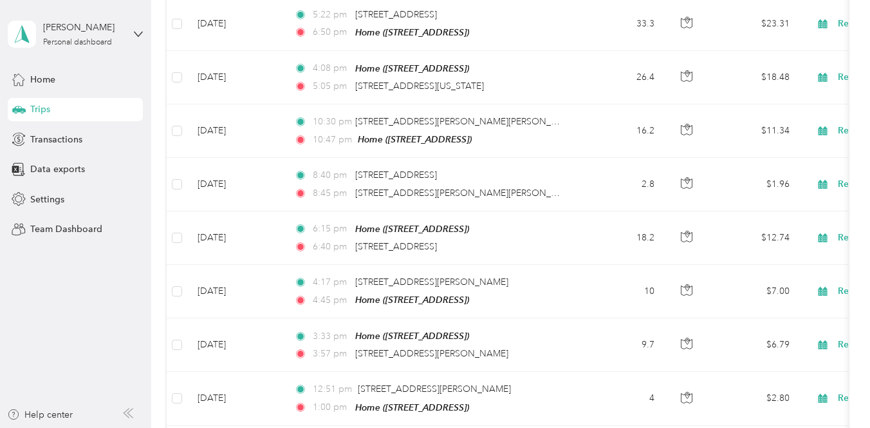
scroll to position [1850, 0]
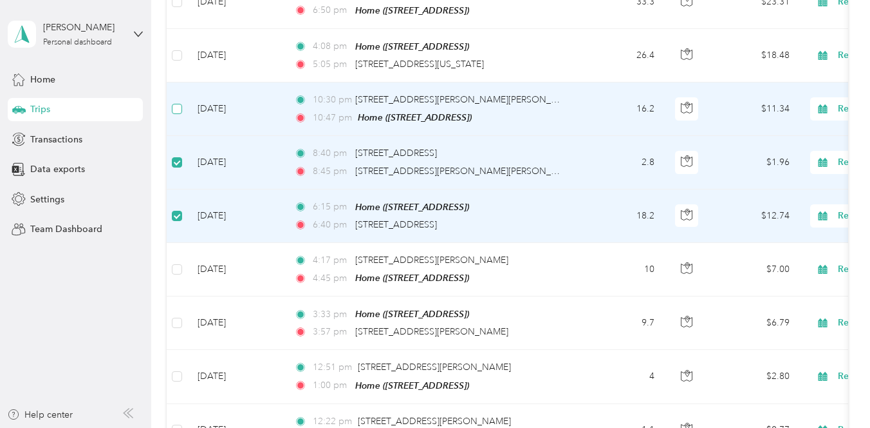
click at [176, 102] on label at bounding box center [177, 109] width 10 height 14
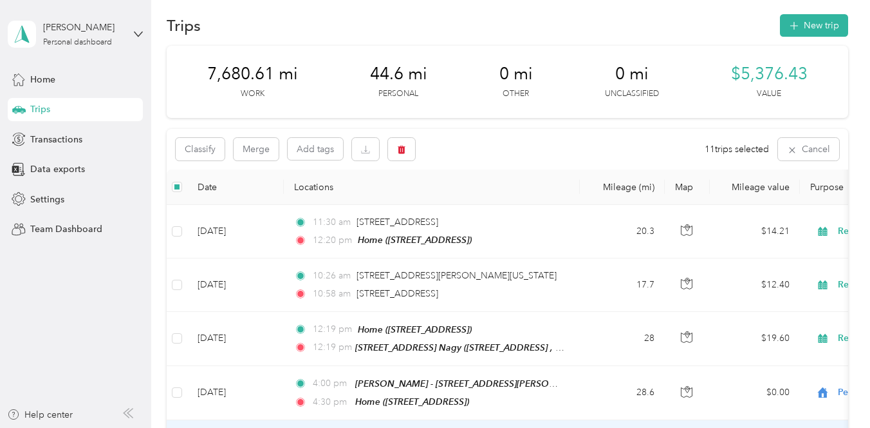
scroll to position [0, 0]
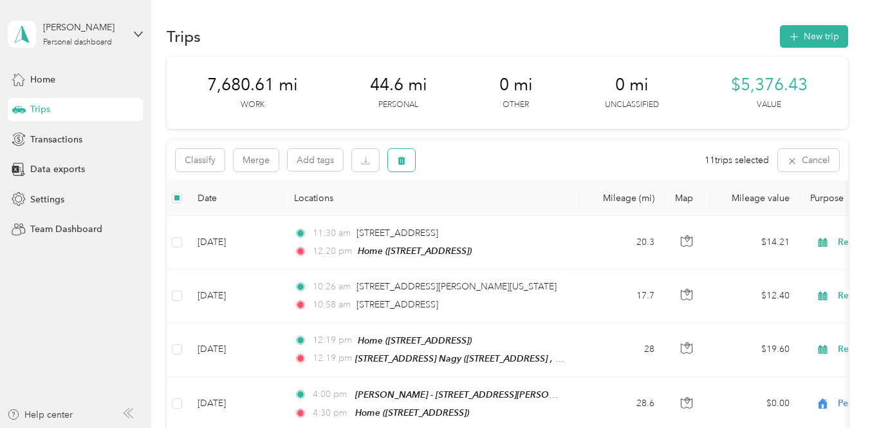
click at [404, 158] on icon "button" at bounding box center [402, 160] width 8 height 8
click at [500, 208] on button "Yes" at bounding box center [500, 213] width 25 height 21
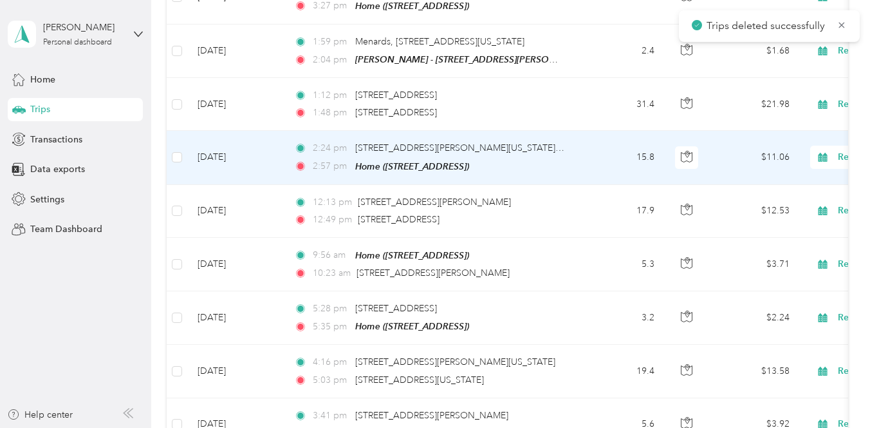
scroll to position [1224, 0]
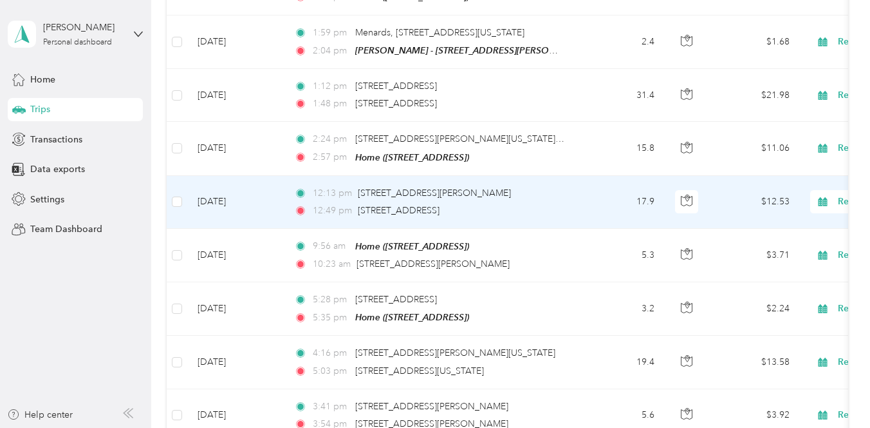
click at [536, 203] on div "12:49 pm [STREET_ADDRESS]" at bounding box center [429, 210] width 270 height 14
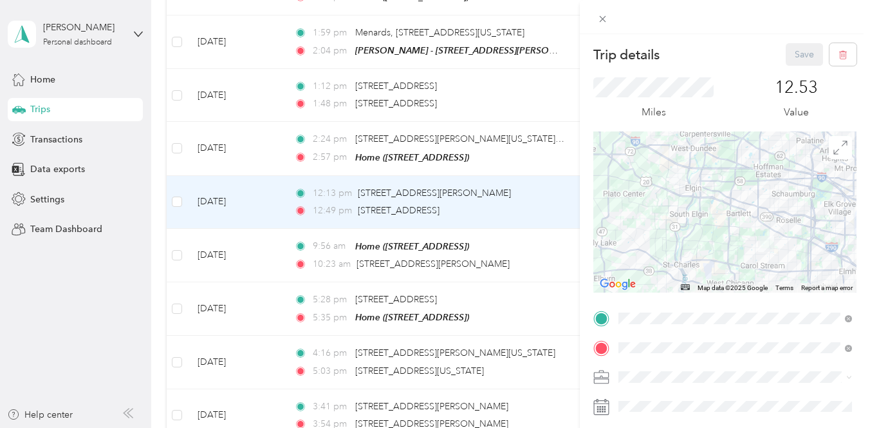
click at [167, 292] on div "Trip details Save This trip cannot be edited because it is either under review,…" at bounding box center [435, 214] width 870 height 428
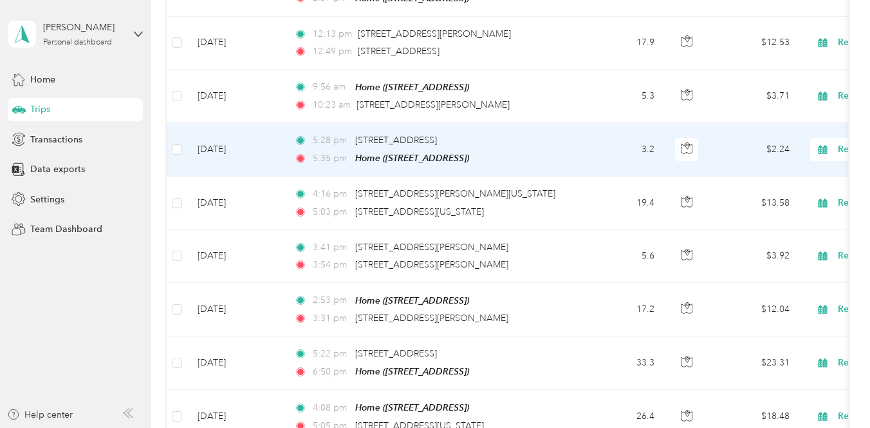
scroll to position [1395, 0]
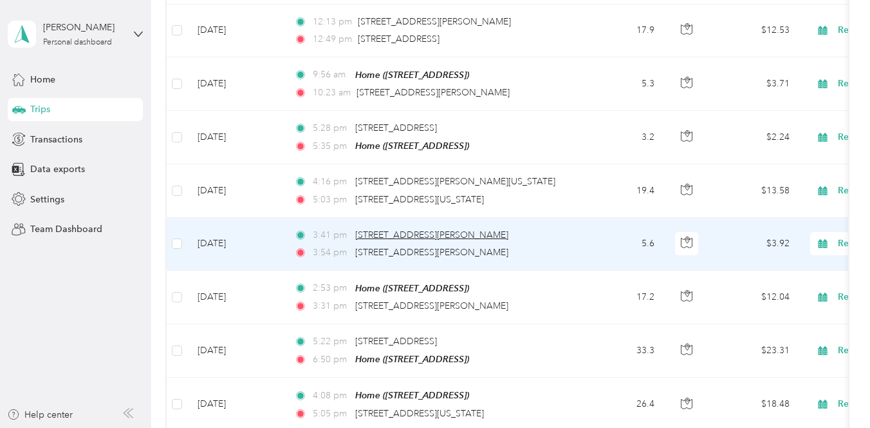
click at [447, 229] on span "[STREET_ADDRESS][PERSON_NAME]" at bounding box center [431, 234] width 153 height 11
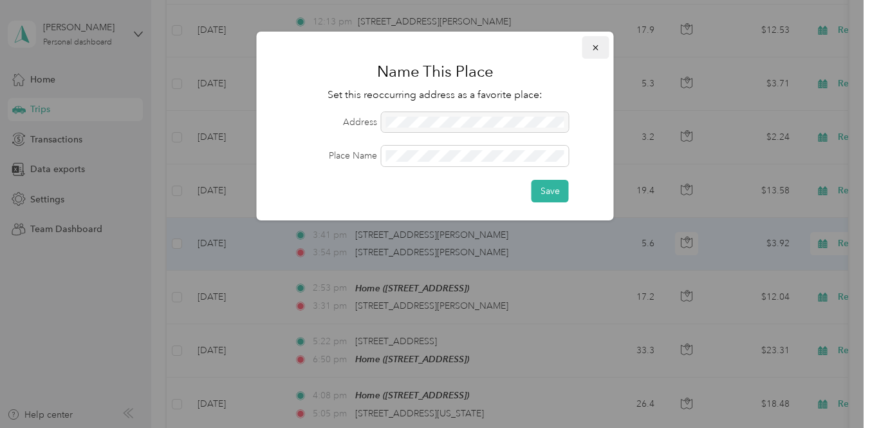
click at [597, 53] on button "button" at bounding box center [596, 47] width 27 height 23
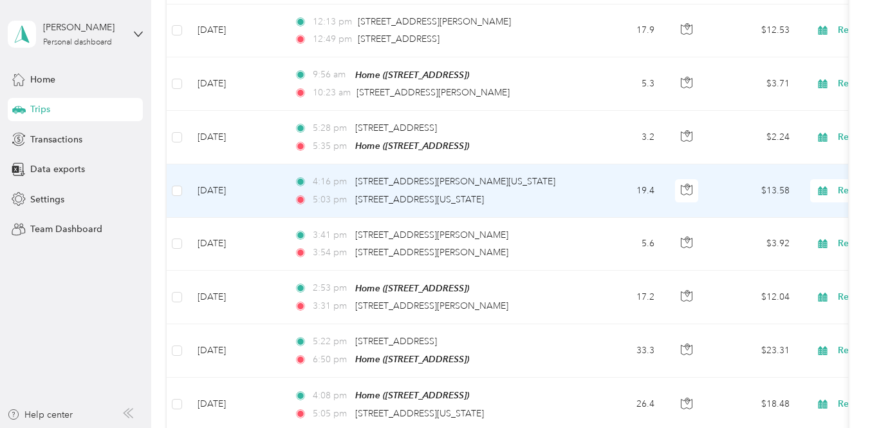
click at [612, 191] on td "19.4" at bounding box center [622, 190] width 85 height 53
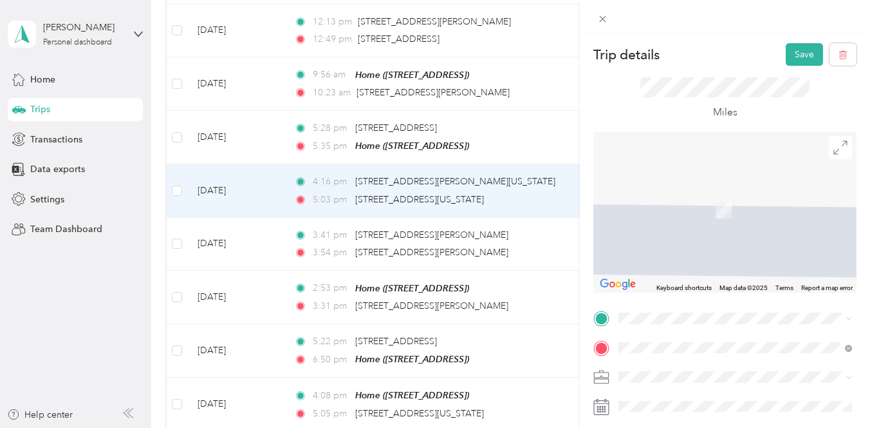
click at [688, 175] on span "[STREET_ADDRESS][US_STATE]" at bounding box center [707, 169] width 129 height 11
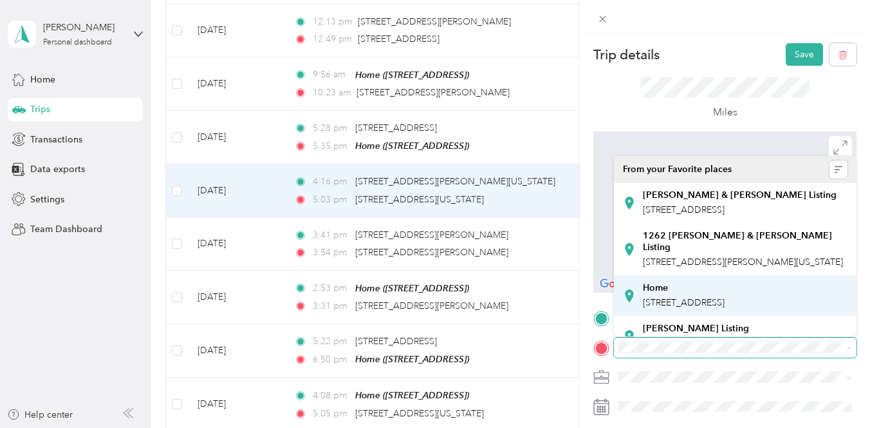
click at [683, 306] on li "Home [STREET_ADDRESS]" at bounding box center [735, 295] width 243 height 41
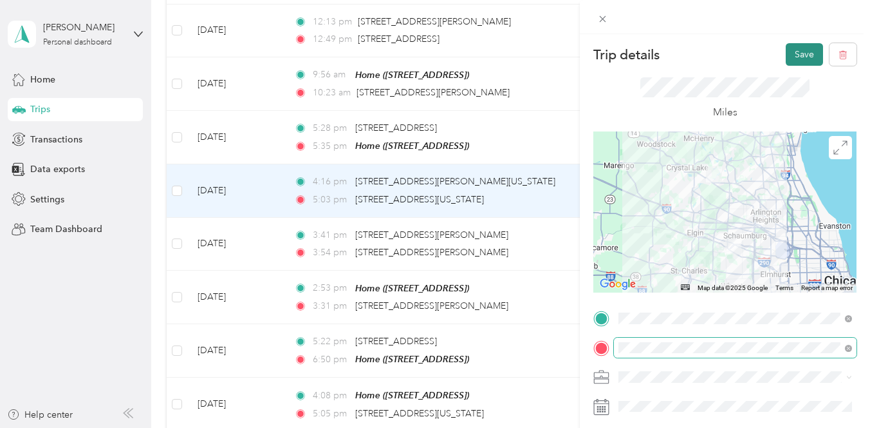
click at [809, 59] on button "Save" at bounding box center [804, 54] width 37 height 23
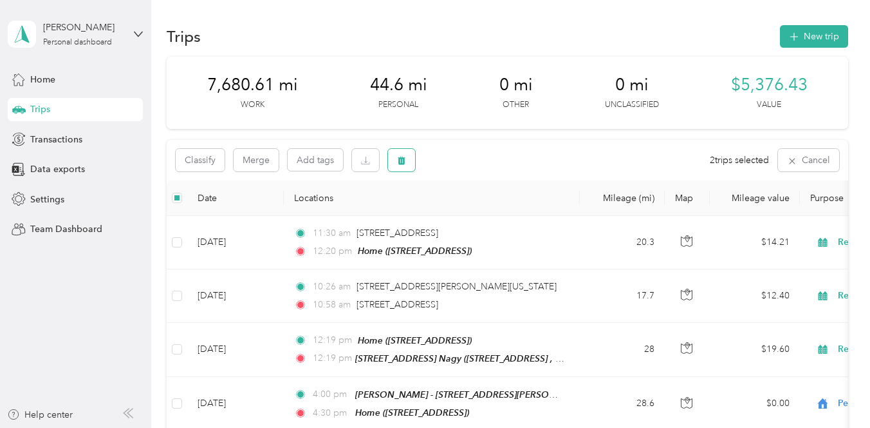
click at [397, 160] on icon "button" at bounding box center [401, 160] width 9 height 9
click at [494, 212] on button "Yes" at bounding box center [497, 213] width 25 height 21
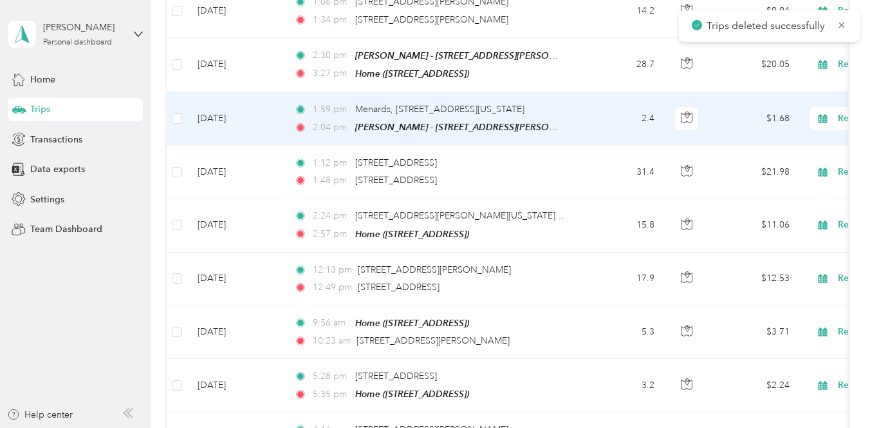
scroll to position [1149, 0]
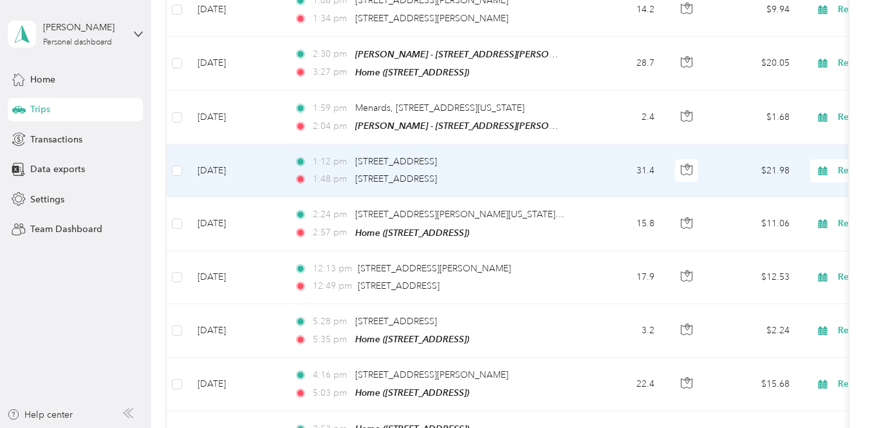
click at [573, 165] on td "1:12 pm [GEOGRAPHIC_DATA], [GEOGRAPHIC_DATA], [GEOGRAPHIC_DATA], [GEOGRAPHIC_DA…" at bounding box center [432, 170] width 296 height 53
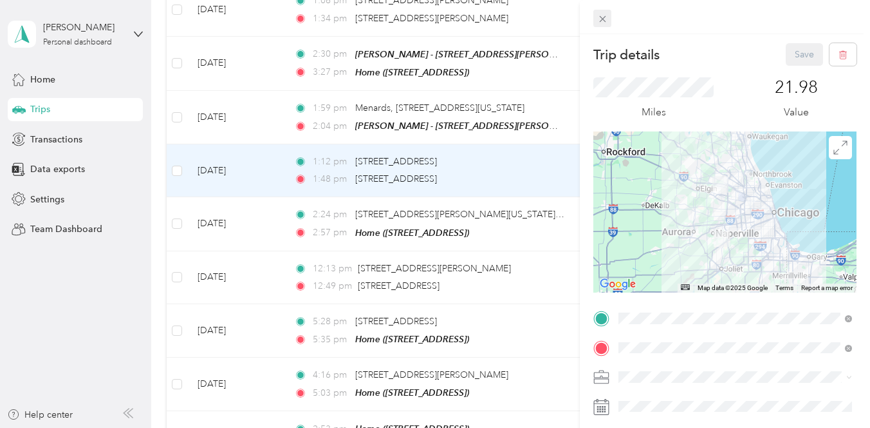
click at [601, 19] on icon at bounding box center [602, 19] width 11 height 11
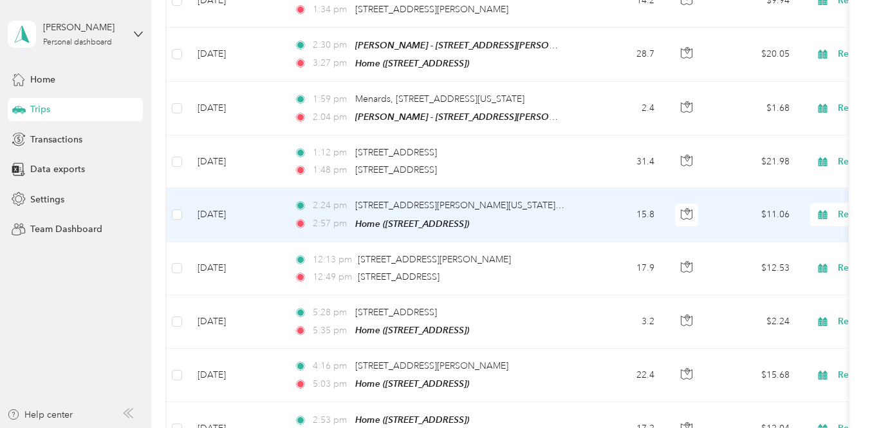
scroll to position [1160, 0]
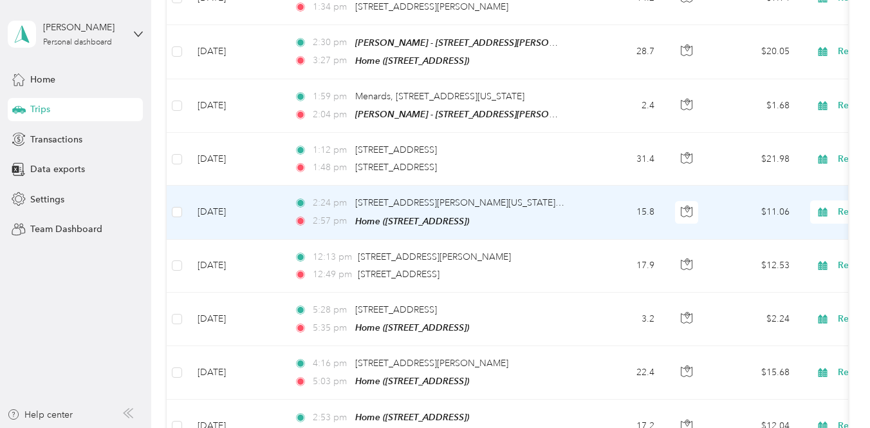
click at [603, 209] on td "15.8" at bounding box center [622, 211] width 85 height 53
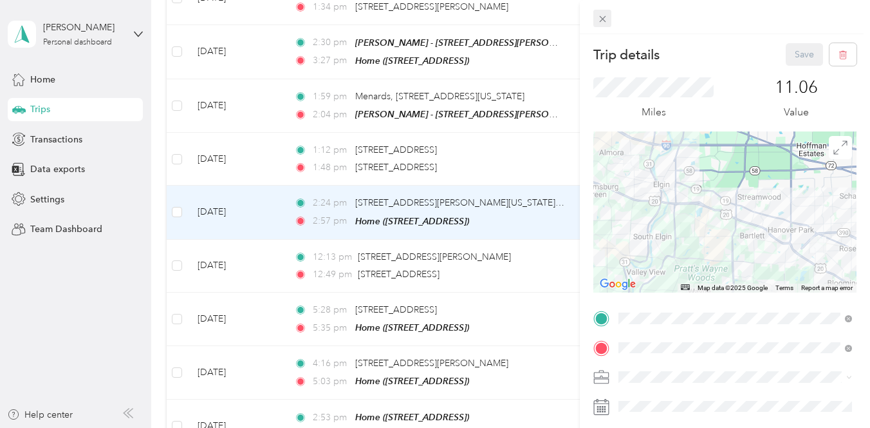
click at [603, 19] on icon at bounding box center [602, 19] width 6 height 6
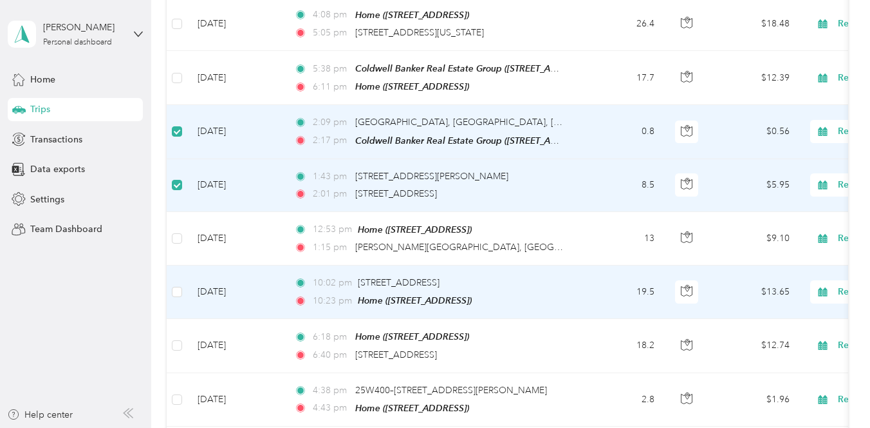
scroll to position [1672, 0]
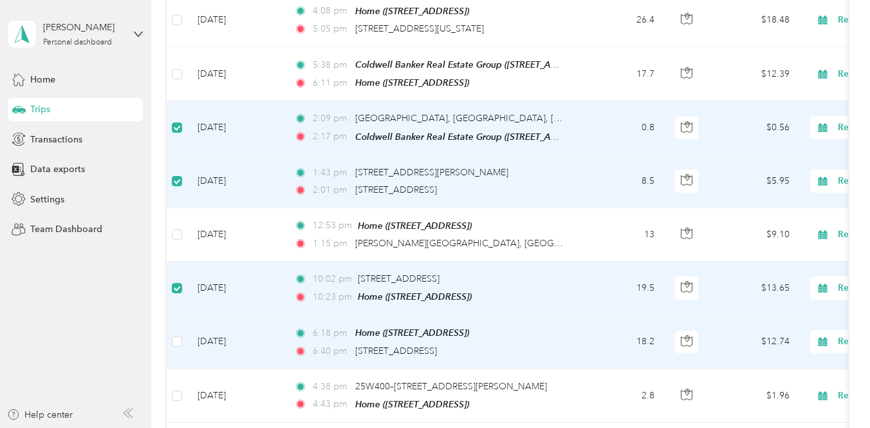
click at [173, 344] on td at bounding box center [177, 341] width 21 height 53
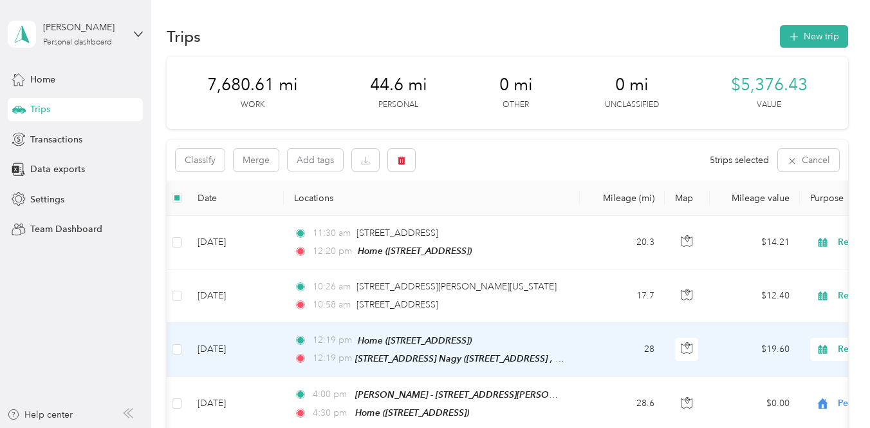
scroll to position [0, 3]
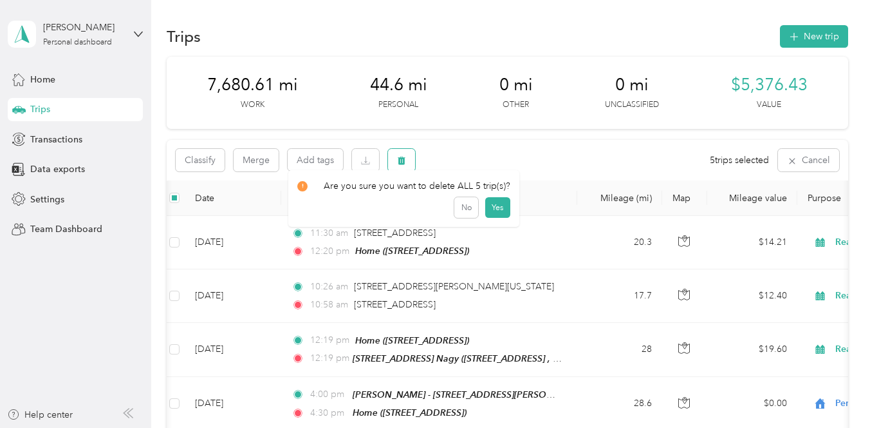
click at [404, 160] on icon "button" at bounding box center [402, 160] width 8 height 8
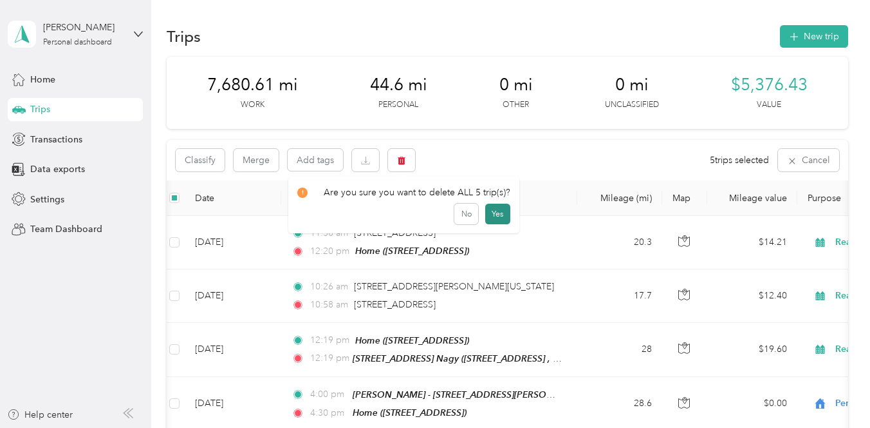
click at [497, 207] on button "Yes" at bounding box center [497, 213] width 25 height 21
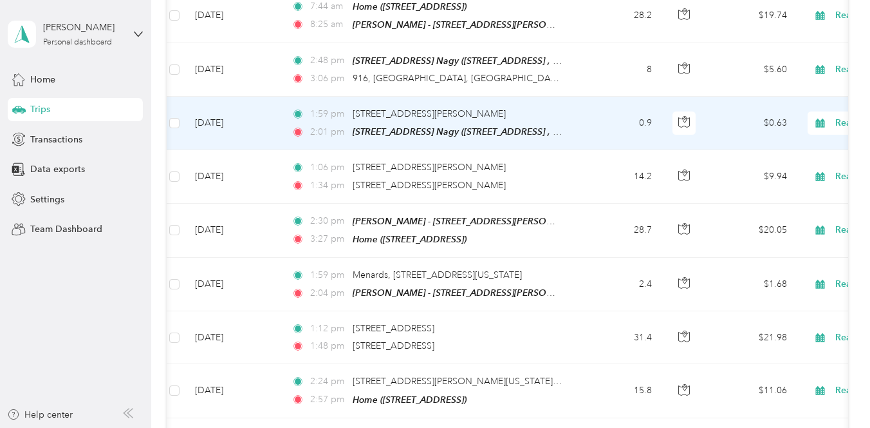
scroll to position [1000, 0]
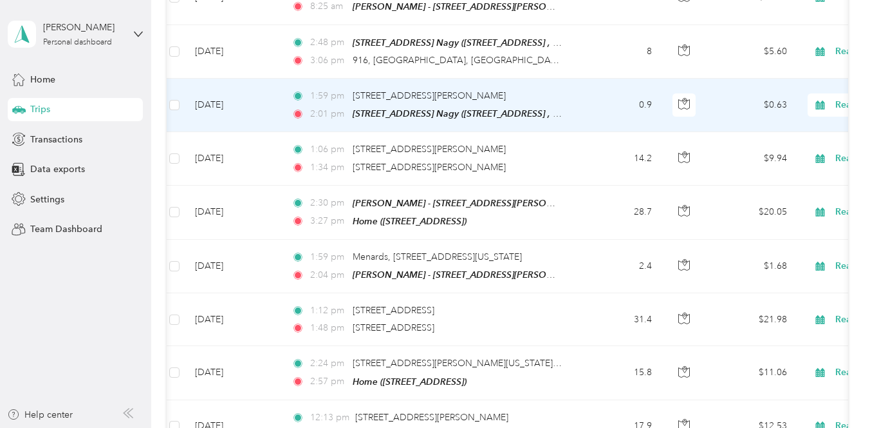
click at [603, 104] on td "0.9" at bounding box center [620, 105] width 85 height 53
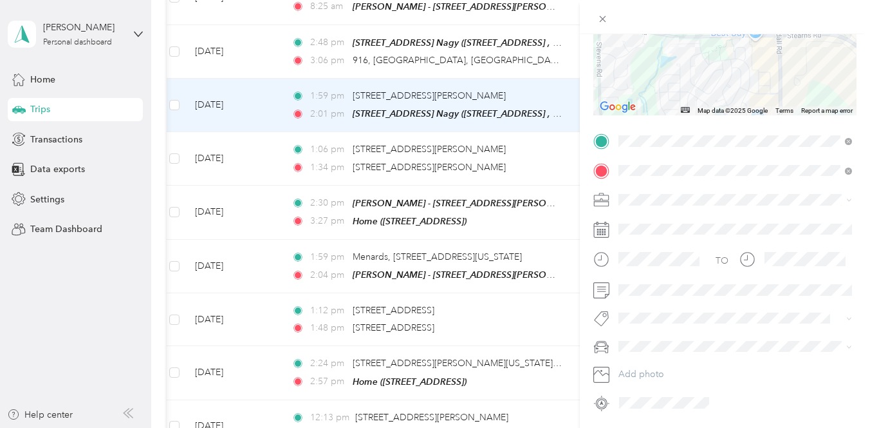
scroll to position [180, 0]
click at [534, 155] on div "Trip details Save This trip cannot be edited because it is either under review,…" at bounding box center [435, 214] width 870 height 428
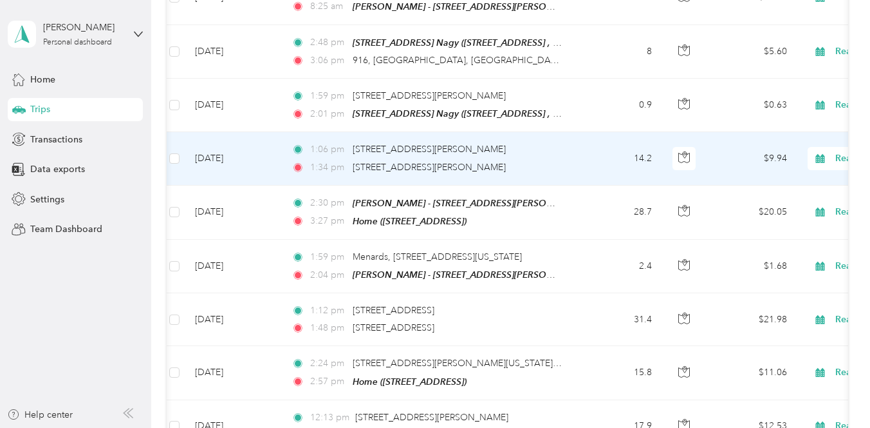
click at [570, 156] on td "1:06 pm [STREET_ADDRESS][PERSON_NAME] 1:34 pm [STREET_ADDRESS][PERSON_NAME]" at bounding box center [429, 158] width 296 height 53
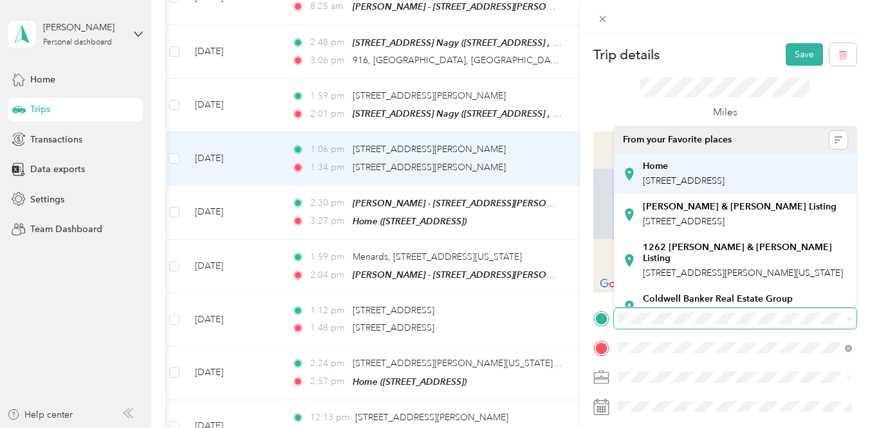
click at [682, 176] on span "[STREET_ADDRESS]" at bounding box center [684, 180] width 82 height 11
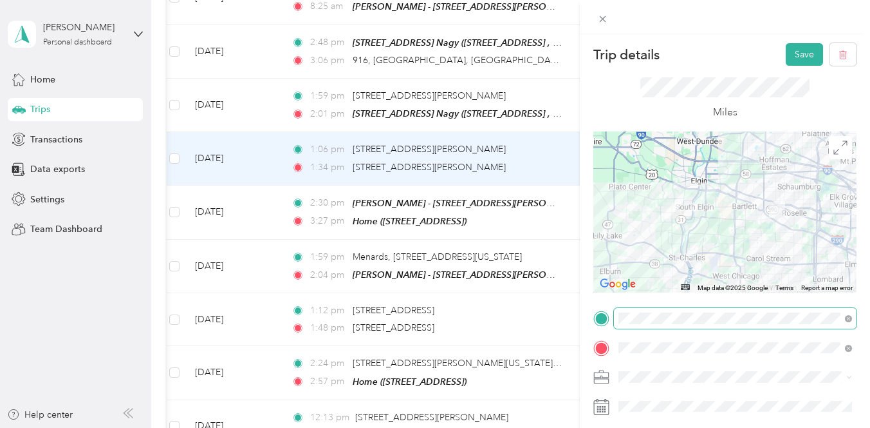
click at [649, 216] on div "643 Oak Ln, S Elgin-[PERSON_NAME] [STREET_ADDRESS], South Elgin, [GEOGRAPHIC_DA…" at bounding box center [724, 202] width 162 height 27
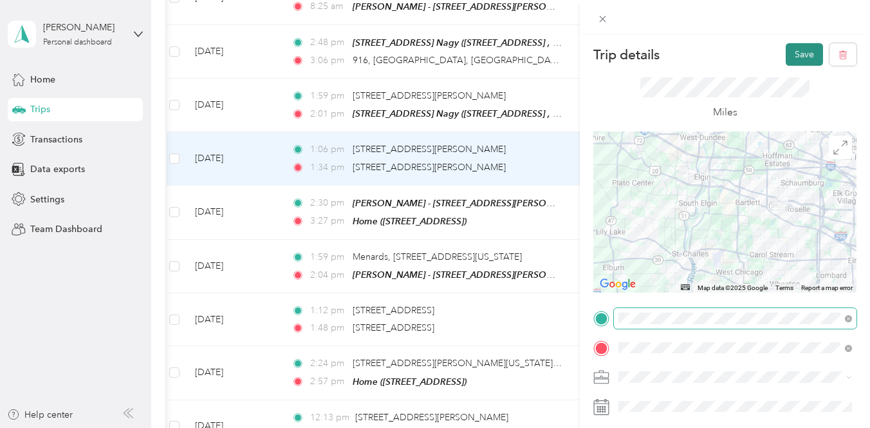
click at [800, 55] on button "Save" at bounding box center [804, 54] width 37 height 23
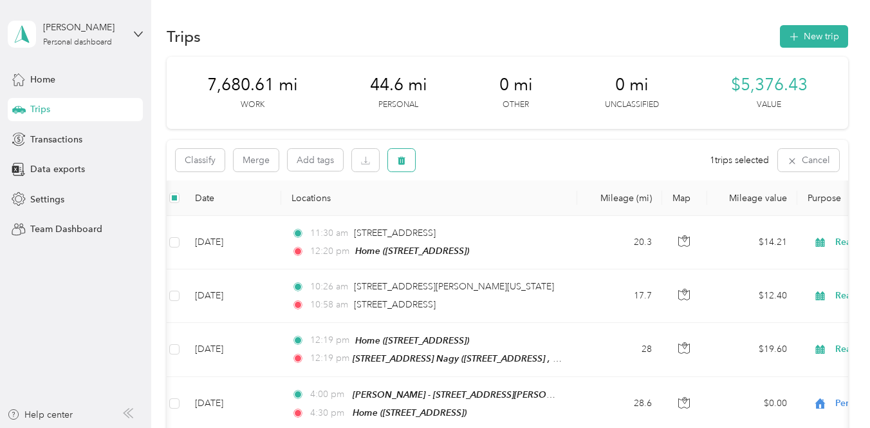
click at [408, 160] on button "button" at bounding box center [401, 160] width 27 height 23
click at [501, 211] on button "Yes" at bounding box center [497, 213] width 25 height 21
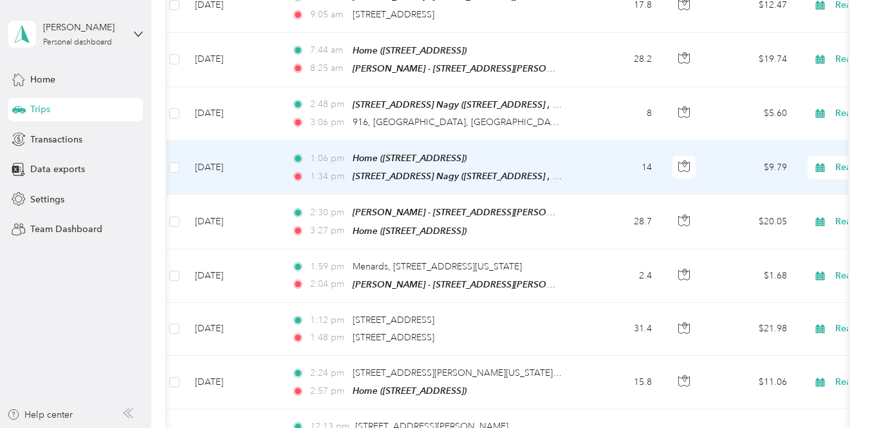
scroll to position [934, 0]
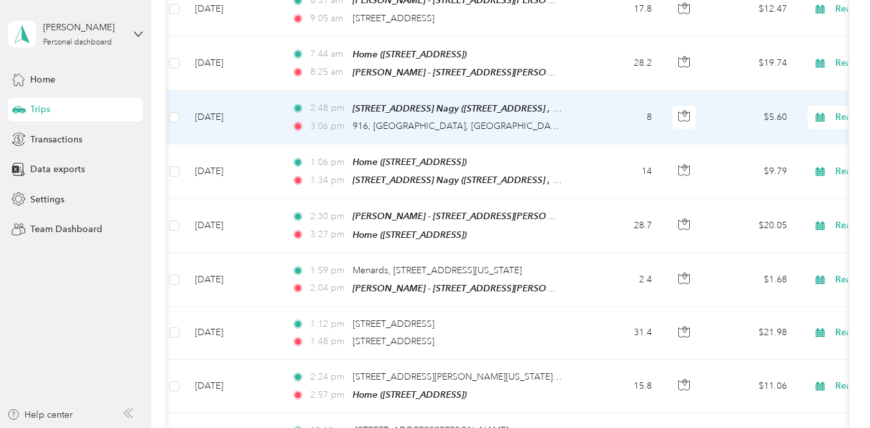
click at [585, 113] on td "8" at bounding box center [620, 117] width 85 height 53
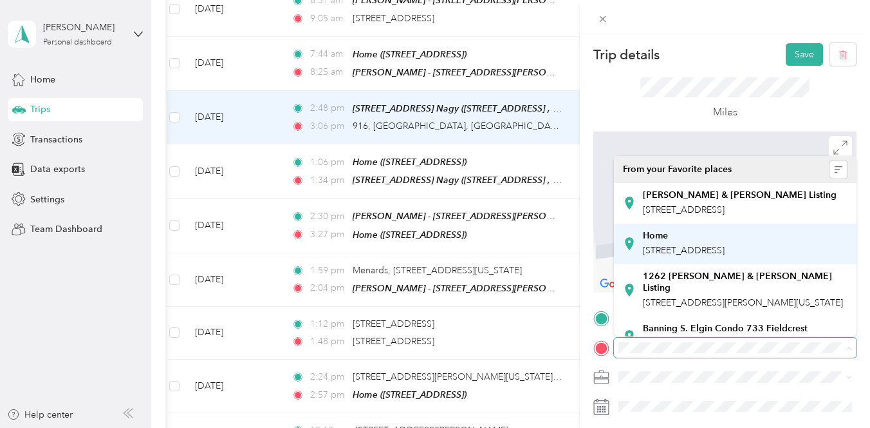
click at [677, 257] on div "Home [STREET_ADDRESS]" at bounding box center [684, 243] width 82 height 27
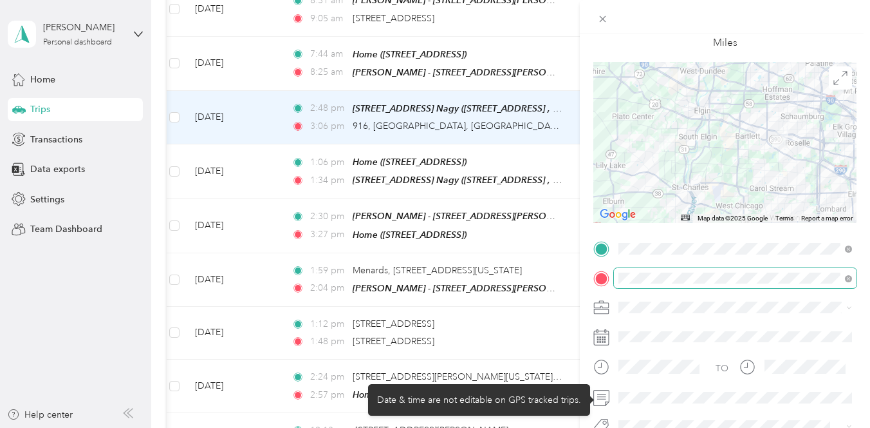
scroll to position [80, 0]
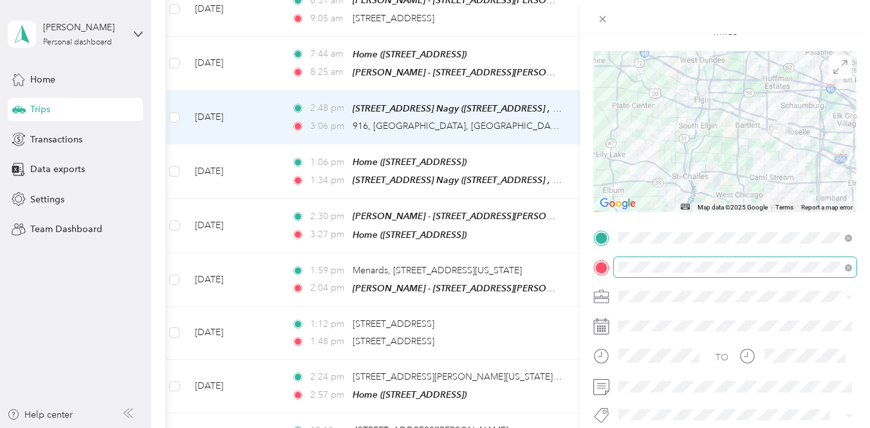
click at [587, 91] on form "Trip details Save This trip cannot be edited because it is either under review,…" at bounding box center [725, 236] width 290 height 547
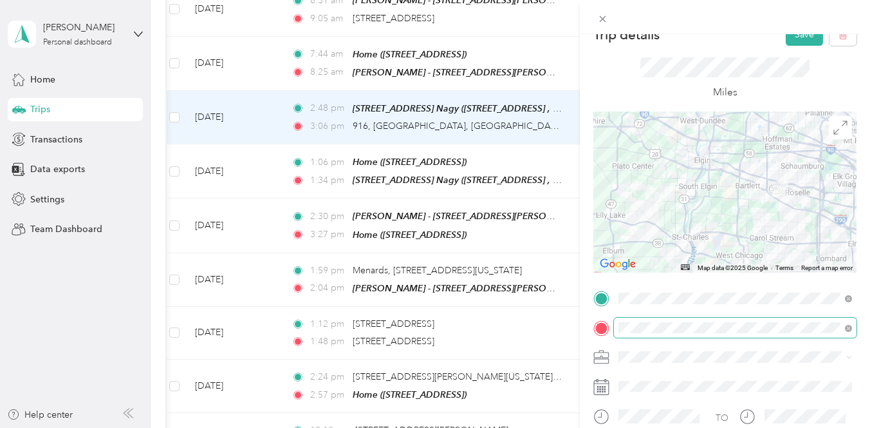
scroll to position [0, 0]
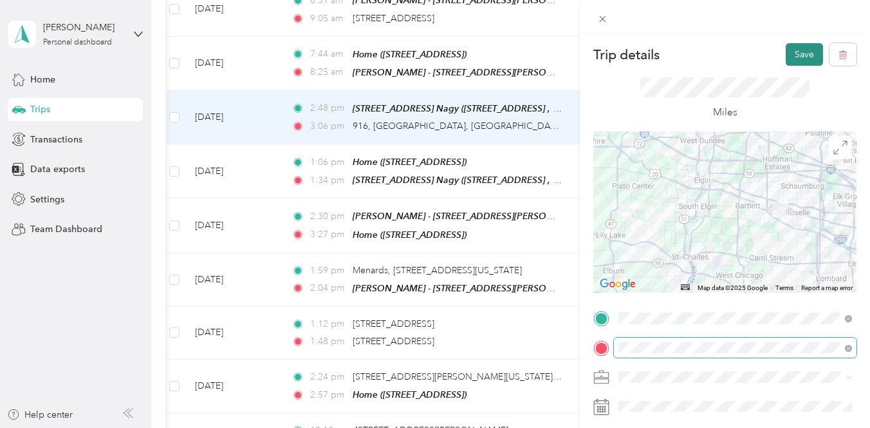
click at [806, 53] on button "Save" at bounding box center [804, 54] width 37 height 23
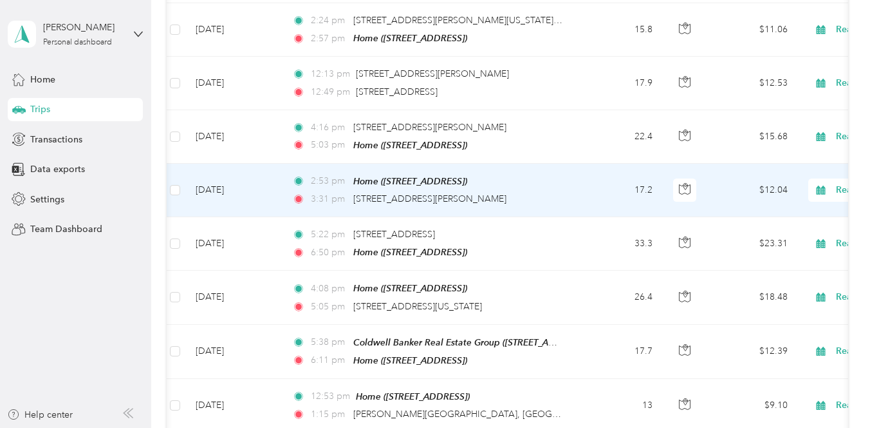
scroll to position [1304, 0]
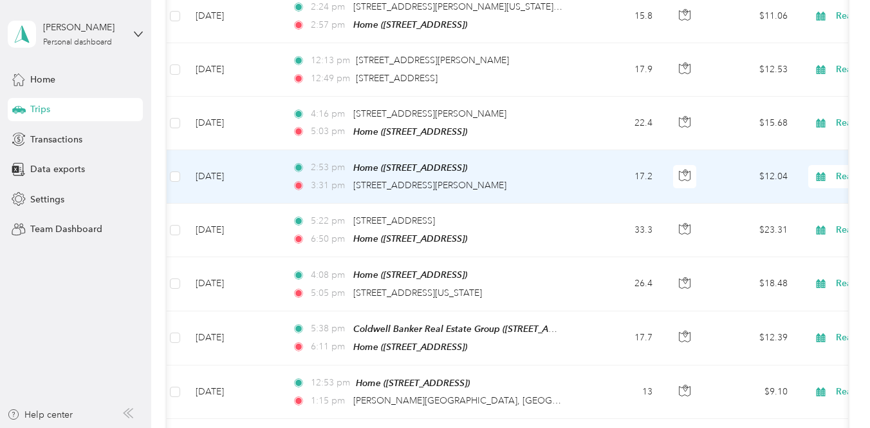
click at [575, 177] on td "2:53 pm Home ([STREET_ADDRESS][PERSON_NAME]) 3:31 pm [STREET_ADDRESS][PERSON_NA…" at bounding box center [430, 176] width 296 height 53
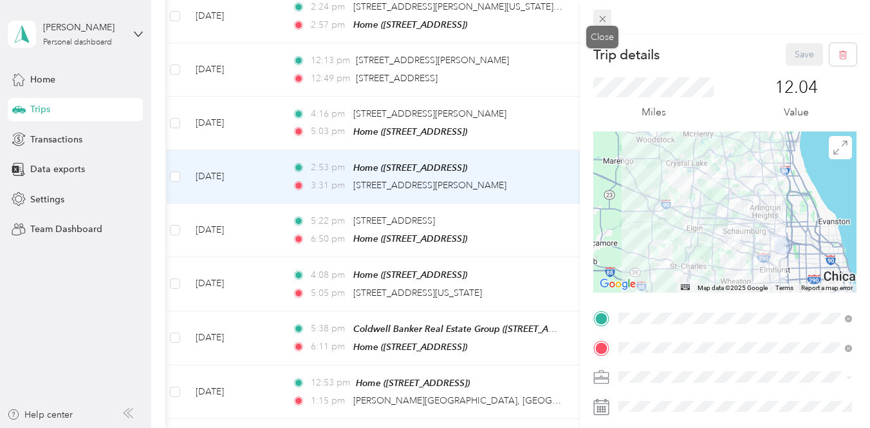
click at [604, 20] on icon at bounding box center [602, 19] width 6 height 6
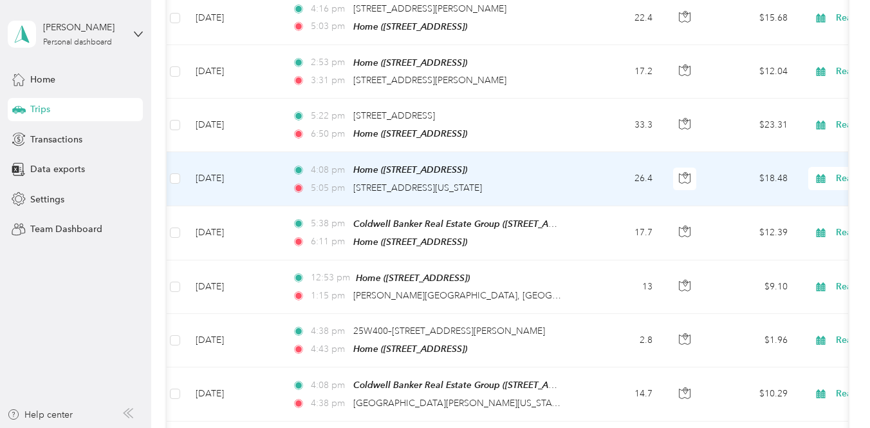
scroll to position [1430, 0]
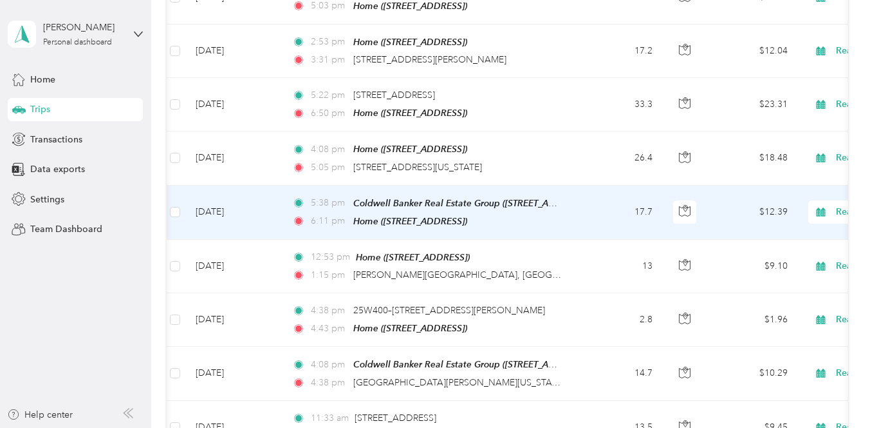
click at [617, 211] on td "17.7" at bounding box center [620, 212] width 85 height 54
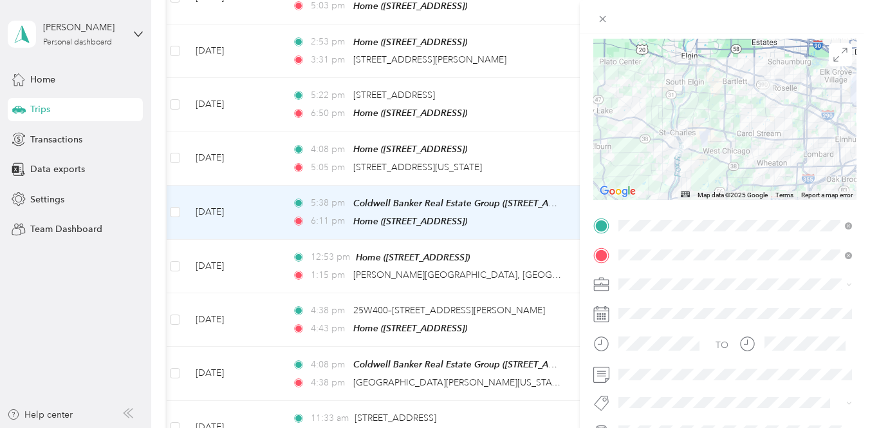
scroll to position [89, 0]
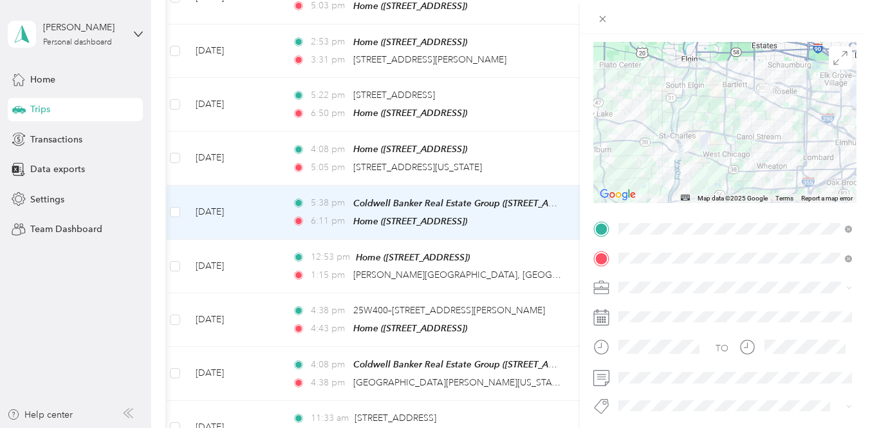
click at [552, 277] on div "Trip details Save This trip cannot be edited because it is either under review,…" at bounding box center [435, 214] width 870 height 428
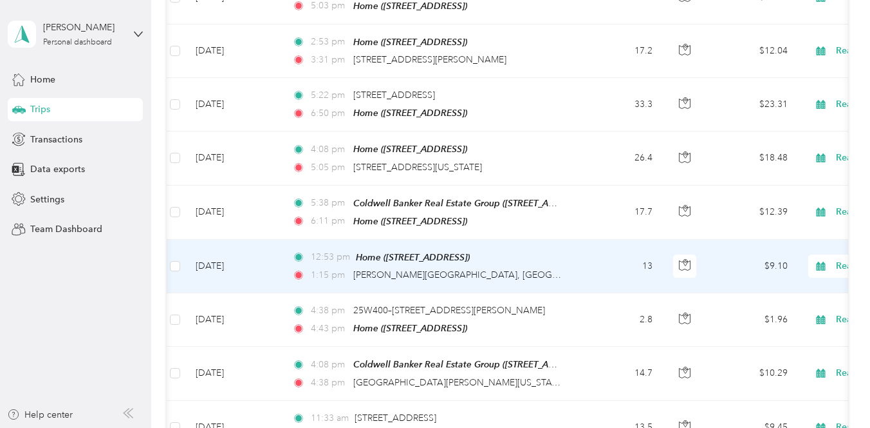
click at [606, 254] on td "13" at bounding box center [620, 266] width 85 height 53
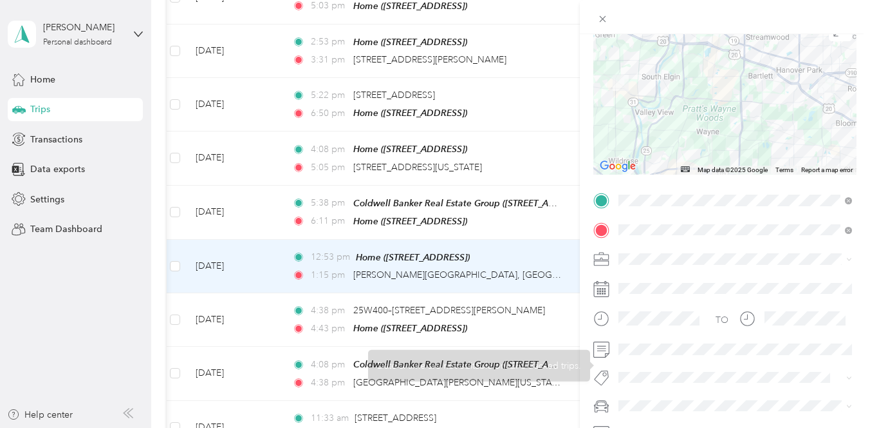
scroll to position [121, 0]
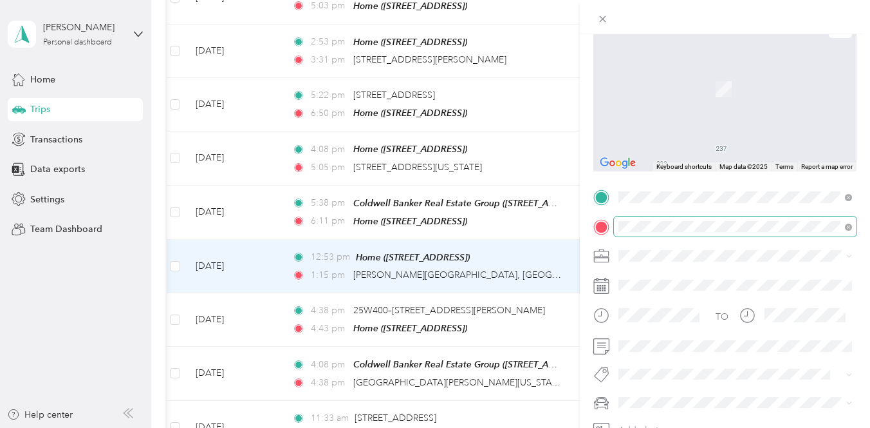
click at [678, 279] on span "[STREET_ADDRESS][PERSON_NAME][US_STATE]" at bounding box center [743, 273] width 200 height 12
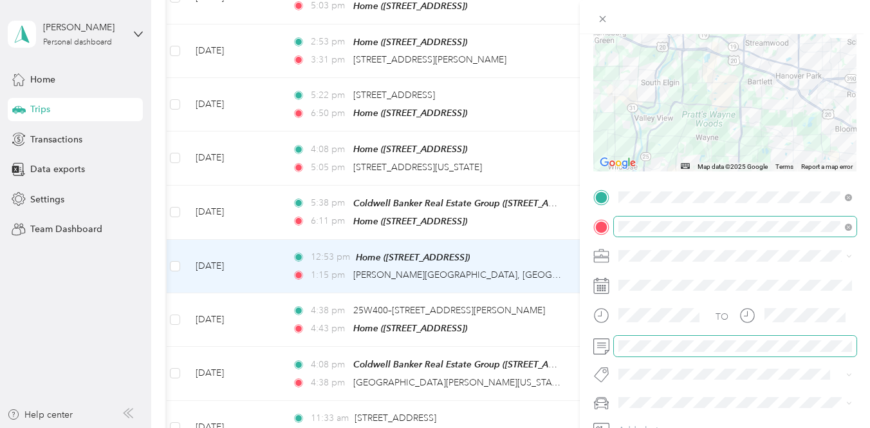
click at [580, 336] on form "Trip details Save This trip cannot be edited because it is either under review,…" at bounding box center [725, 195] width 290 height 547
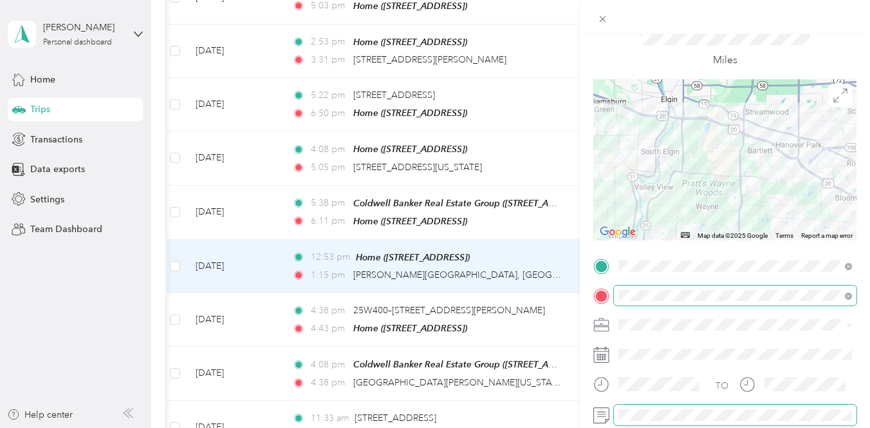
scroll to position [0, 0]
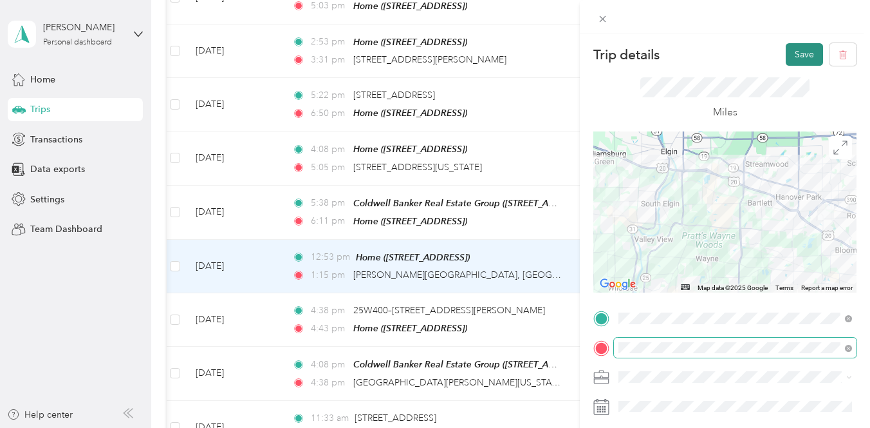
click at [798, 53] on button "Save" at bounding box center [804, 54] width 37 height 23
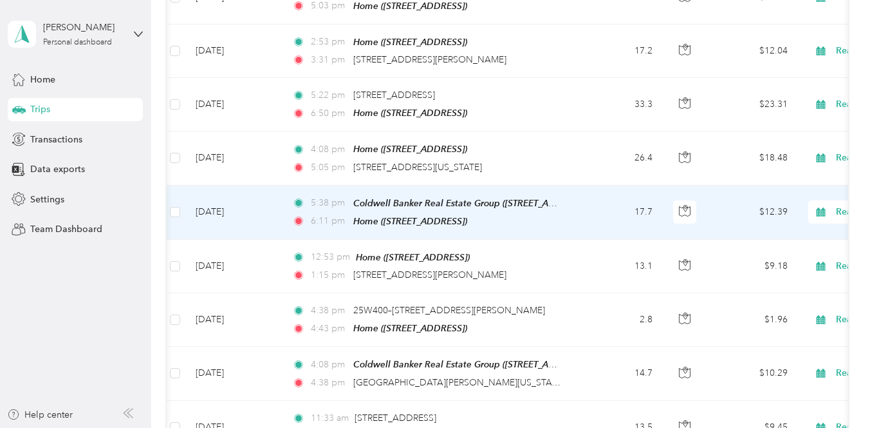
click at [600, 198] on td "17.7" at bounding box center [620, 212] width 85 height 54
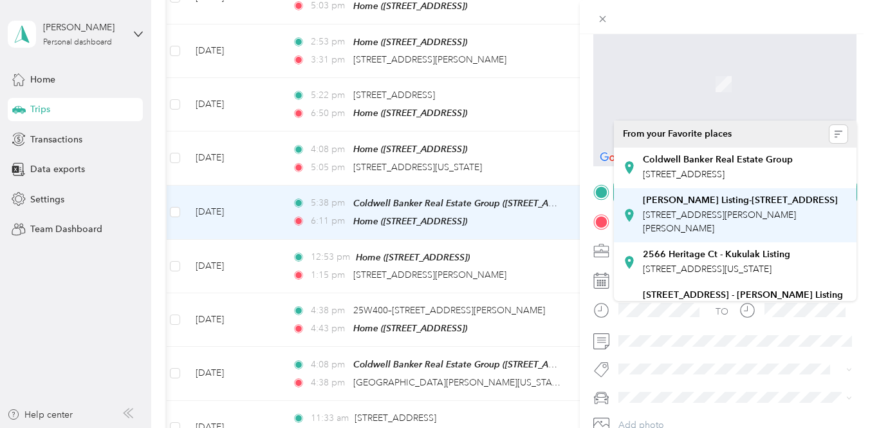
scroll to position [209, 0]
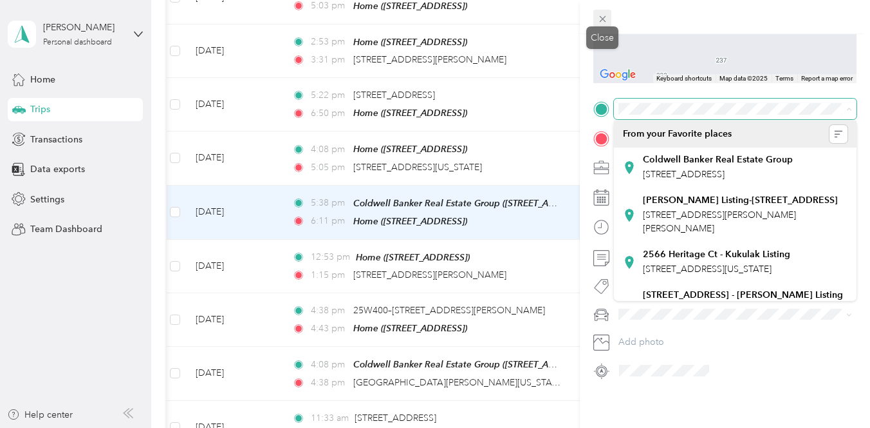
click at [602, 21] on icon at bounding box center [602, 19] width 11 height 11
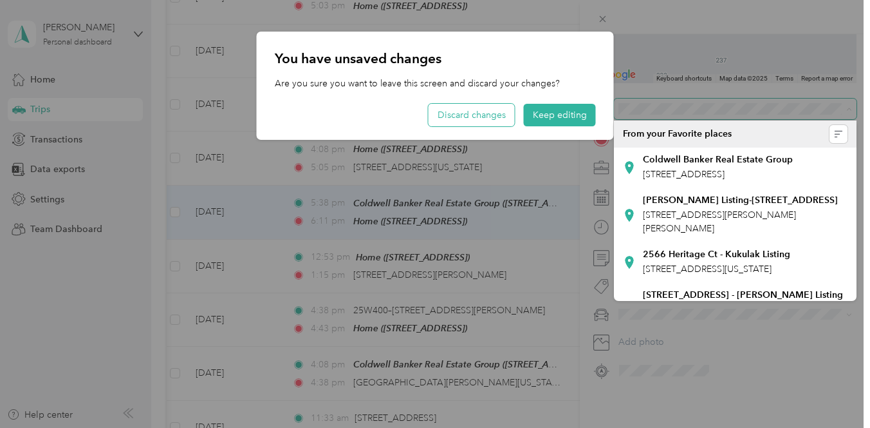
click at [475, 117] on button "Discard changes" at bounding box center [472, 115] width 86 height 23
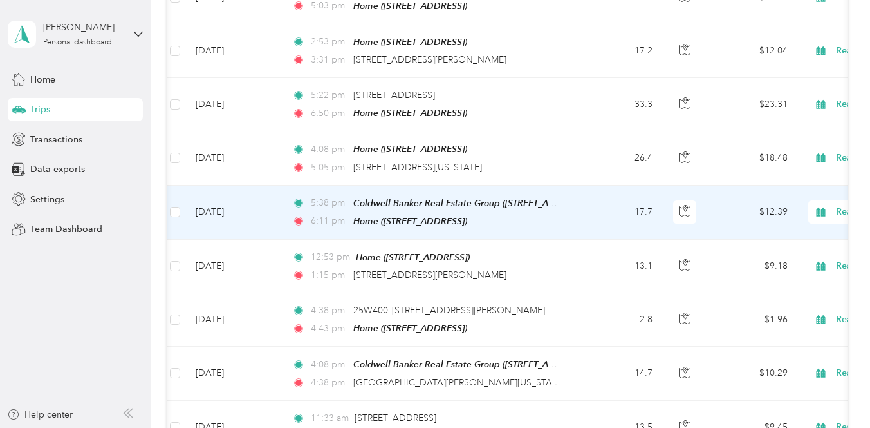
click at [580, 202] on td "17.7" at bounding box center [620, 212] width 85 height 54
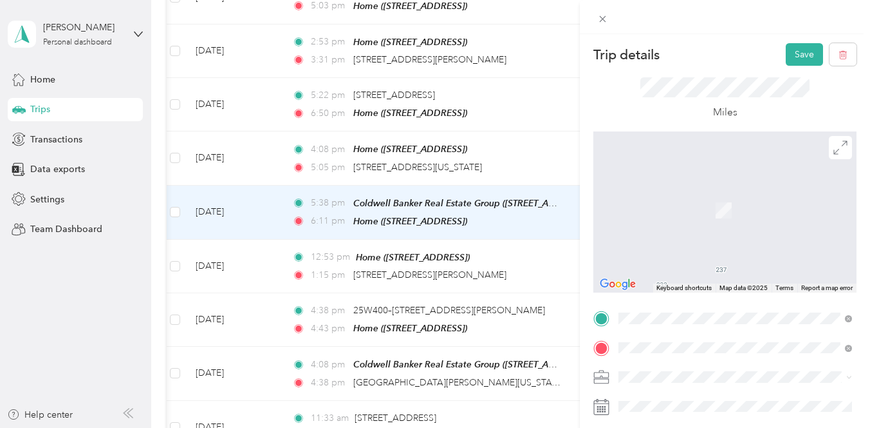
click at [667, 167] on span "[STREET_ADDRESS][PERSON_NAME][US_STATE]" at bounding box center [743, 162] width 200 height 12
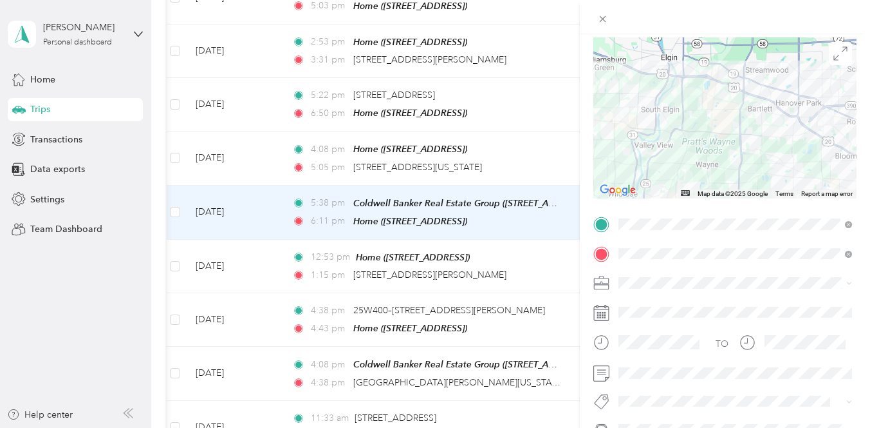
scroll to position [99, 0]
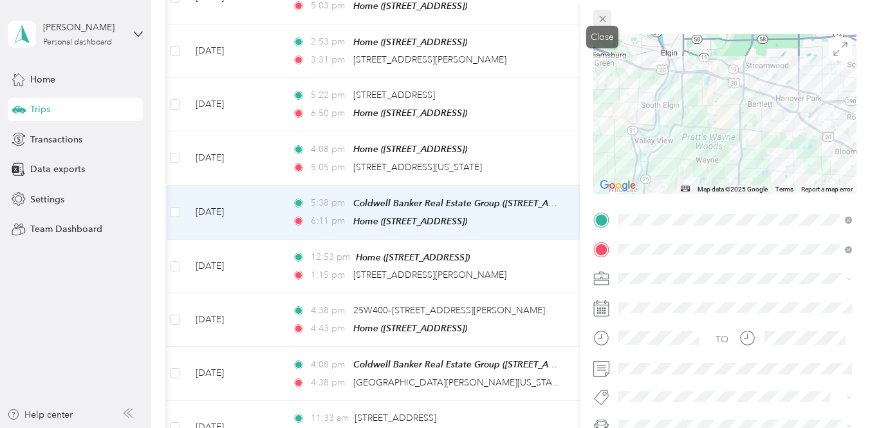
click at [599, 12] on span at bounding box center [603, 19] width 18 height 18
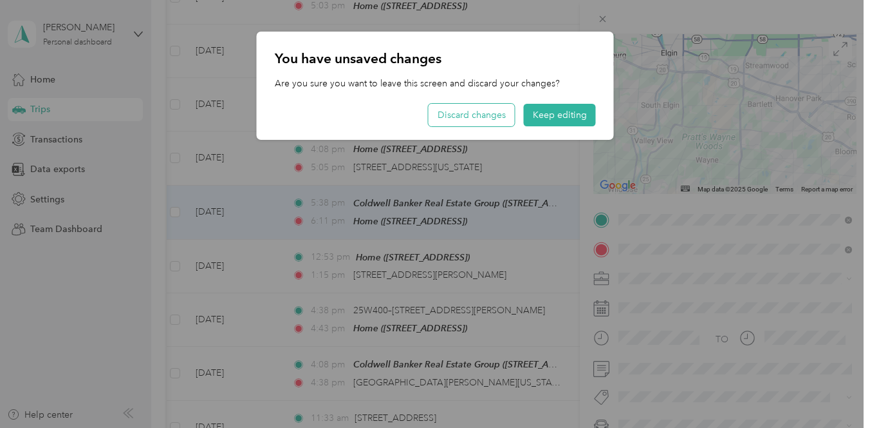
click at [498, 117] on button "Discard changes" at bounding box center [472, 115] width 86 height 23
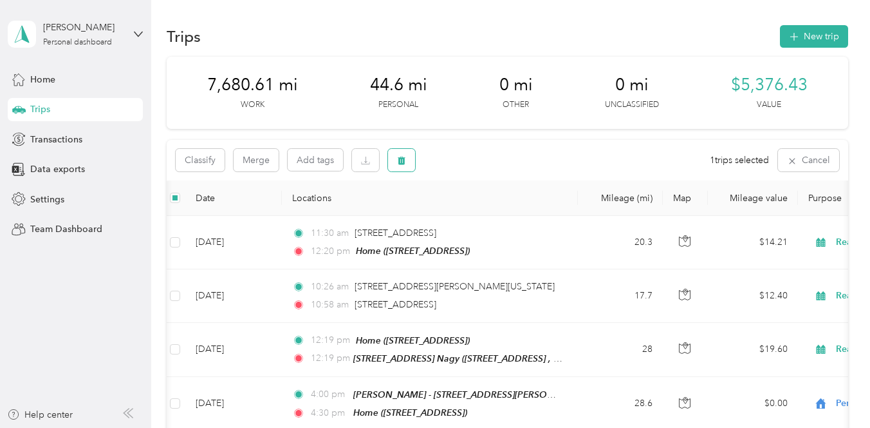
click at [409, 155] on button "button" at bounding box center [401, 160] width 27 height 23
click at [499, 211] on button "Yes" at bounding box center [497, 213] width 25 height 21
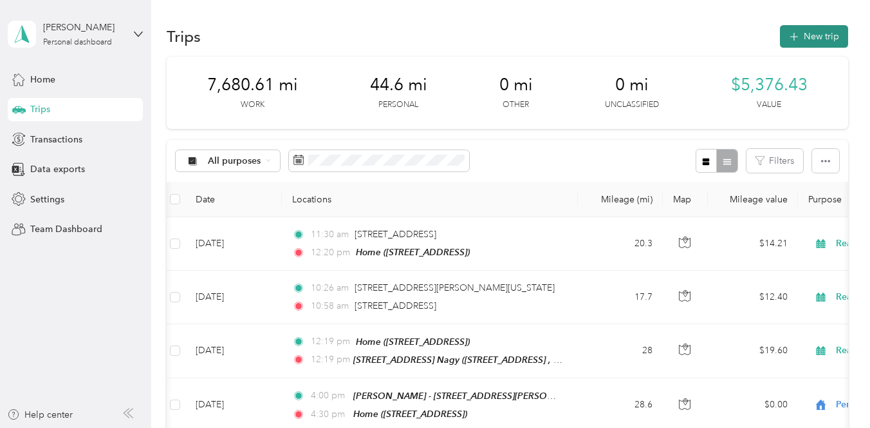
click at [820, 29] on button "New trip" at bounding box center [814, 36] width 68 height 23
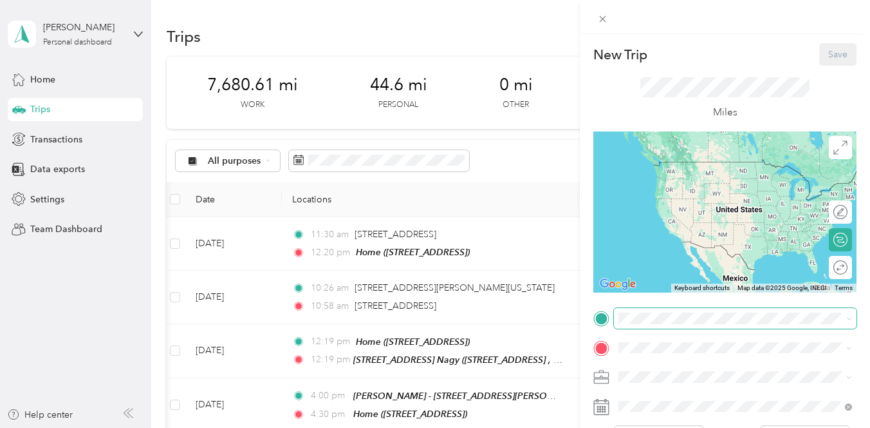
click at [636, 324] on span at bounding box center [735, 318] width 243 height 21
click at [657, 162] on span "[STREET_ADDRESS][PERSON_NAME][US_STATE]" at bounding box center [743, 162] width 200 height 12
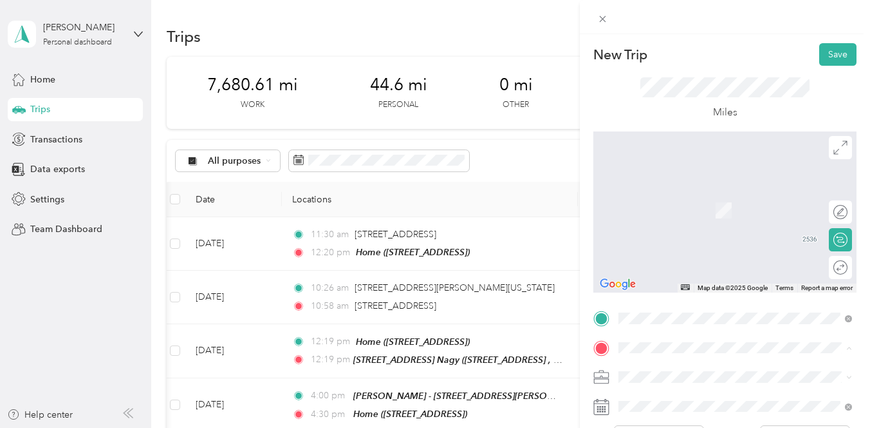
click at [653, 216] on div "Home [STREET_ADDRESS]" at bounding box center [684, 202] width 82 height 27
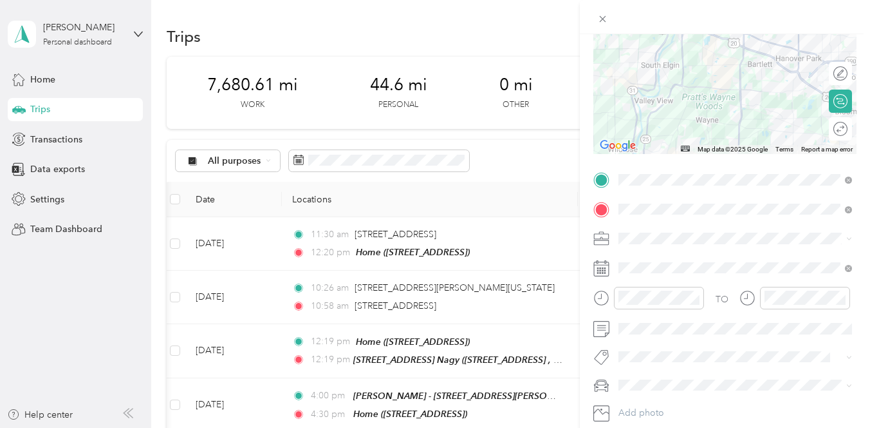
scroll to position [140, 0]
click at [659, 102] on div "Real Estate" at bounding box center [735, 102] width 225 height 14
click at [697, 296] on icon "close-circle" at bounding box center [695, 296] width 9 height 9
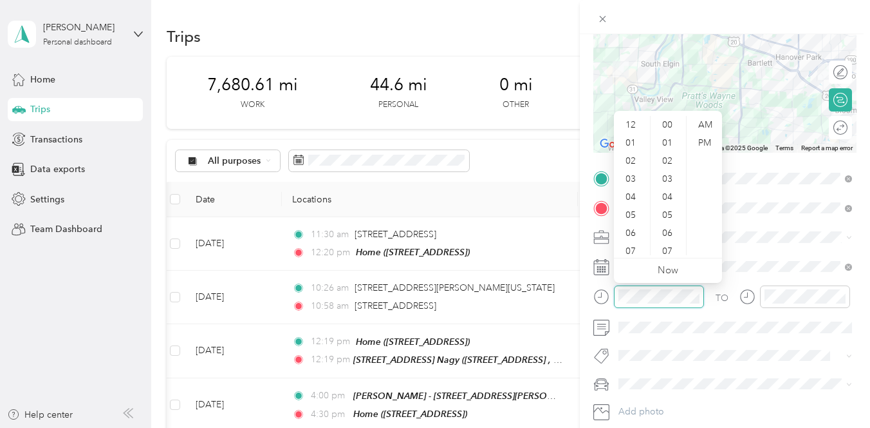
scroll to position [793, 0]
click at [628, 180] on div "03" at bounding box center [632, 179] width 31 height 18
click at [630, 163] on div "02" at bounding box center [632, 161] width 31 height 18
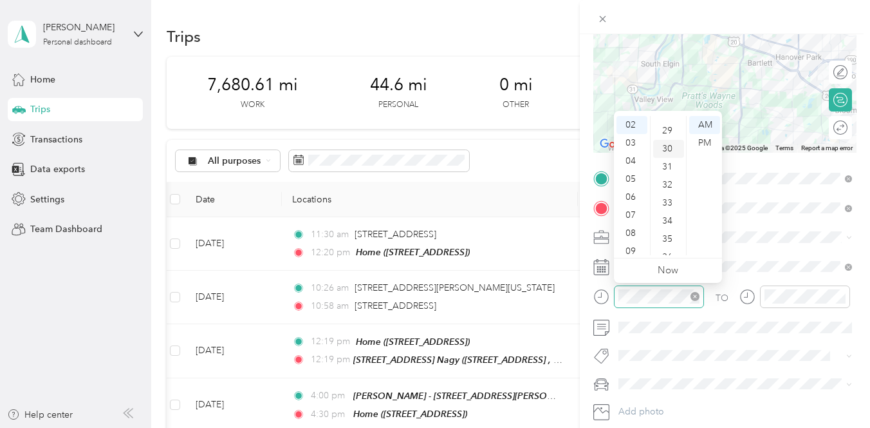
click at [676, 148] on div "30" at bounding box center [668, 149] width 31 height 18
click at [714, 141] on div "PM" at bounding box center [705, 143] width 31 height 18
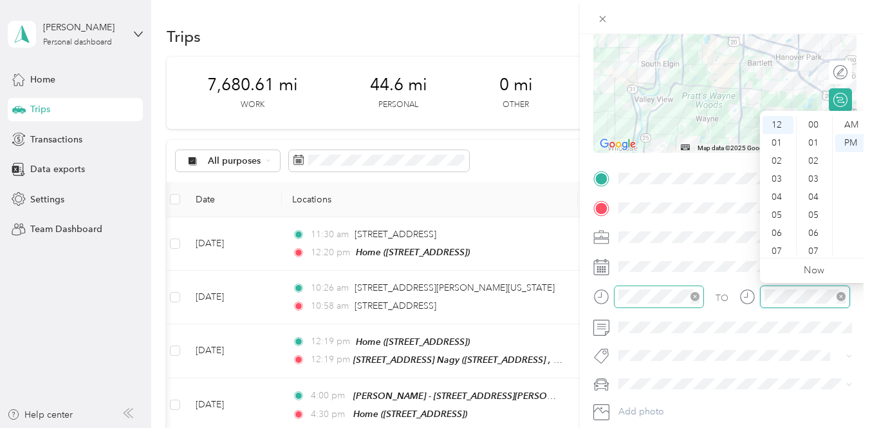
scroll to position [793, 0]
click at [778, 203] on div "04" at bounding box center [778, 197] width 31 height 18
click at [816, 122] on div "00" at bounding box center [815, 125] width 31 height 18
click at [776, 140] on div "03" at bounding box center [778, 141] width 31 height 18
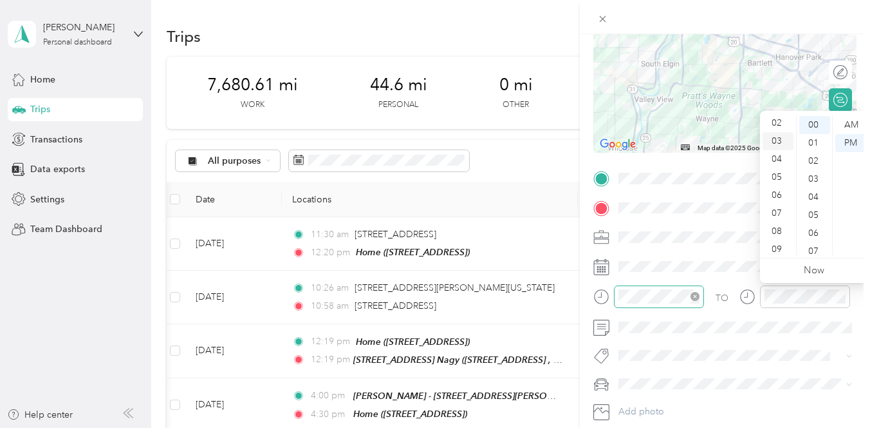
scroll to position [54, 0]
click at [585, 296] on form "New Trip Save This trip cannot be edited because it is either under review, app…" at bounding box center [725, 176] width 290 height 547
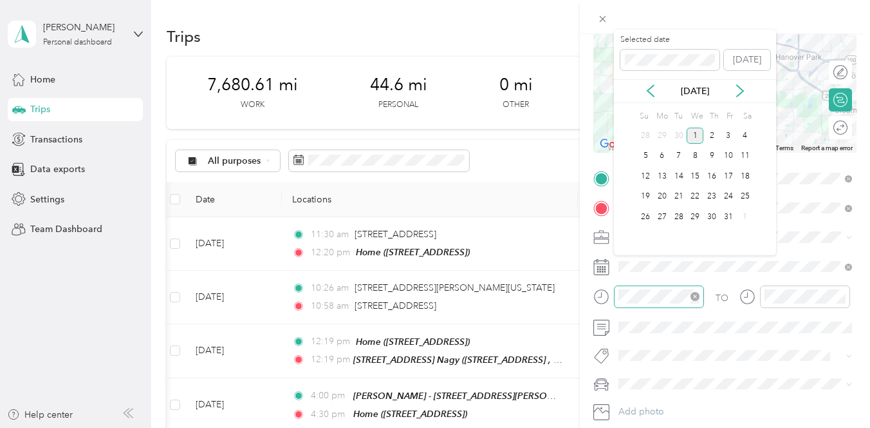
click at [643, 93] on div "[DATE]" at bounding box center [695, 91] width 162 height 14
click at [648, 90] on icon at bounding box center [651, 91] width 6 height 12
click at [693, 175] on div "17" at bounding box center [695, 176] width 17 height 16
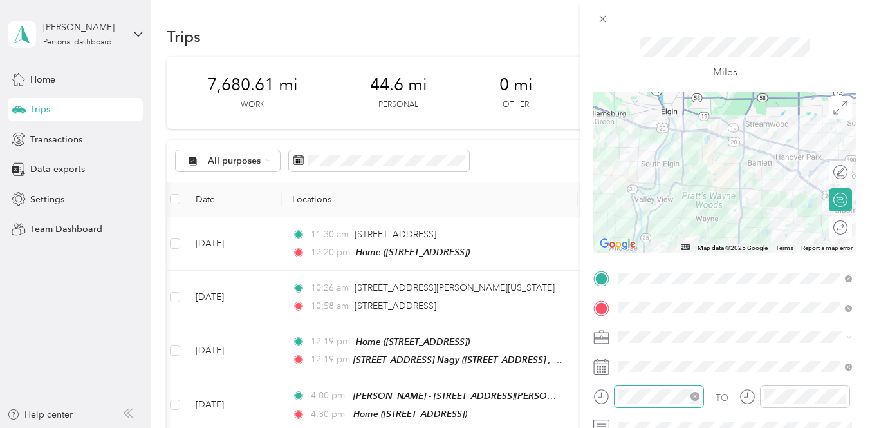
scroll to position [0, 0]
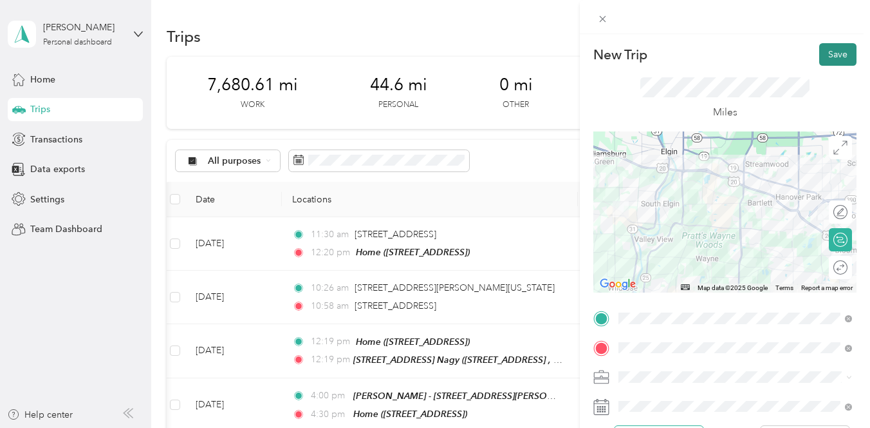
click at [830, 62] on button "Save" at bounding box center [838, 54] width 37 height 23
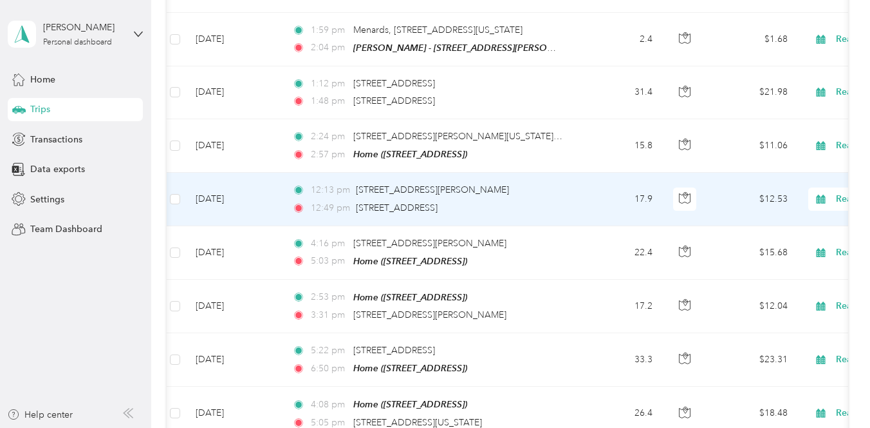
scroll to position [1177, 0]
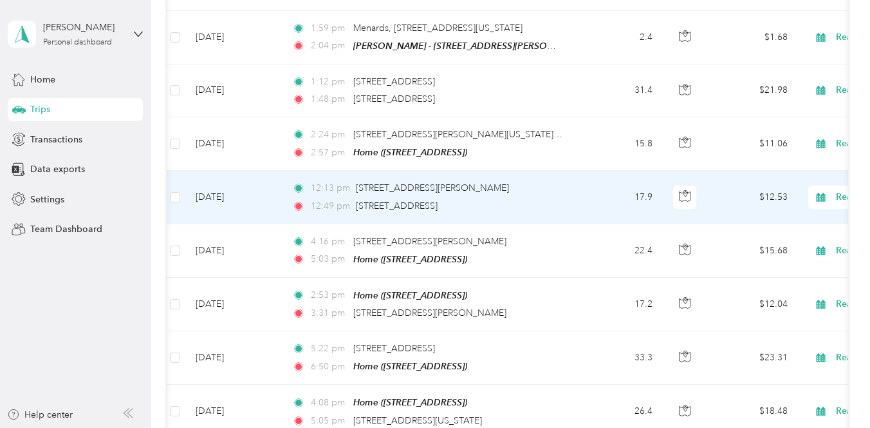
click at [556, 199] on div "12:49 pm [STREET_ADDRESS]" at bounding box center [427, 206] width 270 height 14
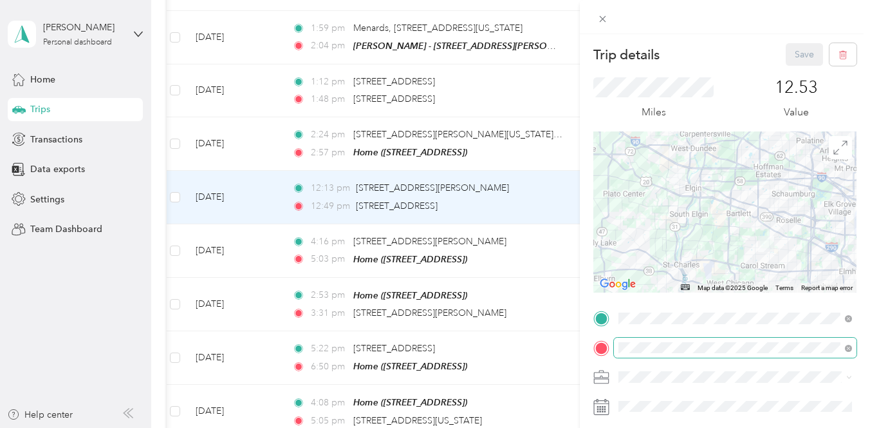
click at [852, 349] on span at bounding box center [735, 347] width 243 height 21
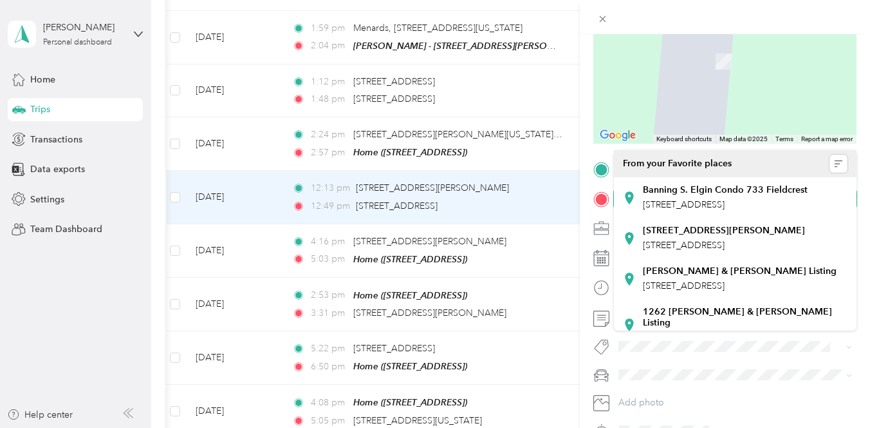
scroll to position [209, 0]
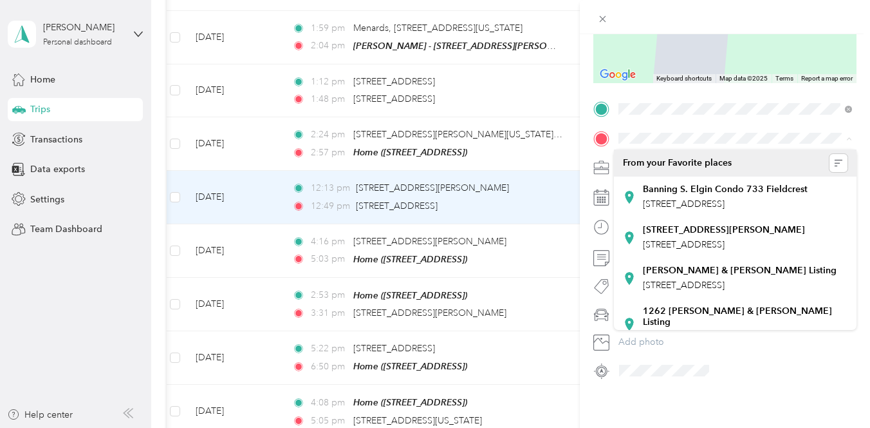
click at [590, 219] on form "Trip details Save This trip cannot be edited because it is either under review,…" at bounding box center [725, 107] width 290 height 547
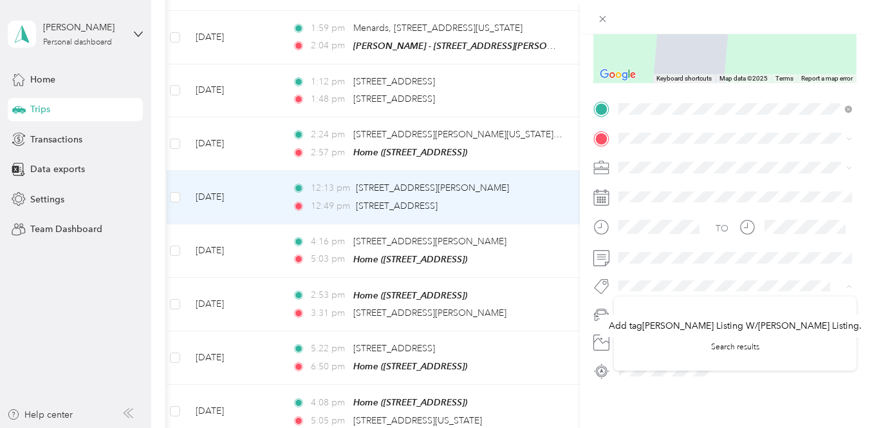
drag, startPoint x: 648, startPoint y: 191, endPoint x: 591, endPoint y: 281, distance: 106.8
click at [591, 281] on form "Trip details Save This trip cannot be edited because it is either under review,…" at bounding box center [725, 107] width 290 height 547
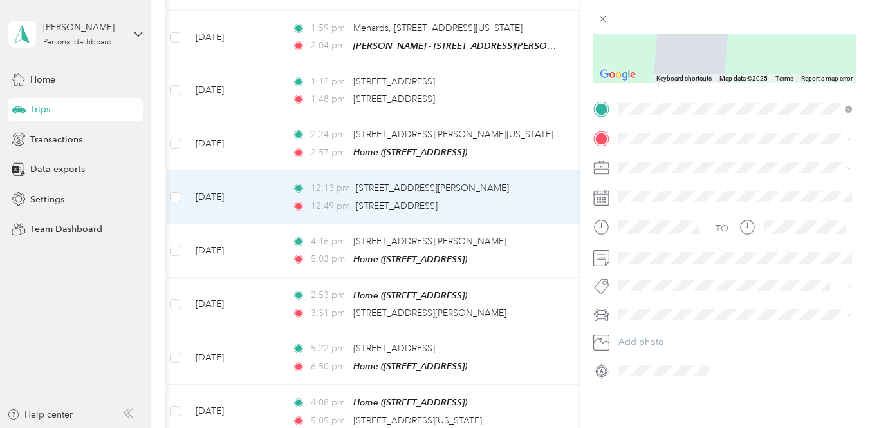
click at [588, 300] on form "Trip details Save This trip cannot be edited because it is either under review,…" at bounding box center [725, 107] width 290 height 547
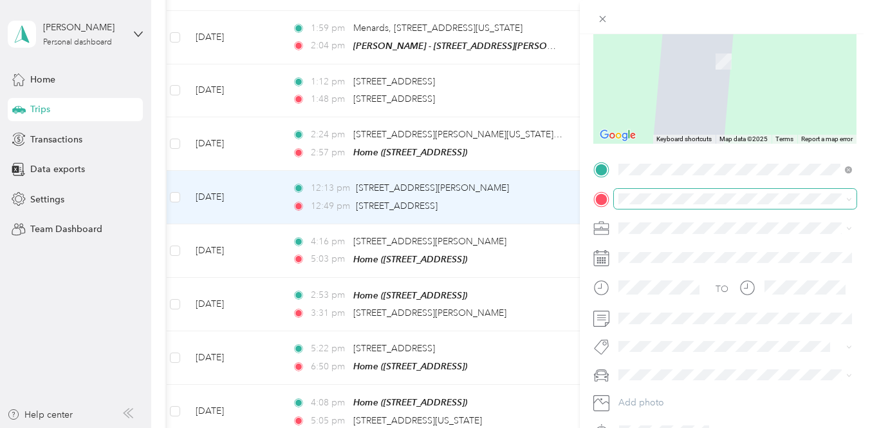
scroll to position [151, 0]
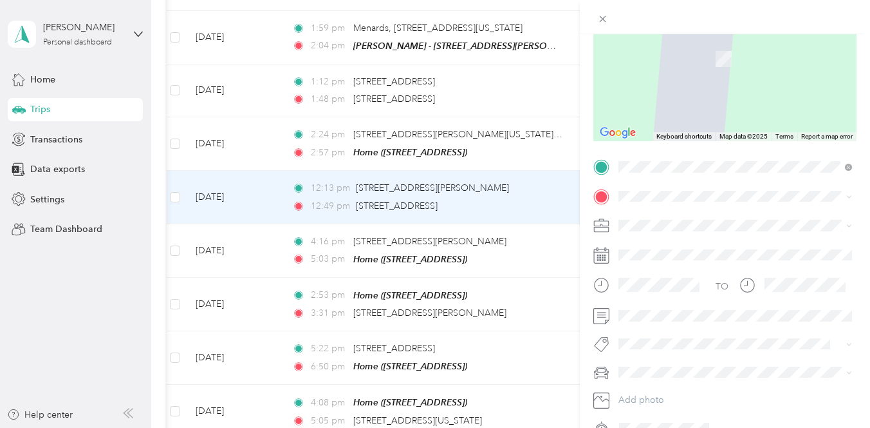
click at [649, 239] on span "[STREET_ADDRESS][PERSON_NAME][US_STATE]" at bounding box center [743, 242] width 200 height 12
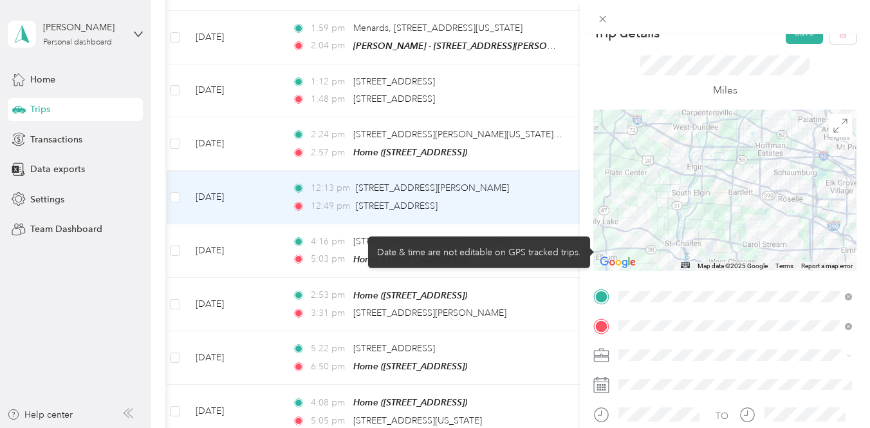
scroll to position [0, 0]
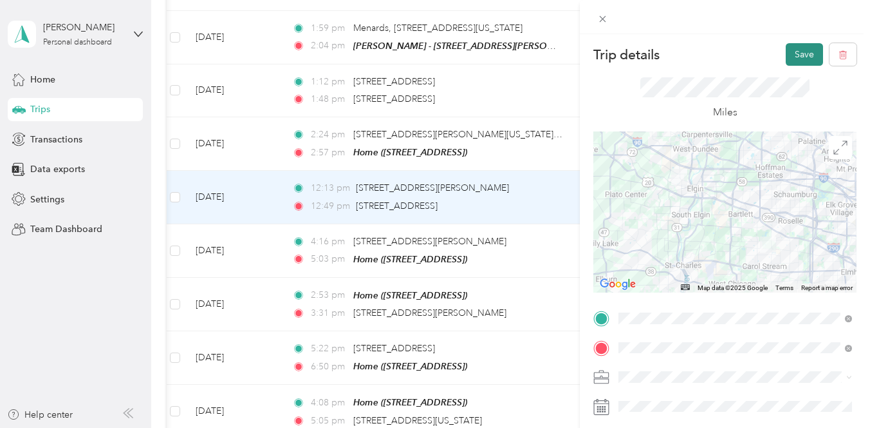
click at [799, 49] on button "Save" at bounding box center [804, 54] width 37 height 23
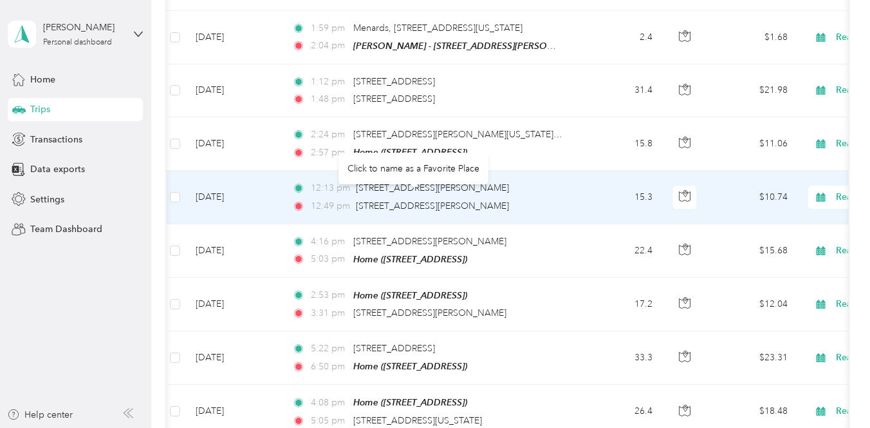
click at [431, 167] on div "Click to name as a Favorite Place" at bounding box center [414, 169] width 150 height 32
click at [391, 200] on span "[STREET_ADDRESS][PERSON_NAME]" at bounding box center [432, 205] width 153 height 11
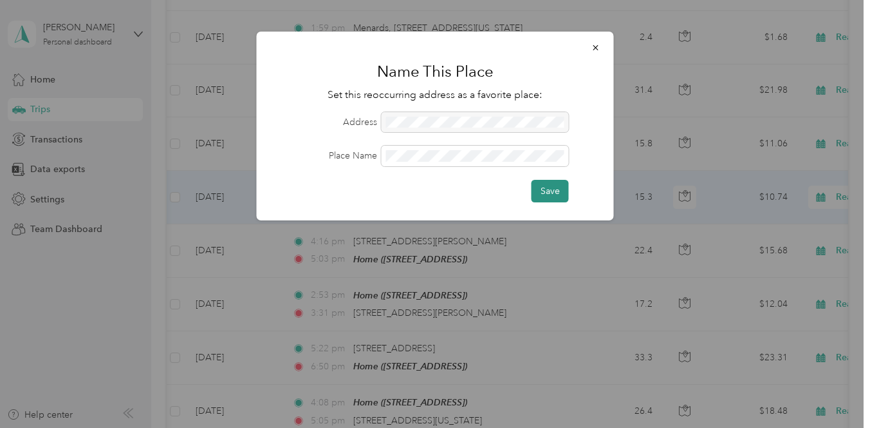
click at [549, 189] on button "Save" at bounding box center [550, 191] width 37 height 23
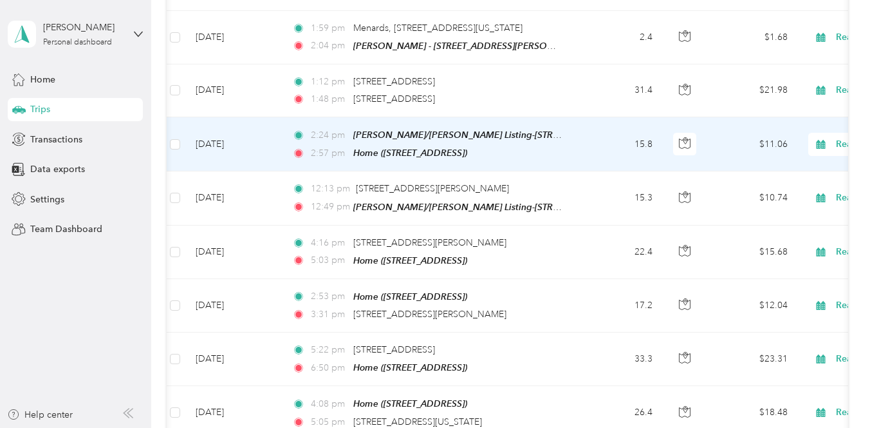
click at [588, 132] on td "15.8" at bounding box center [620, 144] width 85 height 54
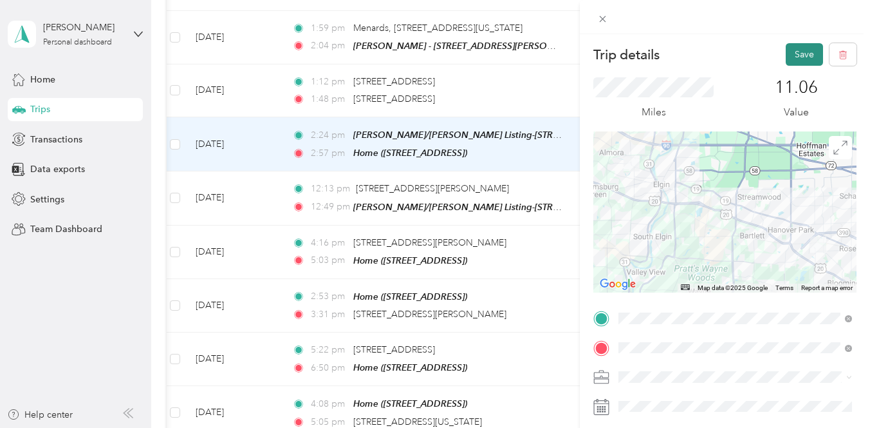
click at [804, 57] on button "Save" at bounding box center [804, 54] width 37 height 23
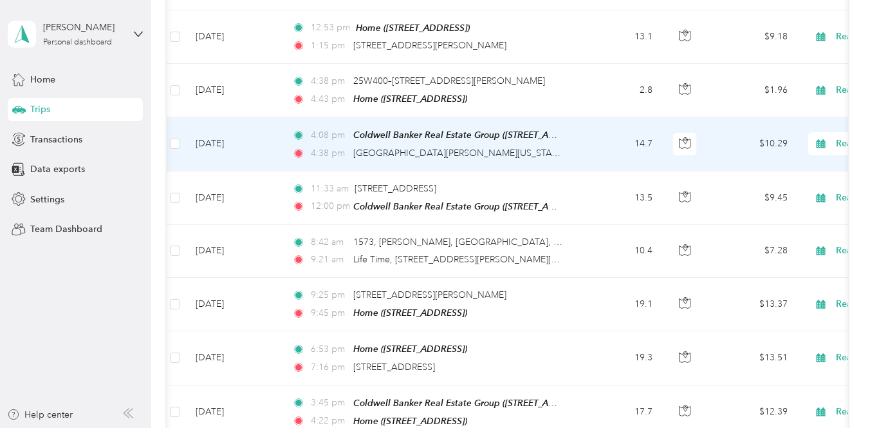
scroll to position [1659, 0]
click at [609, 140] on td "14.7" at bounding box center [620, 144] width 85 height 53
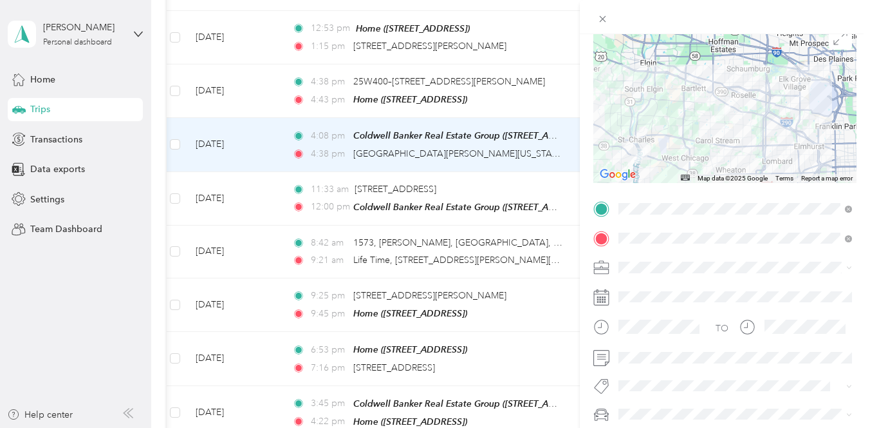
scroll to position [124, 0]
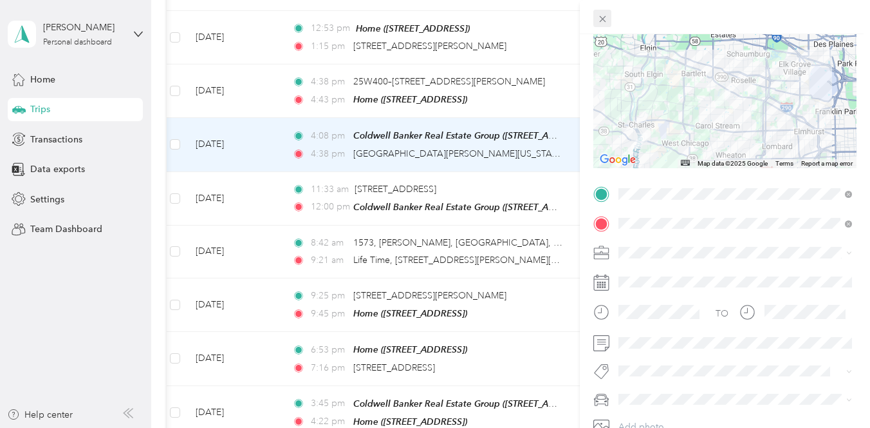
click at [600, 17] on icon at bounding box center [602, 19] width 11 height 11
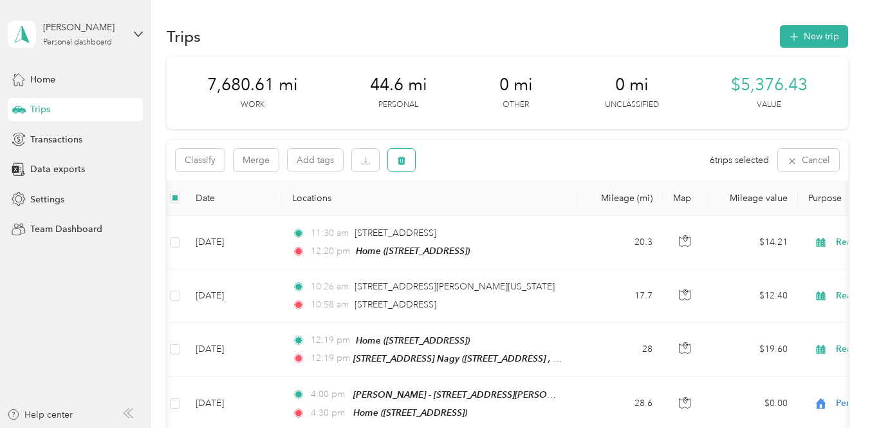
click at [402, 162] on icon "button" at bounding box center [402, 160] width 8 height 8
click at [498, 214] on button "Yes" at bounding box center [497, 213] width 25 height 21
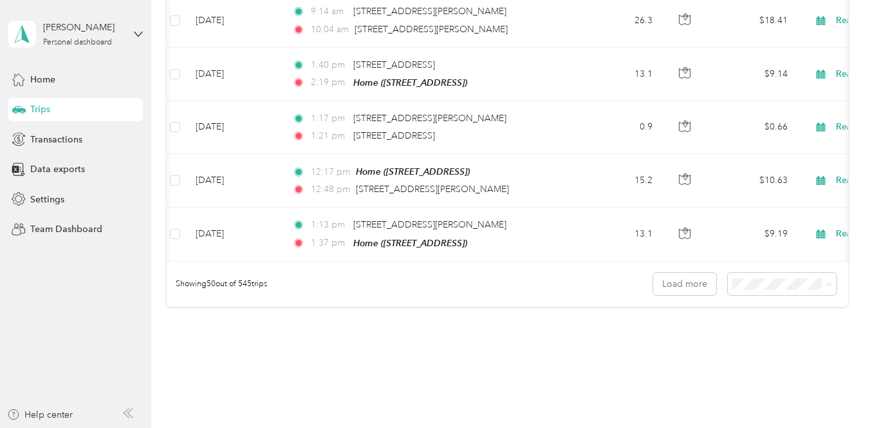
scroll to position [2678, 0]
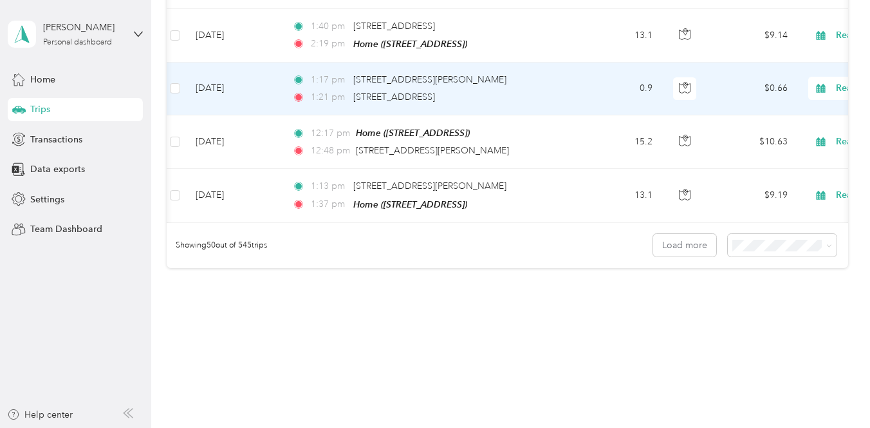
click at [560, 90] on div "1:21 pm [STREET_ADDRESS]" at bounding box center [427, 97] width 270 height 14
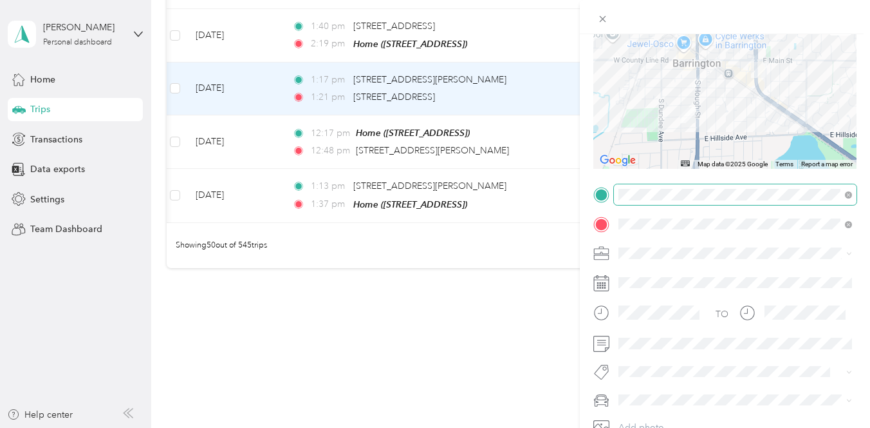
scroll to position [122, 0]
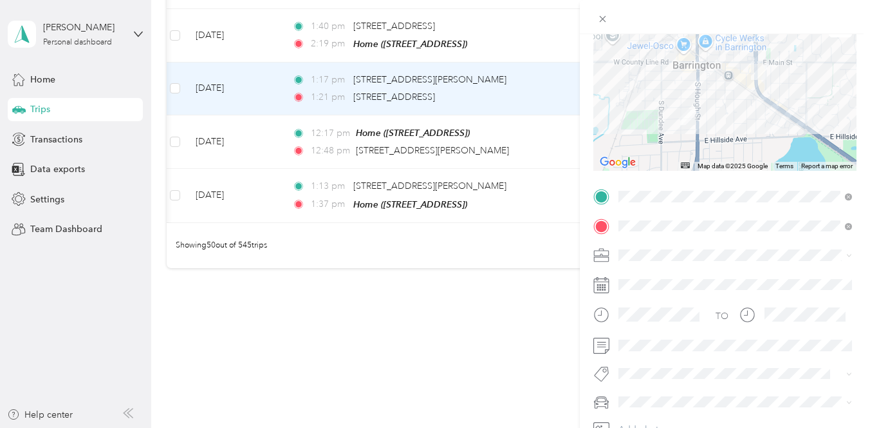
click at [467, 224] on div "Trip details Save This trip cannot be edited because it is either under review,…" at bounding box center [435, 214] width 870 height 428
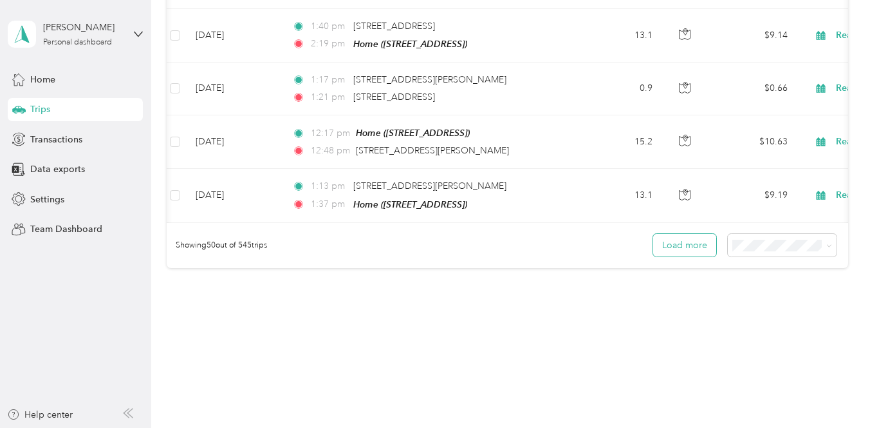
click at [684, 234] on button "Load more" at bounding box center [684, 245] width 63 height 23
click at [693, 234] on button "Load more" at bounding box center [684, 245] width 63 height 23
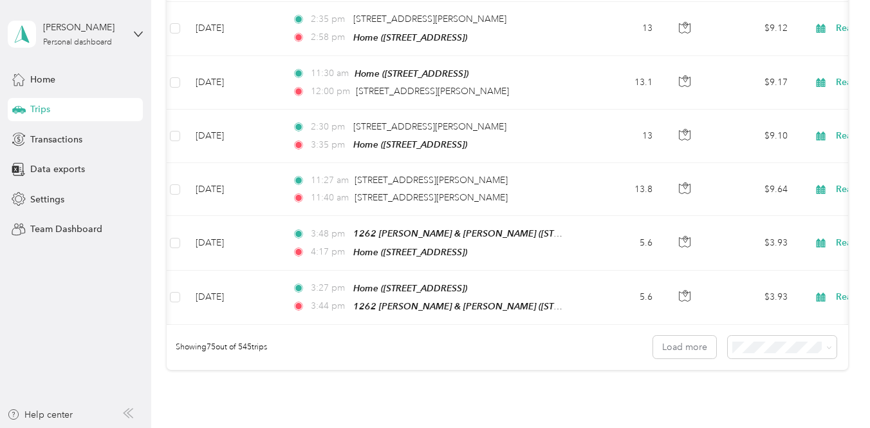
scroll to position [3909, 0]
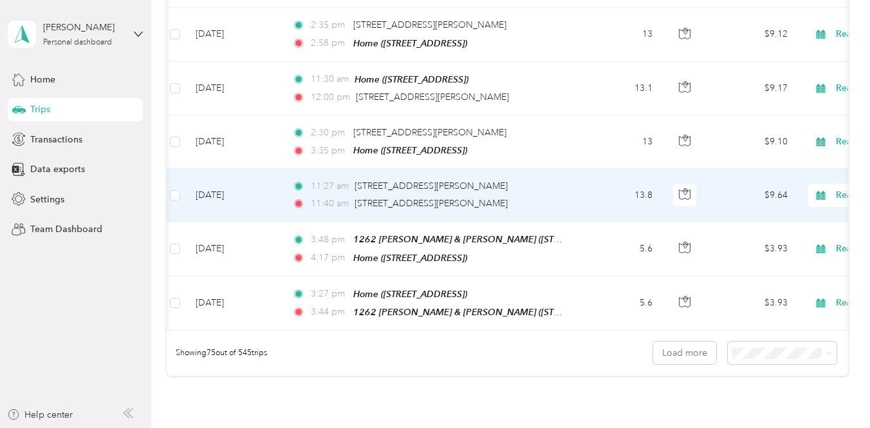
click at [569, 172] on td "11:27 am [STREET_ADDRESS][PERSON_NAME] 11:40 am [STREET_ADDRESS][PERSON_NAME]" at bounding box center [430, 195] width 296 height 53
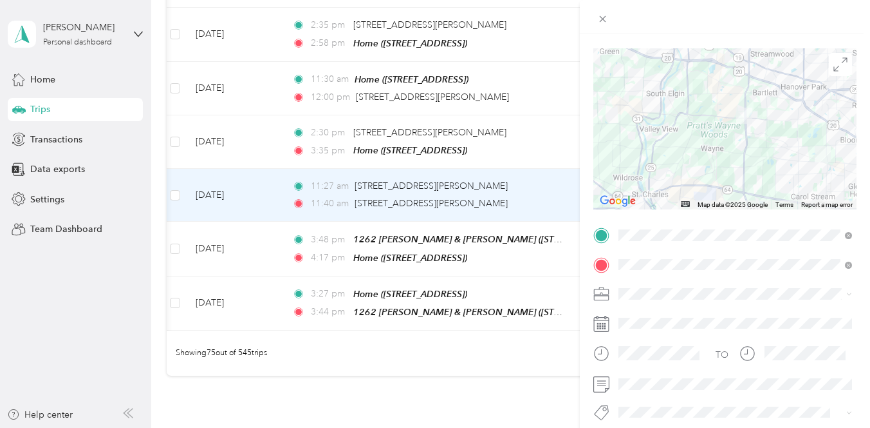
scroll to position [91, 0]
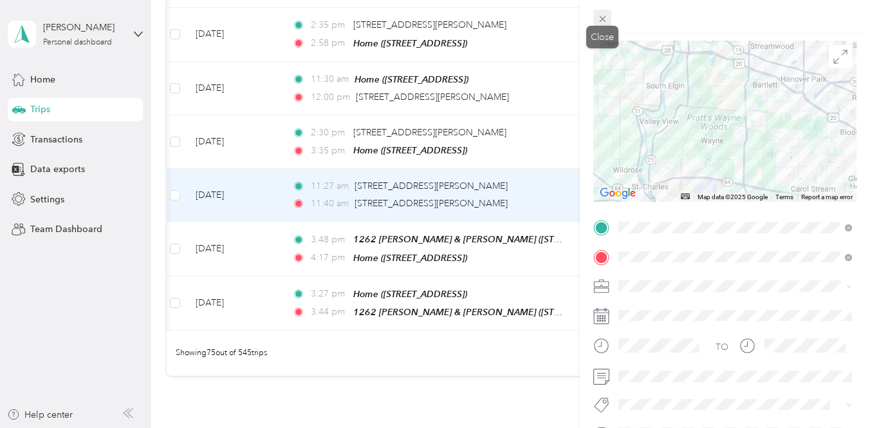
click at [610, 23] on span at bounding box center [603, 19] width 18 height 18
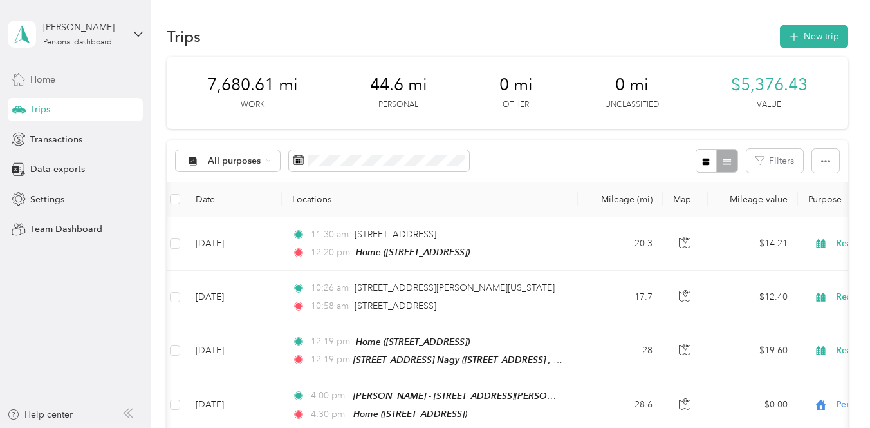
click at [39, 78] on span "Home" at bounding box center [42, 80] width 25 height 14
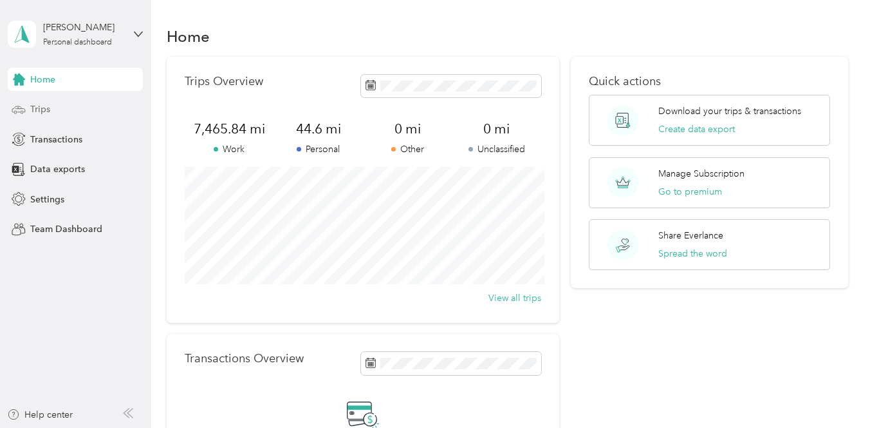
click at [50, 107] on div "Trips" at bounding box center [75, 109] width 135 height 23
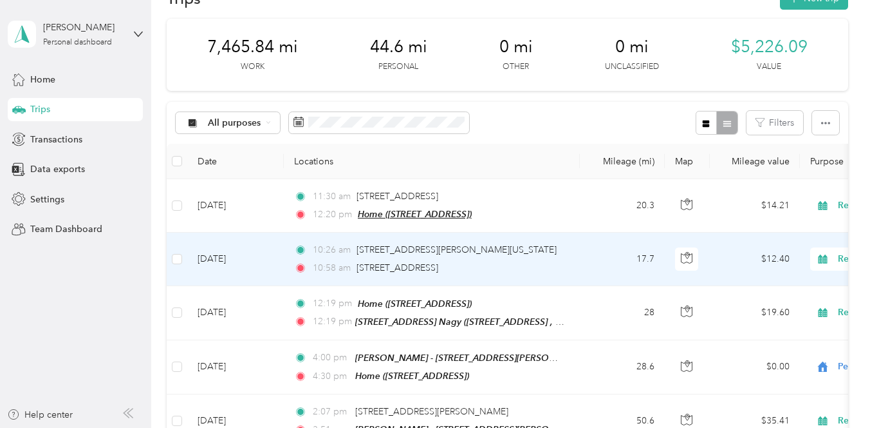
scroll to position [51, 0]
